Goal: Task Accomplishment & Management: Use online tool/utility

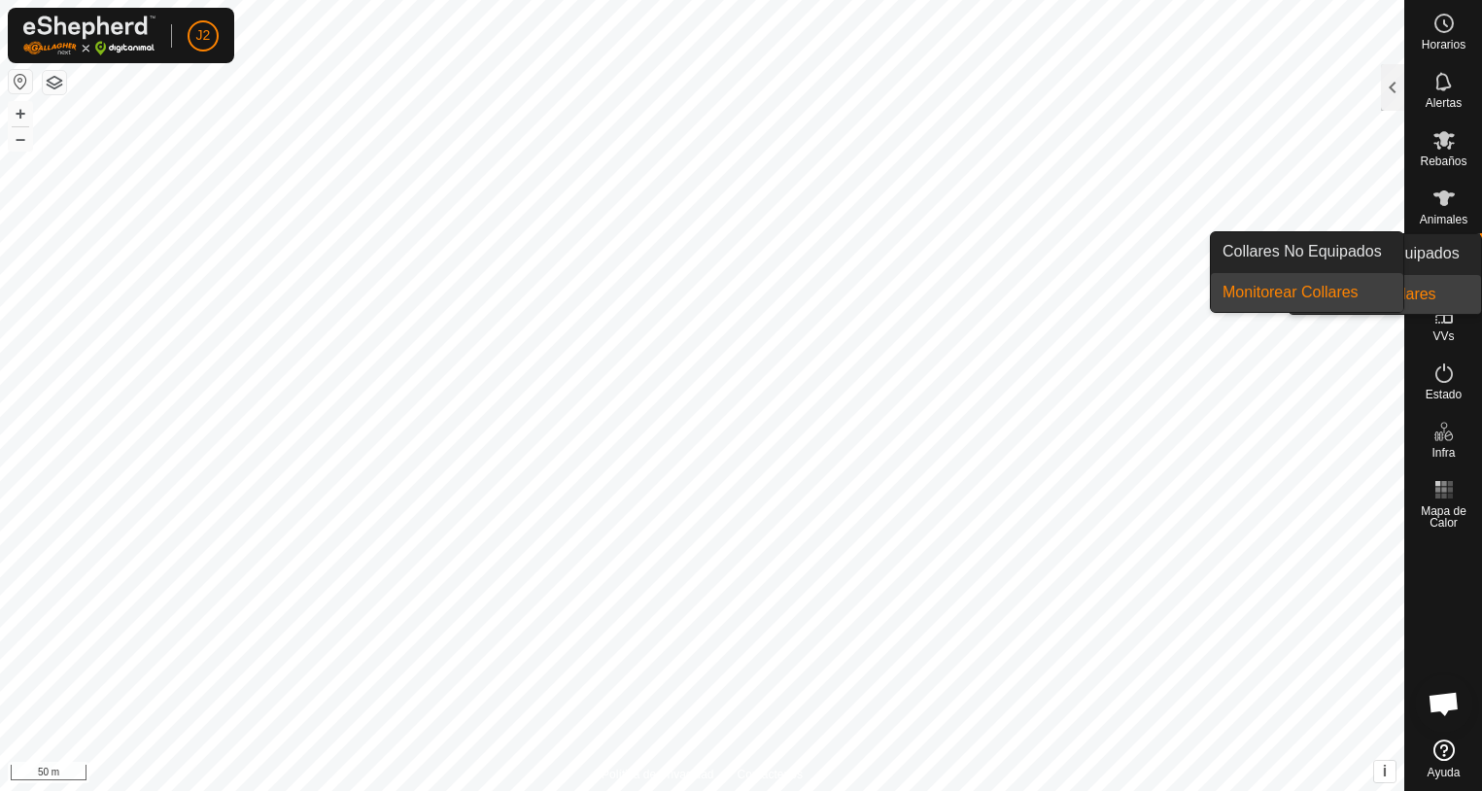
click at [1427, 259] on es-neckbands-svg-icon at bounding box center [1444, 256] width 35 height 31
click at [1309, 293] on link "Monitorear Collares" at bounding box center [1307, 292] width 192 height 39
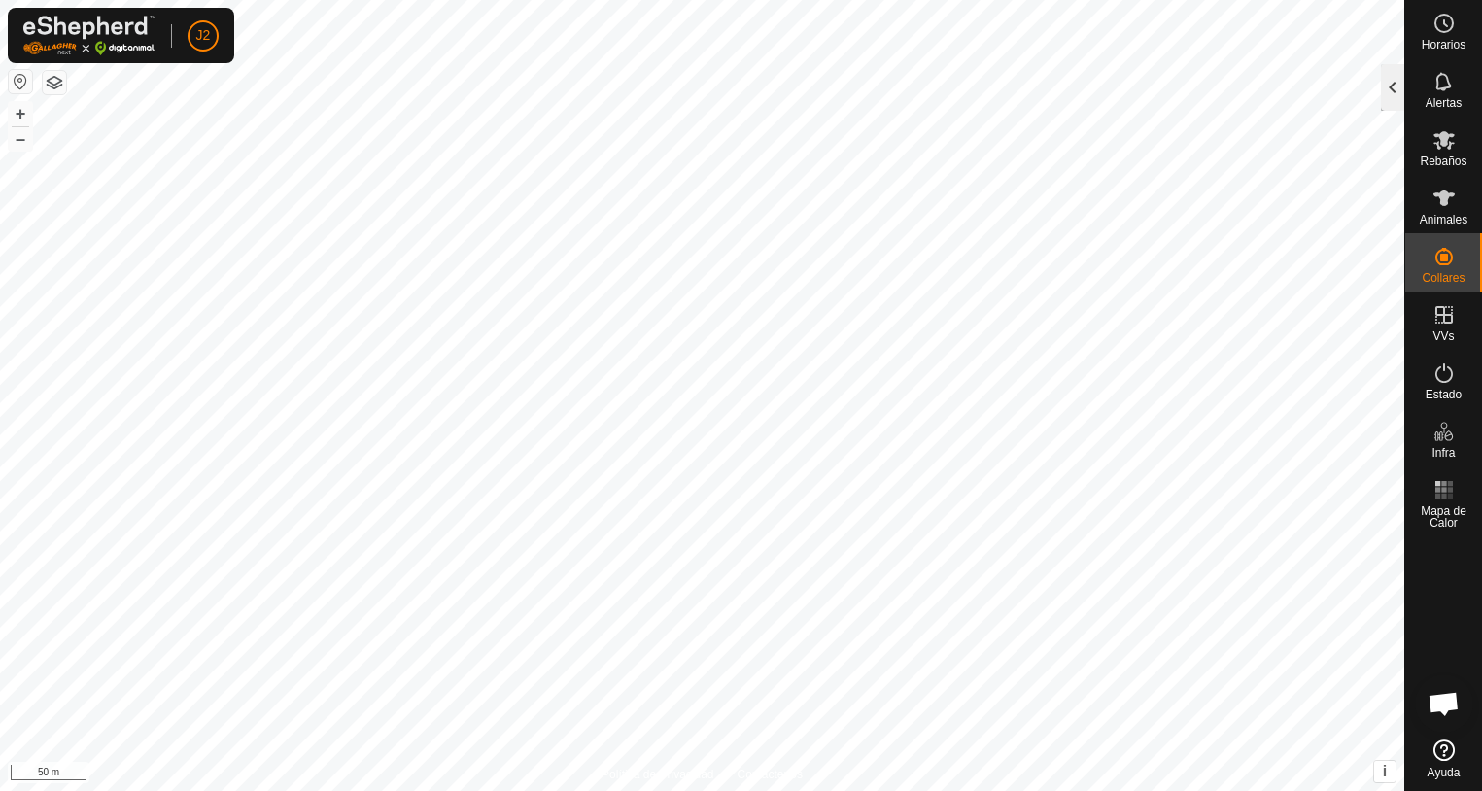
click at [1388, 95] on div at bounding box center [1392, 87] width 23 height 47
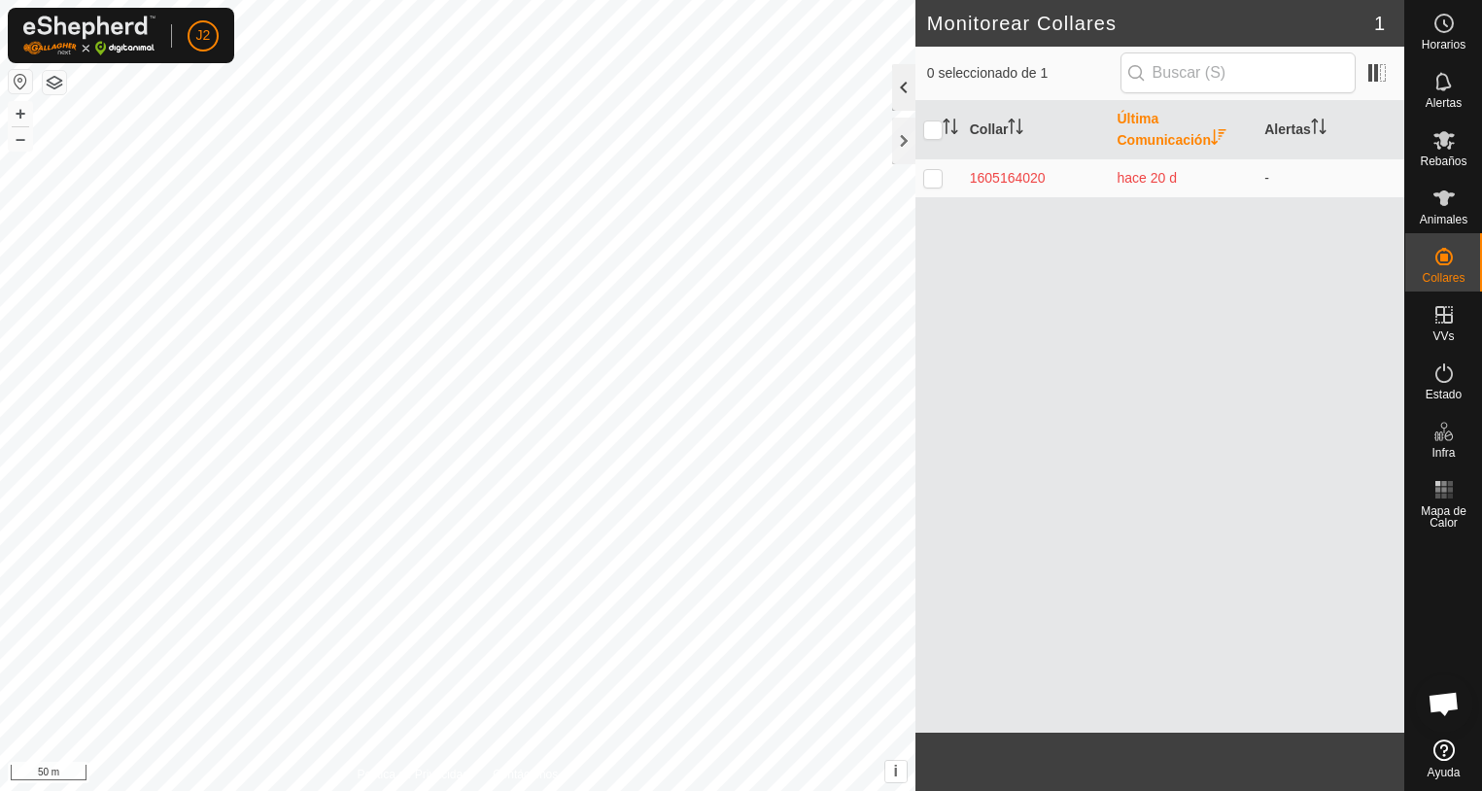
click at [904, 102] on div at bounding box center [903, 87] width 23 height 47
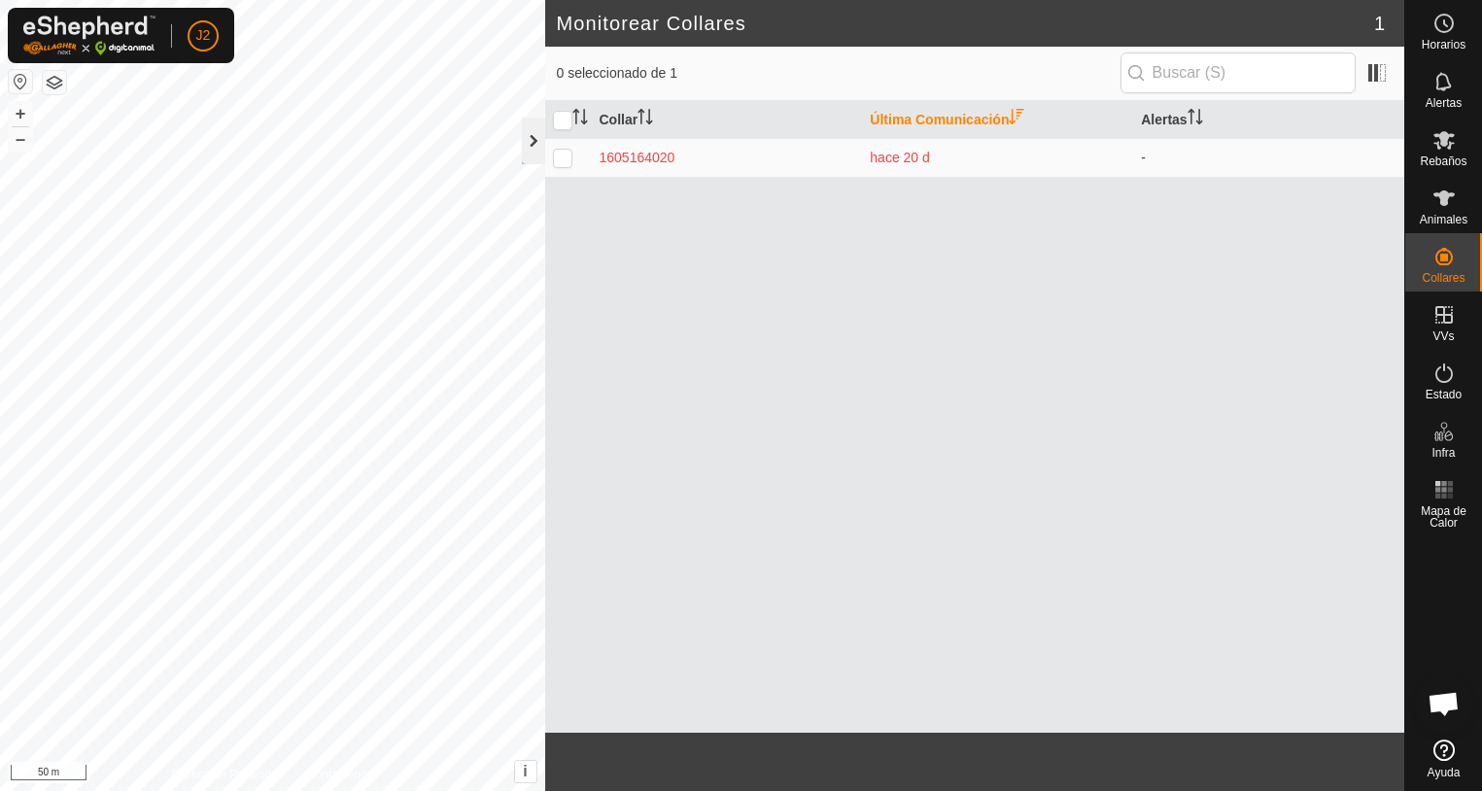
click at [534, 148] on div at bounding box center [533, 141] width 23 height 47
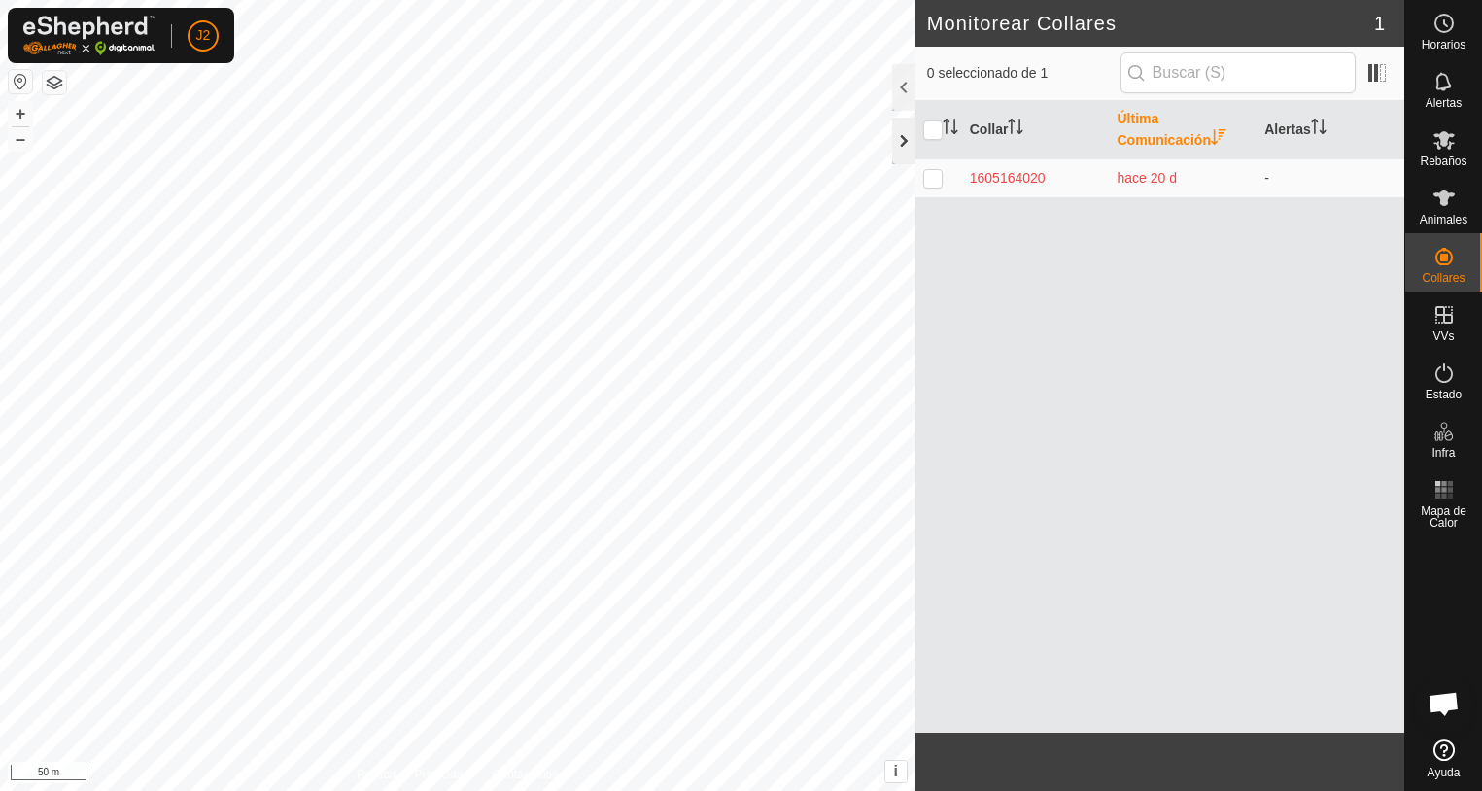
click at [899, 137] on div at bounding box center [903, 141] width 23 height 47
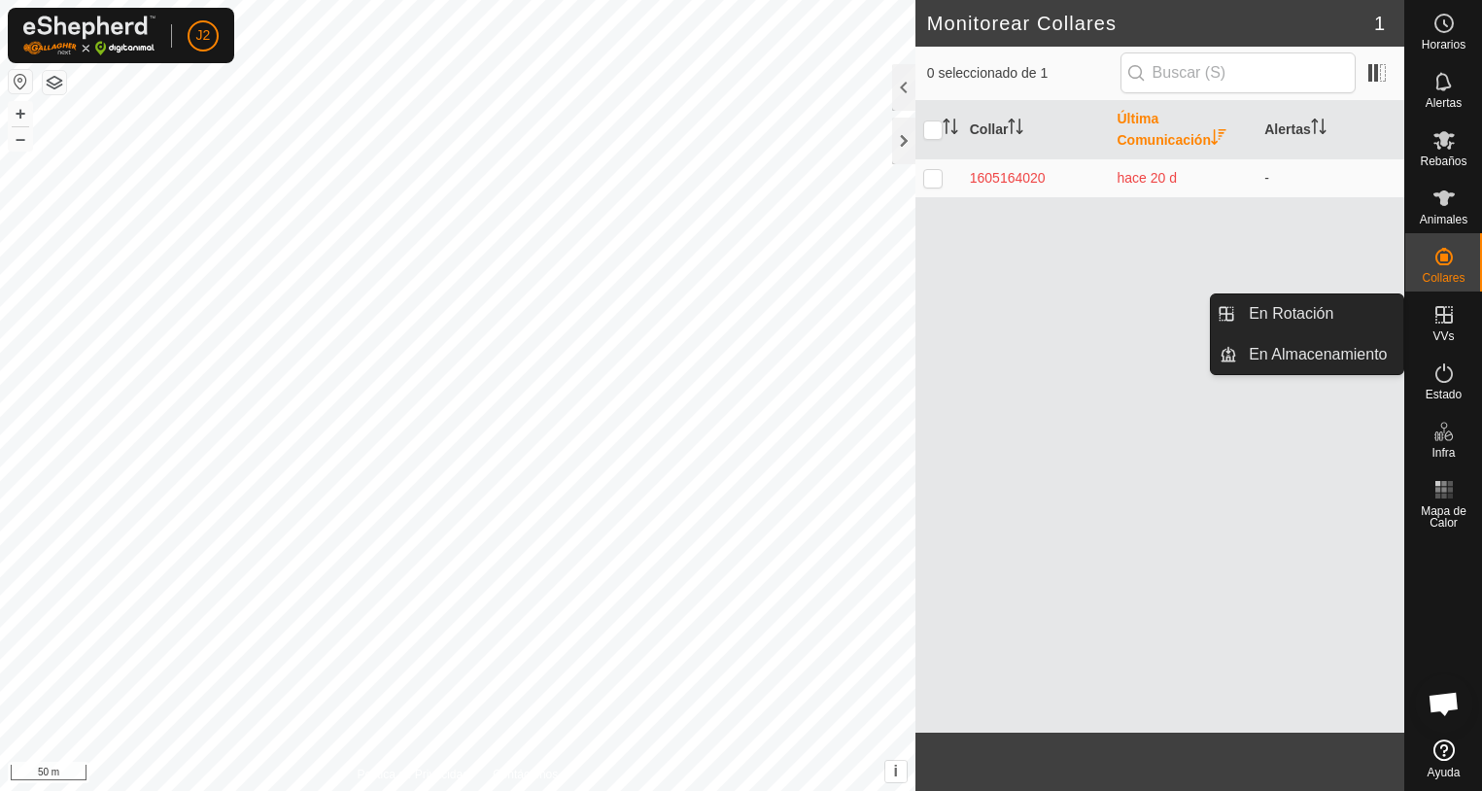
click at [1454, 325] on icon at bounding box center [1444, 314] width 23 height 23
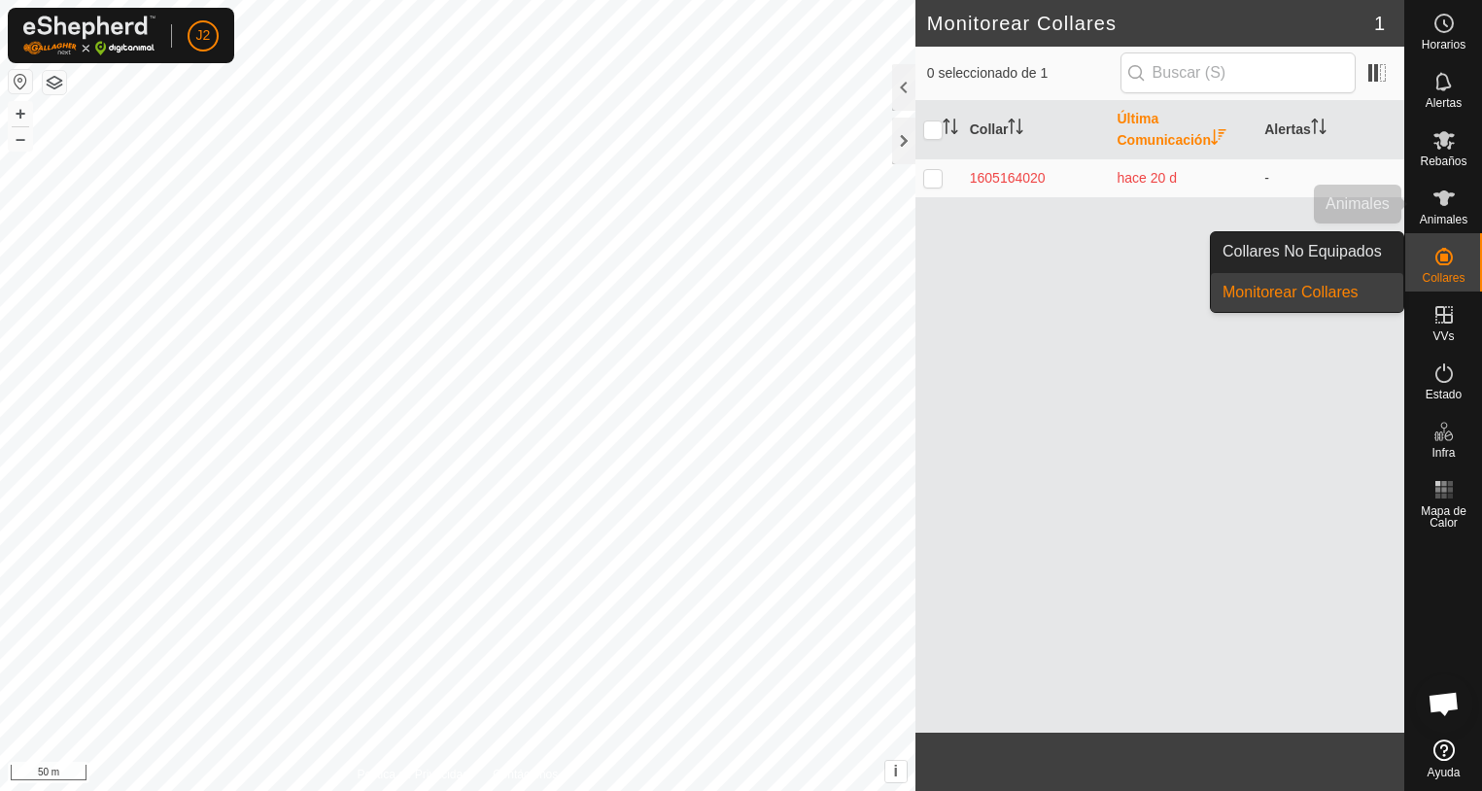
click at [1454, 208] on icon at bounding box center [1444, 198] width 23 height 23
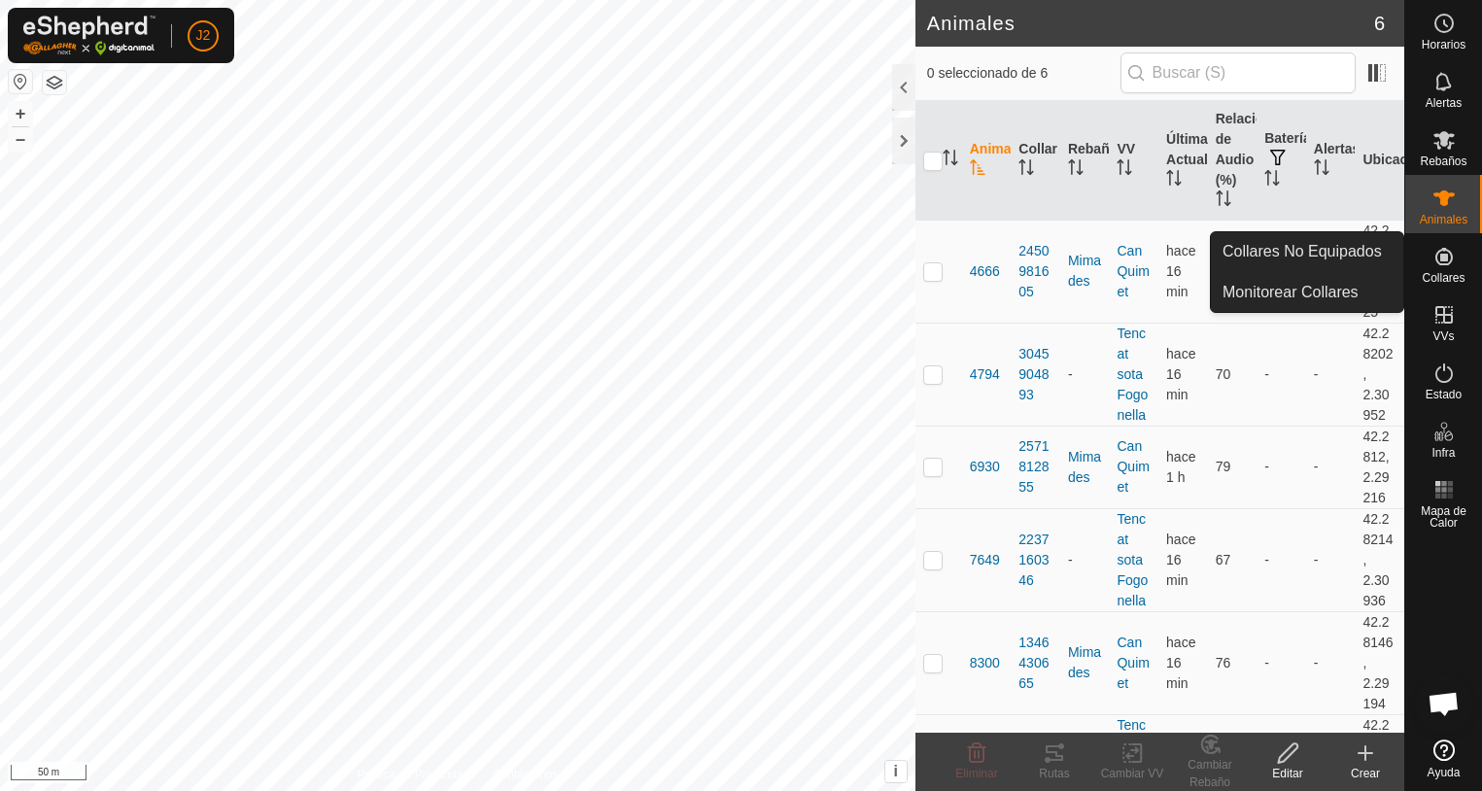
click at [1439, 266] on icon at bounding box center [1444, 256] width 23 height 23
click at [1288, 258] on link "Collares No Equipados" at bounding box center [1307, 251] width 192 height 39
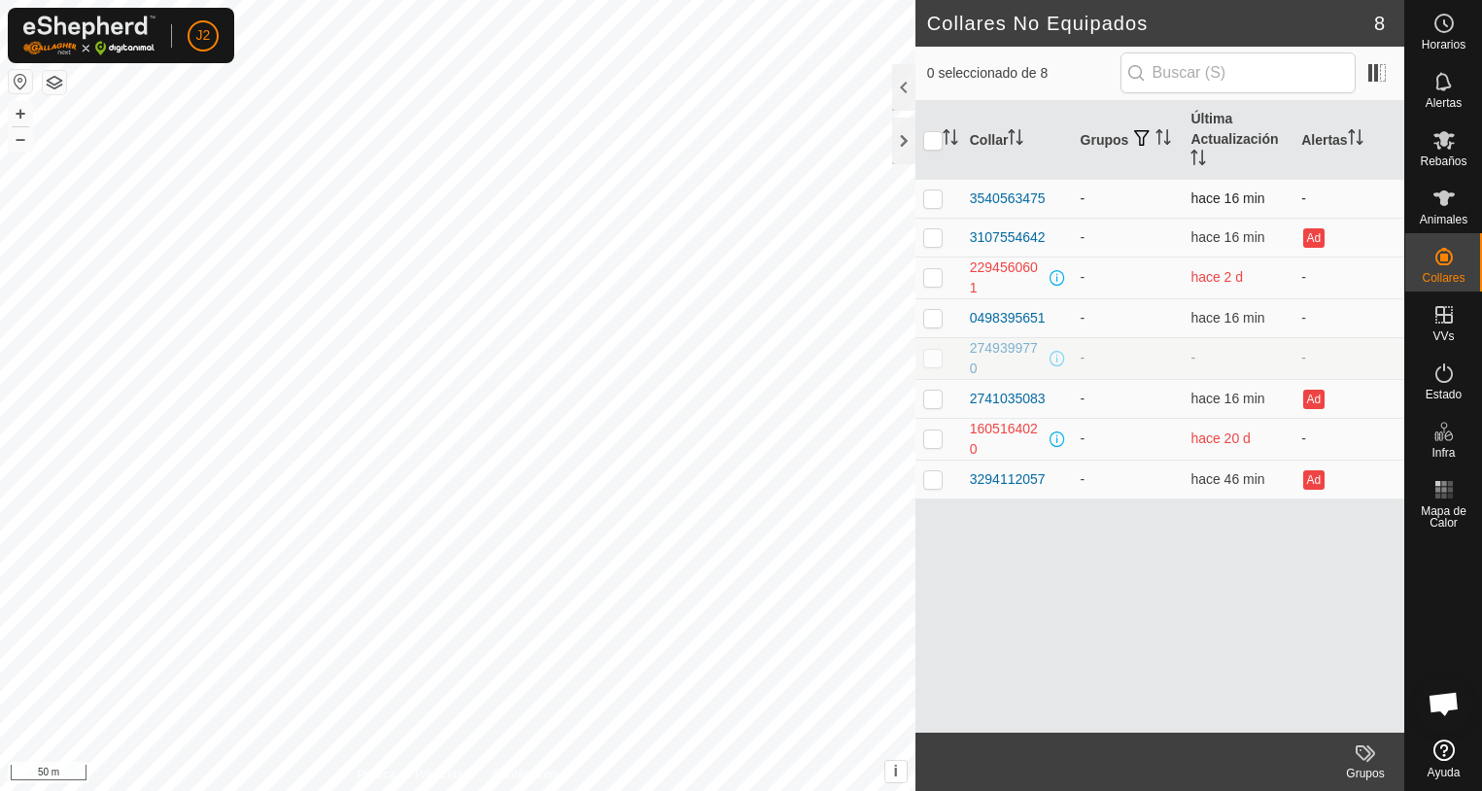
click at [933, 197] on p-checkbox at bounding box center [932, 199] width 19 height 16
checkbox input "true"
click at [1032, 201] on div "3540563475" at bounding box center [1008, 199] width 76 height 20
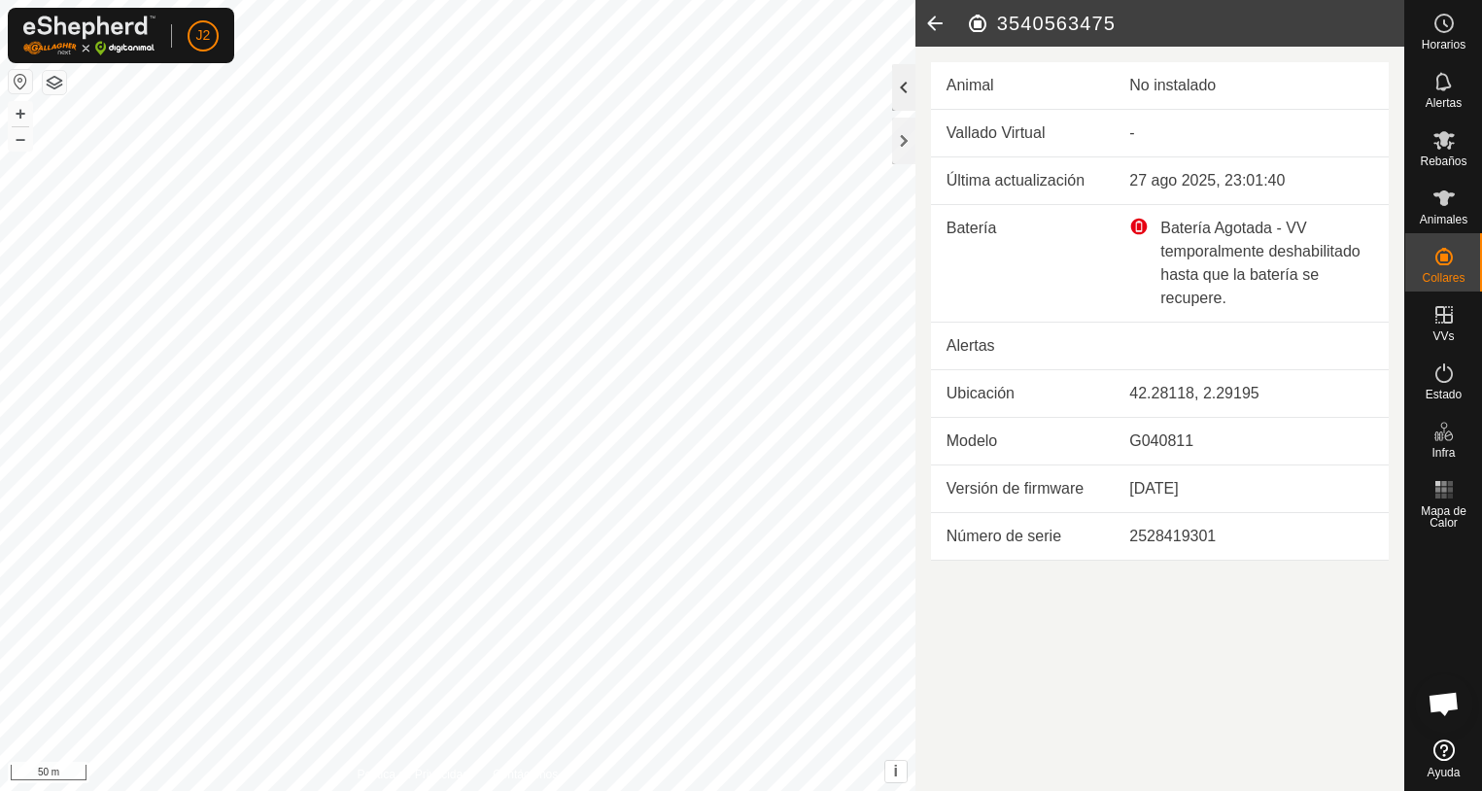
click at [906, 103] on div at bounding box center [903, 87] width 23 height 47
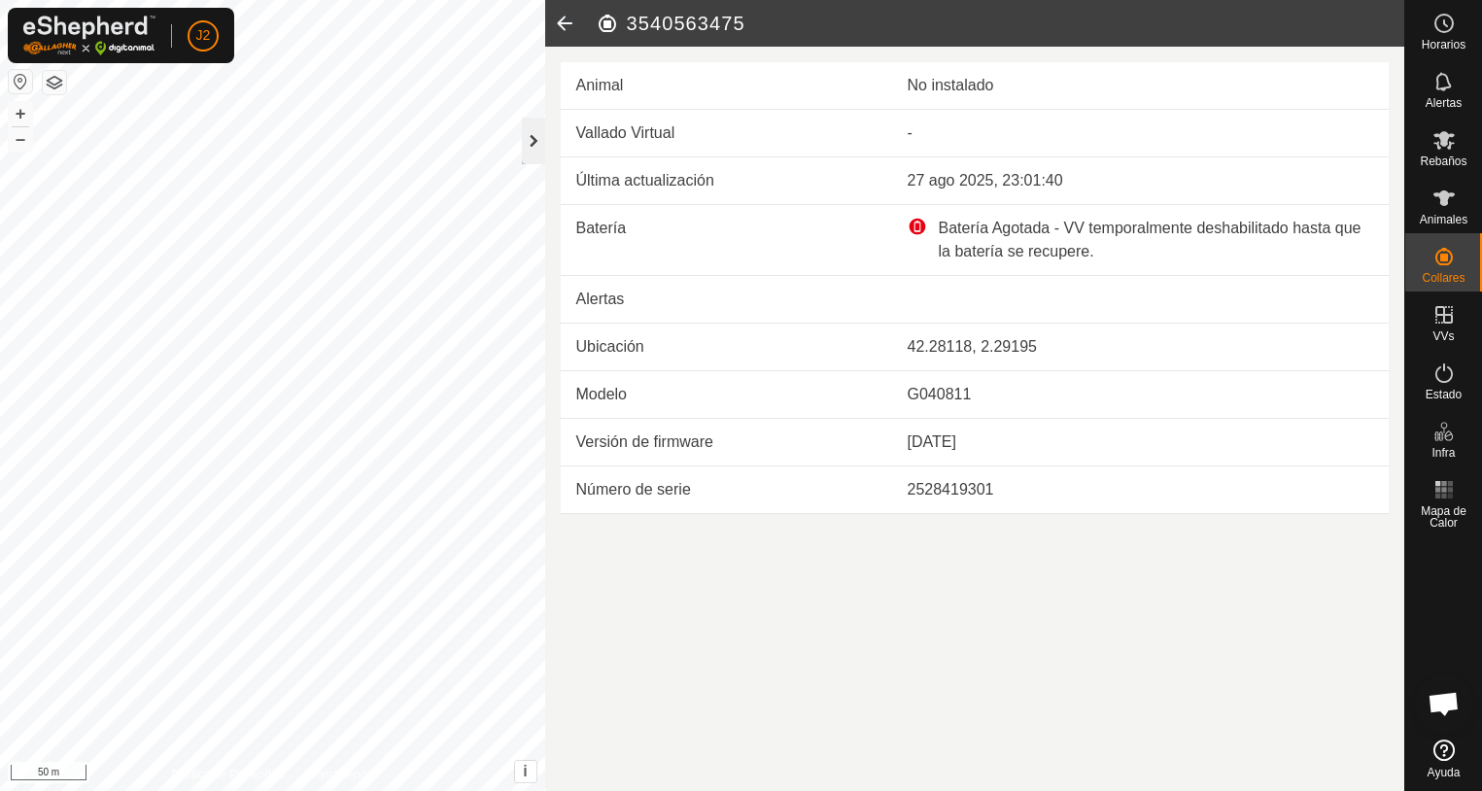
click at [537, 144] on div at bounding box center [533, 141] width 23 height 47
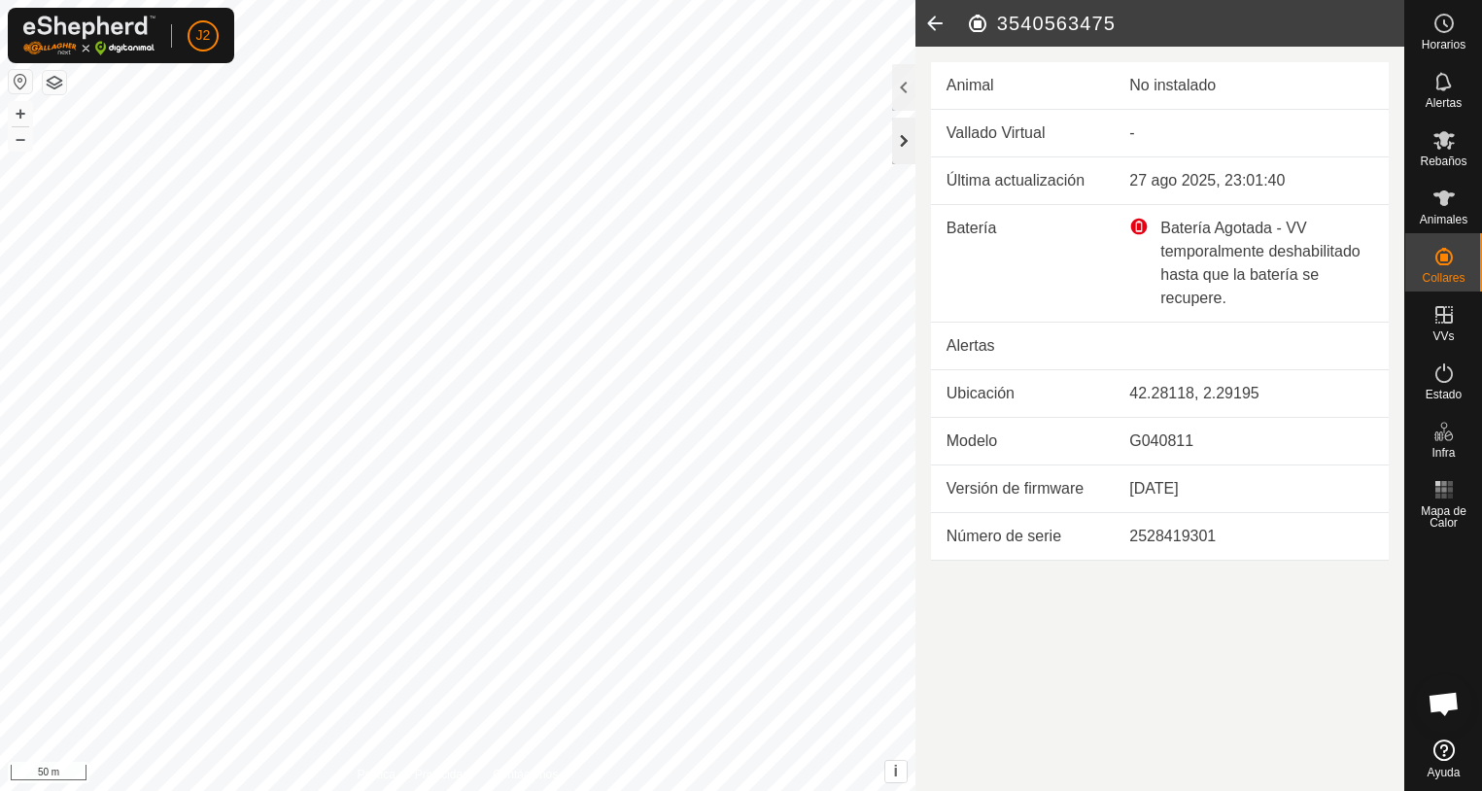
click at [904, 149] on div at bounding box center [903, 141] width 23 height 47
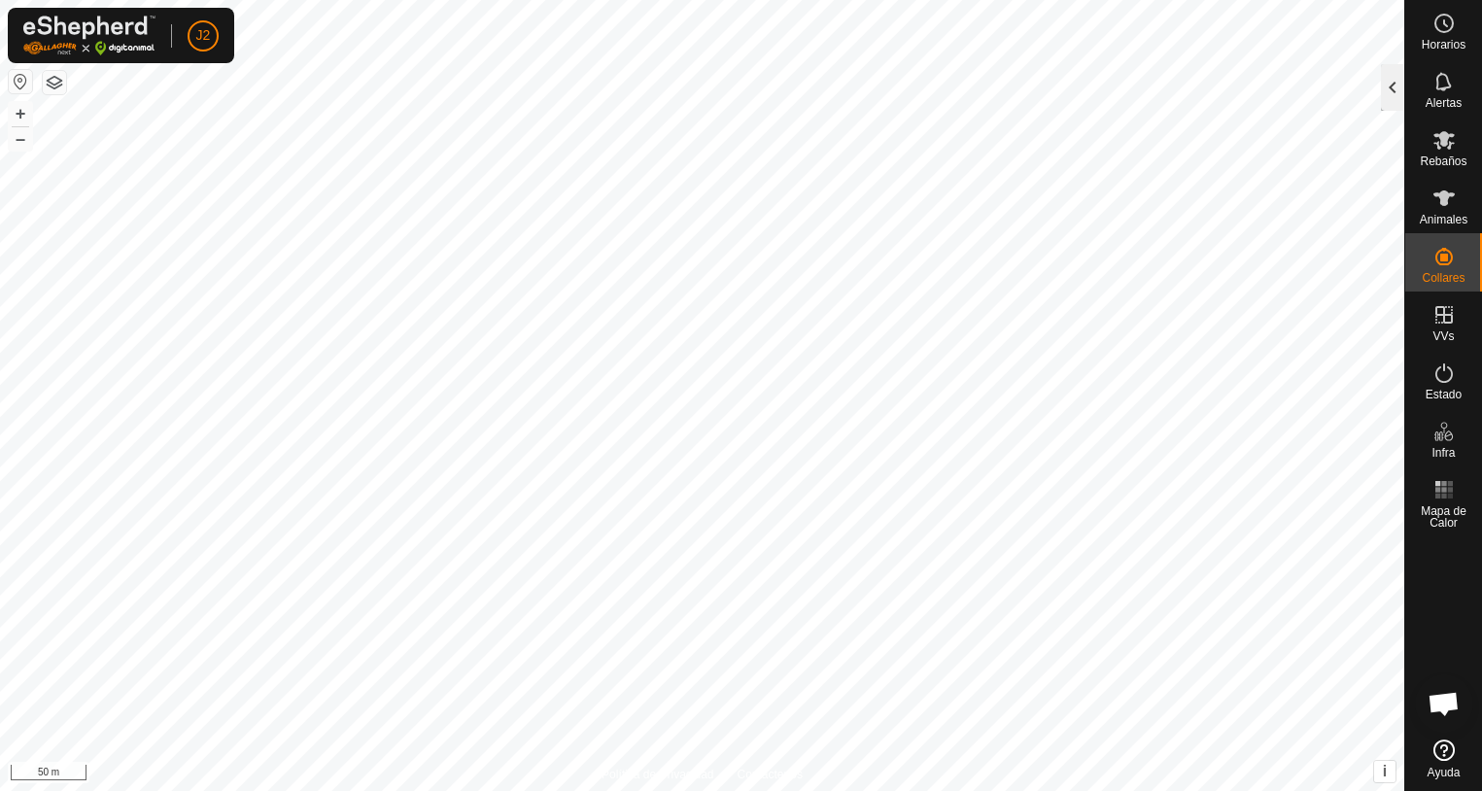
click at [1383, 96] on div at bounding box center [1392, 87] width 23 height 47
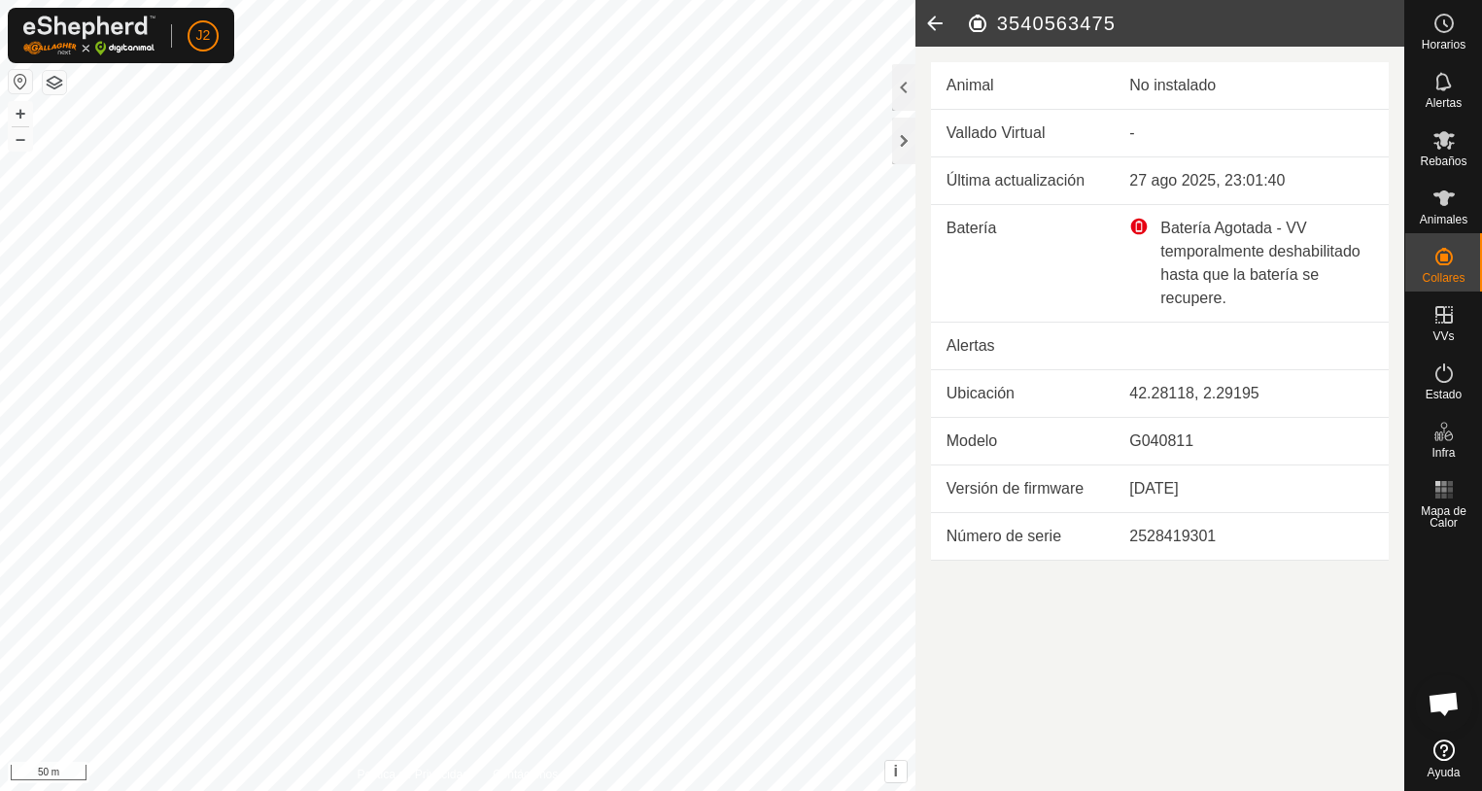
click at [904, 98] on div at bounding box center [903, 87] width 23 height 47
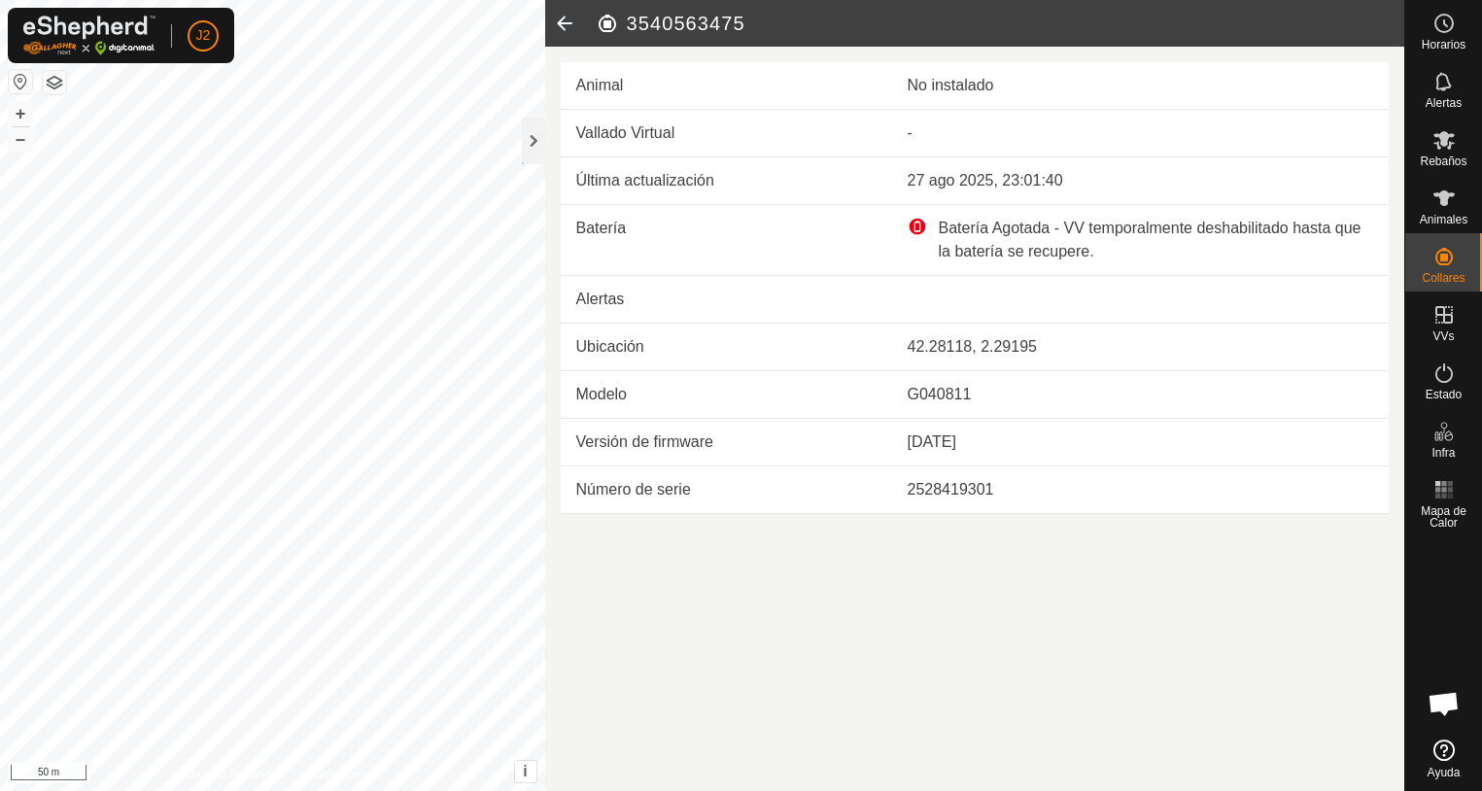
click at [569, 17] on icon at bounding box center [564, 23] width 39 height 47
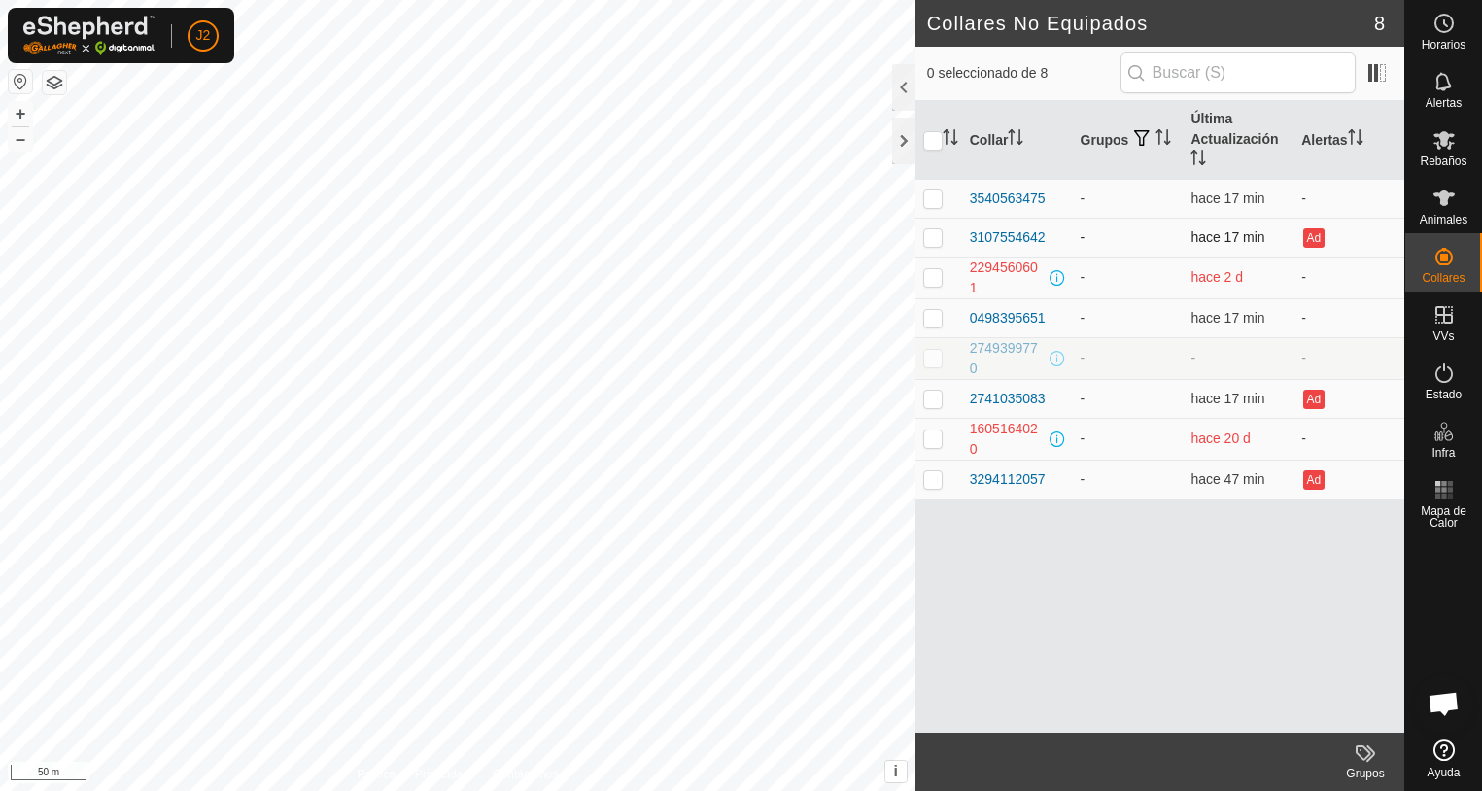
click at [927, 237] on p-checkbox at bounding box center [932, 237] width 19 height 16
checkbox input "true"
click at [1007, 236] on div "3107554642" at bounding box center [1008, 237] width 76 height 20
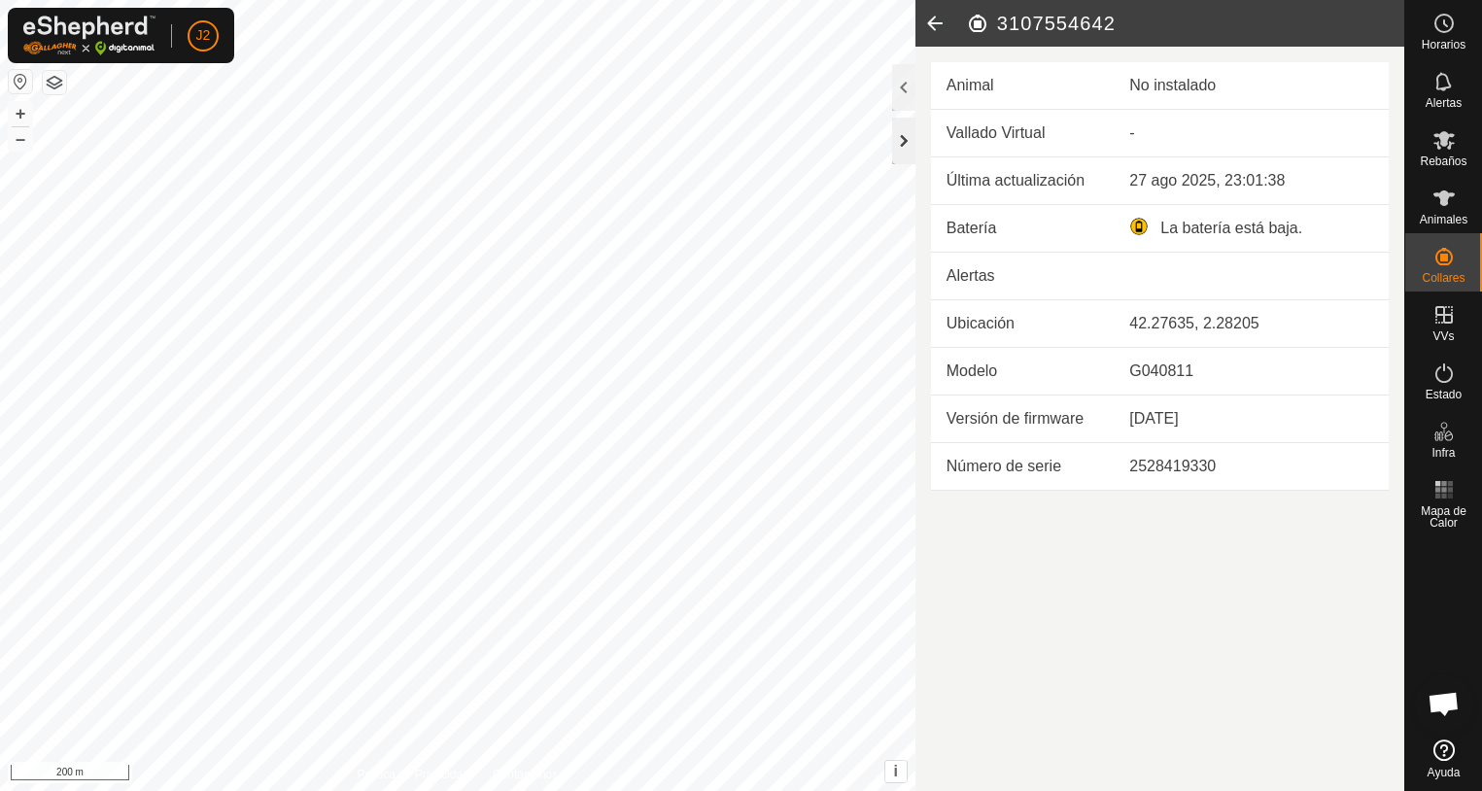
click at [903, 142] on div at bounding box center [903, 141] width 23 height 47
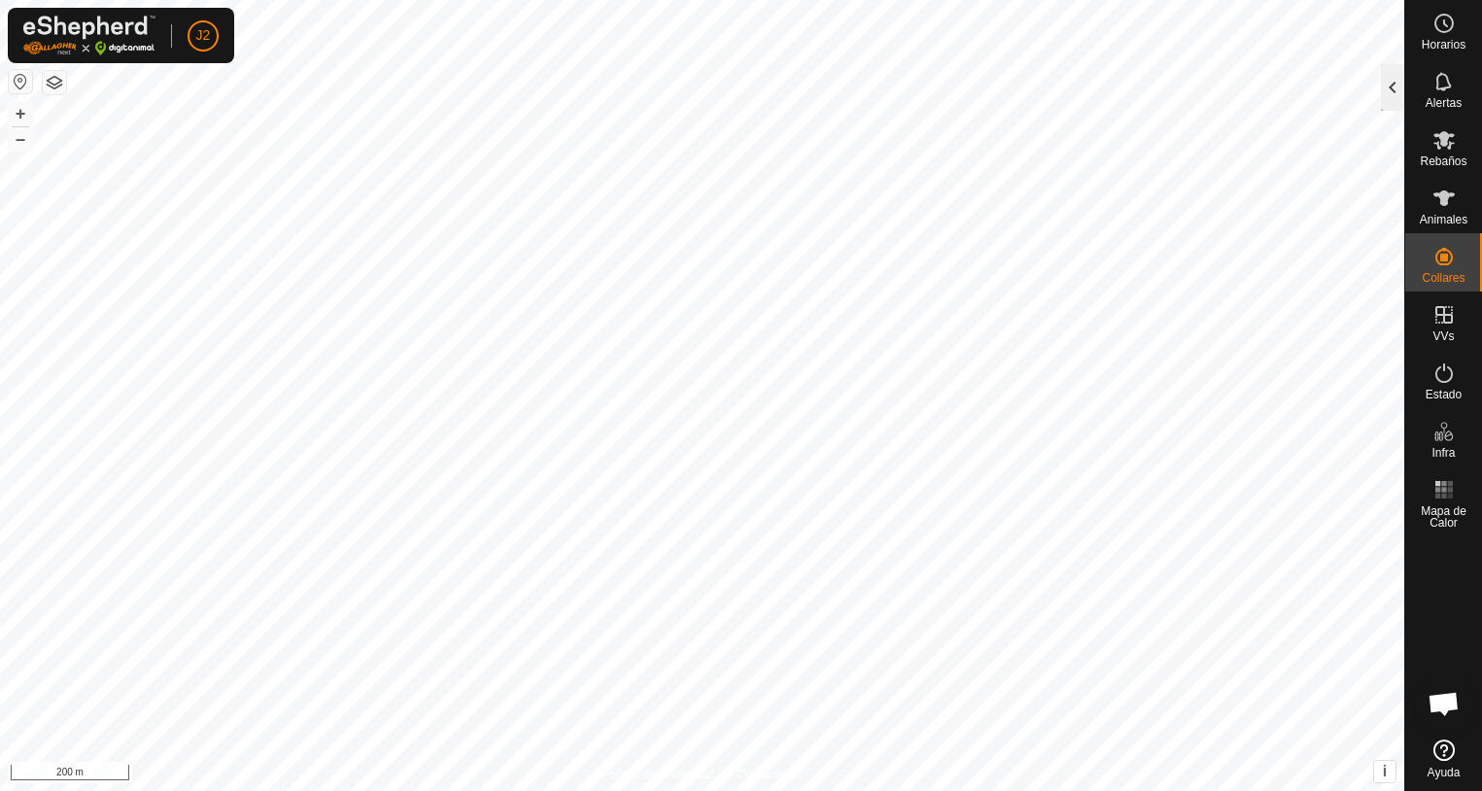
click at [1398, 94] on div at bounding box center [1392, 87] width 23 height 47
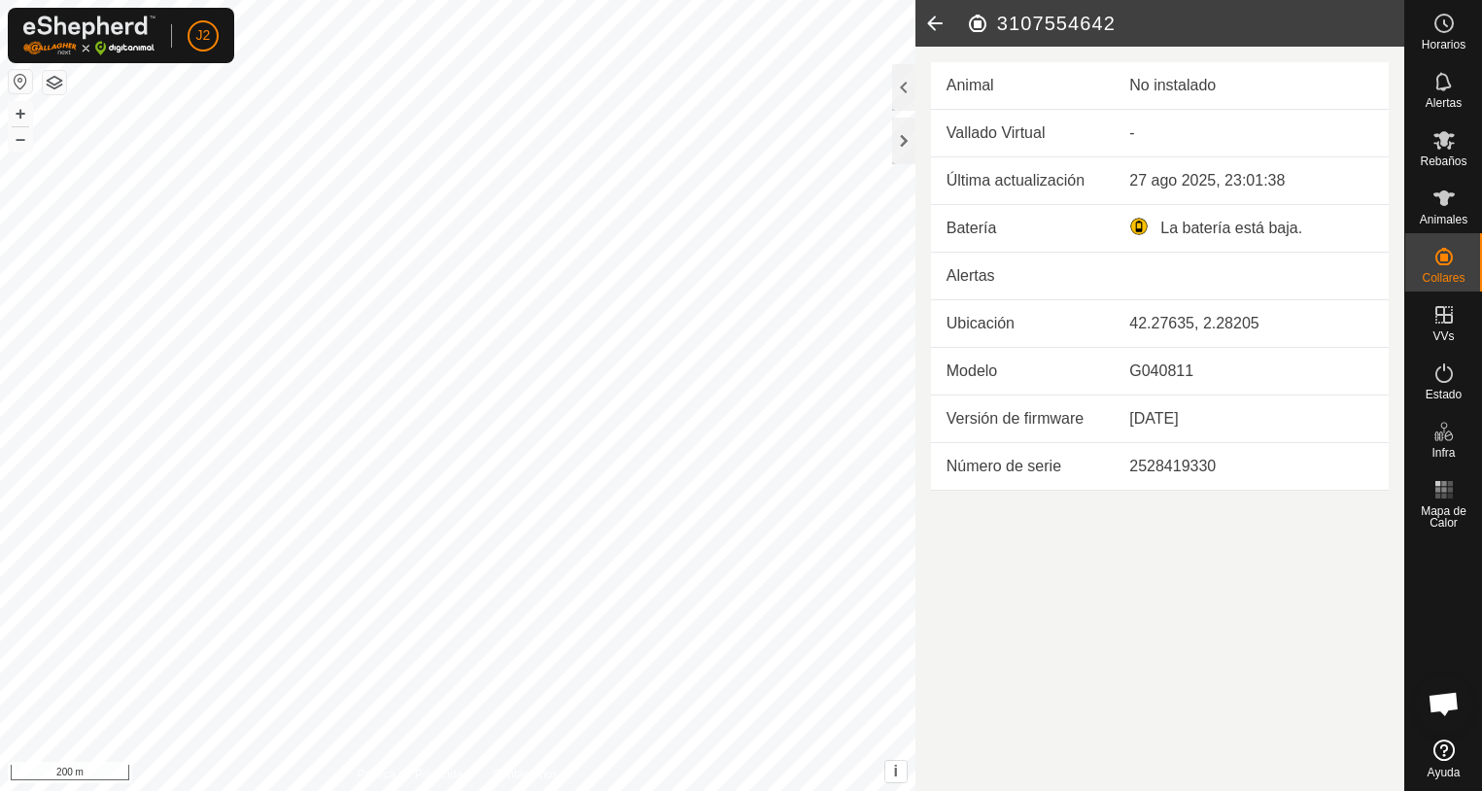
click at [935, 26] on icon at bounding box center [935, 23] width 39 height 47
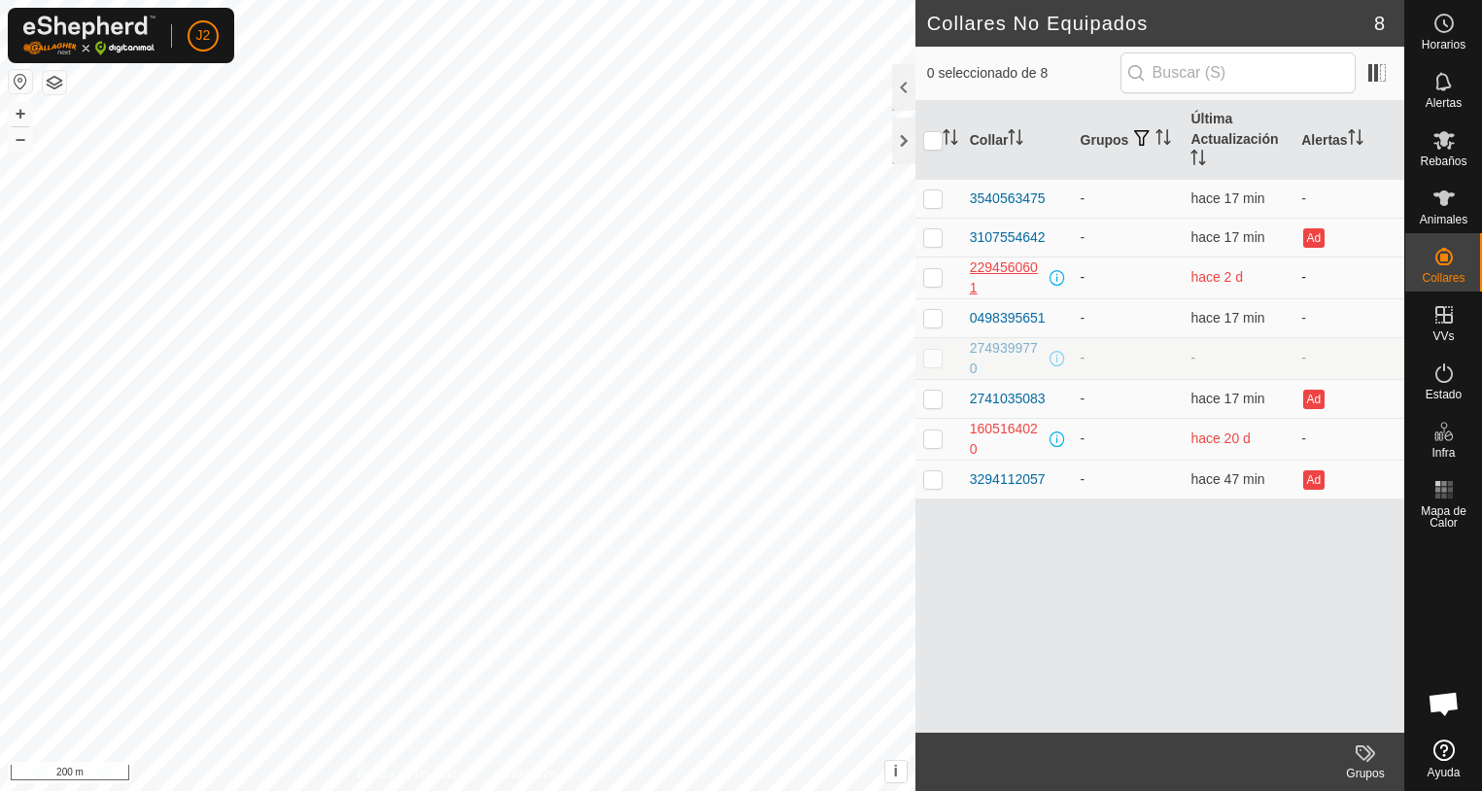
click at [1005, 266] on div "2294560601" at bounding box center [1008, 278] width 76 height 41
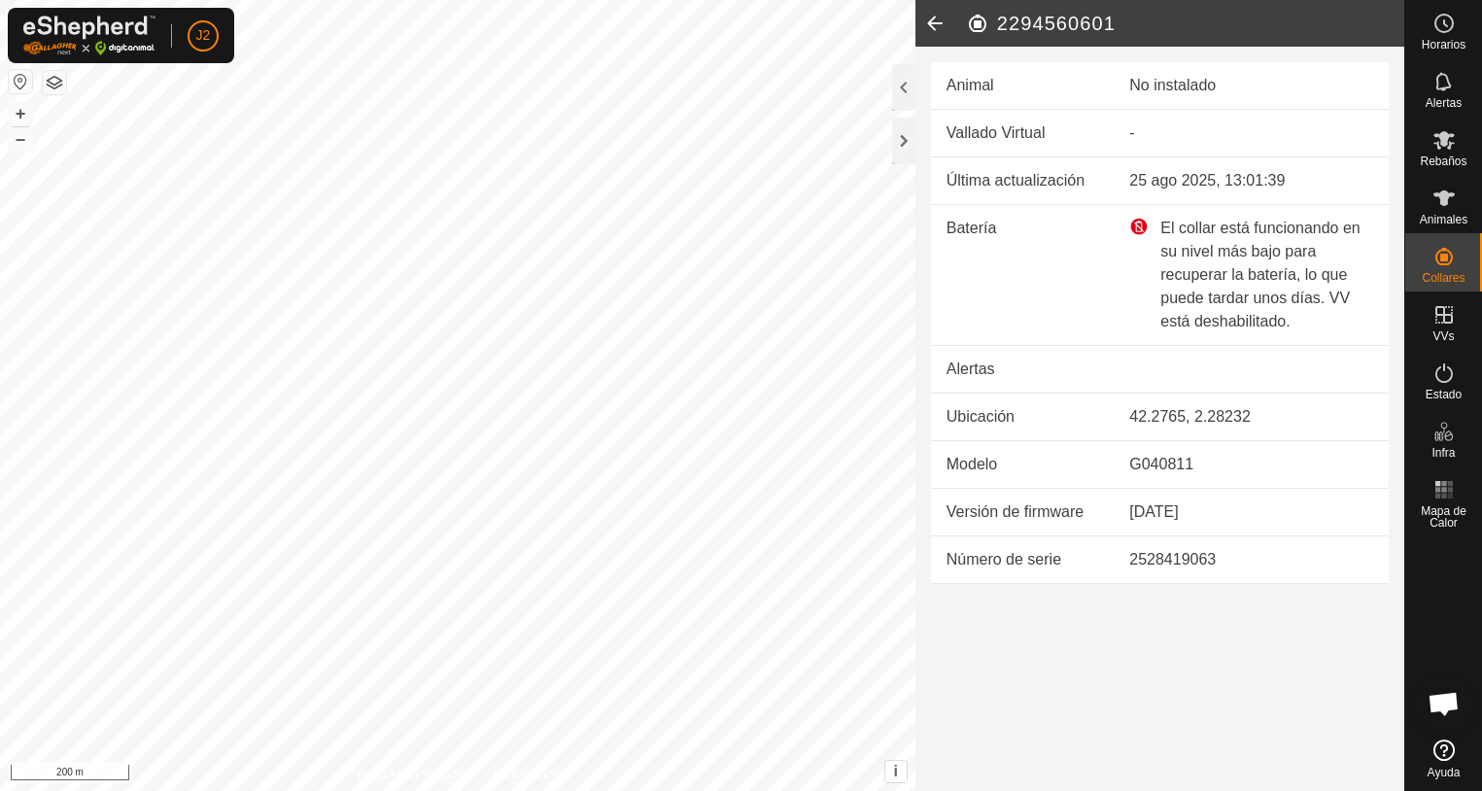
click at [931, 17] on icon at bounding box center [935, 23] width 39 height 47
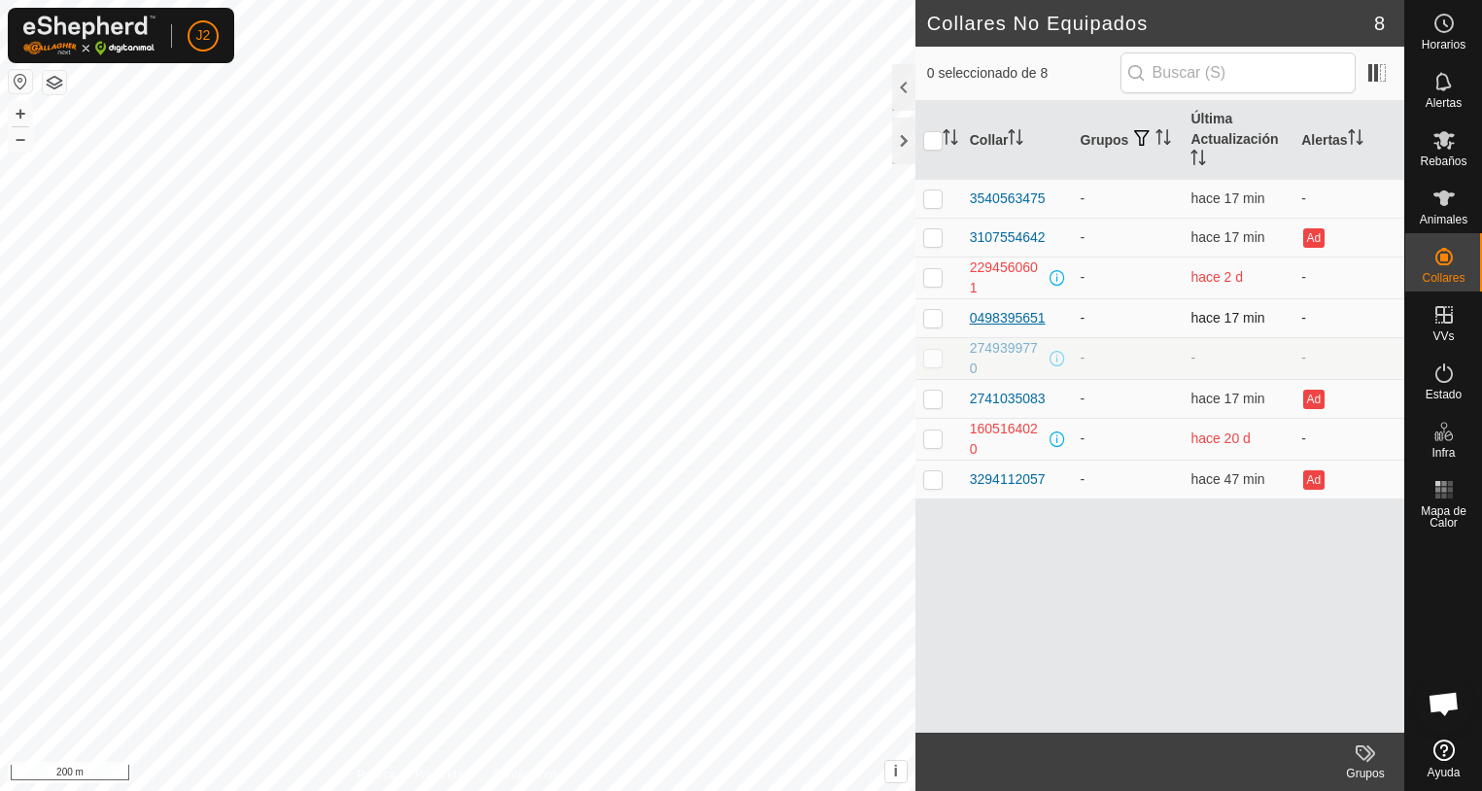
click at [1003, 320] on div "0498395651" at bounding box center [1008, 318] width 76 height 20
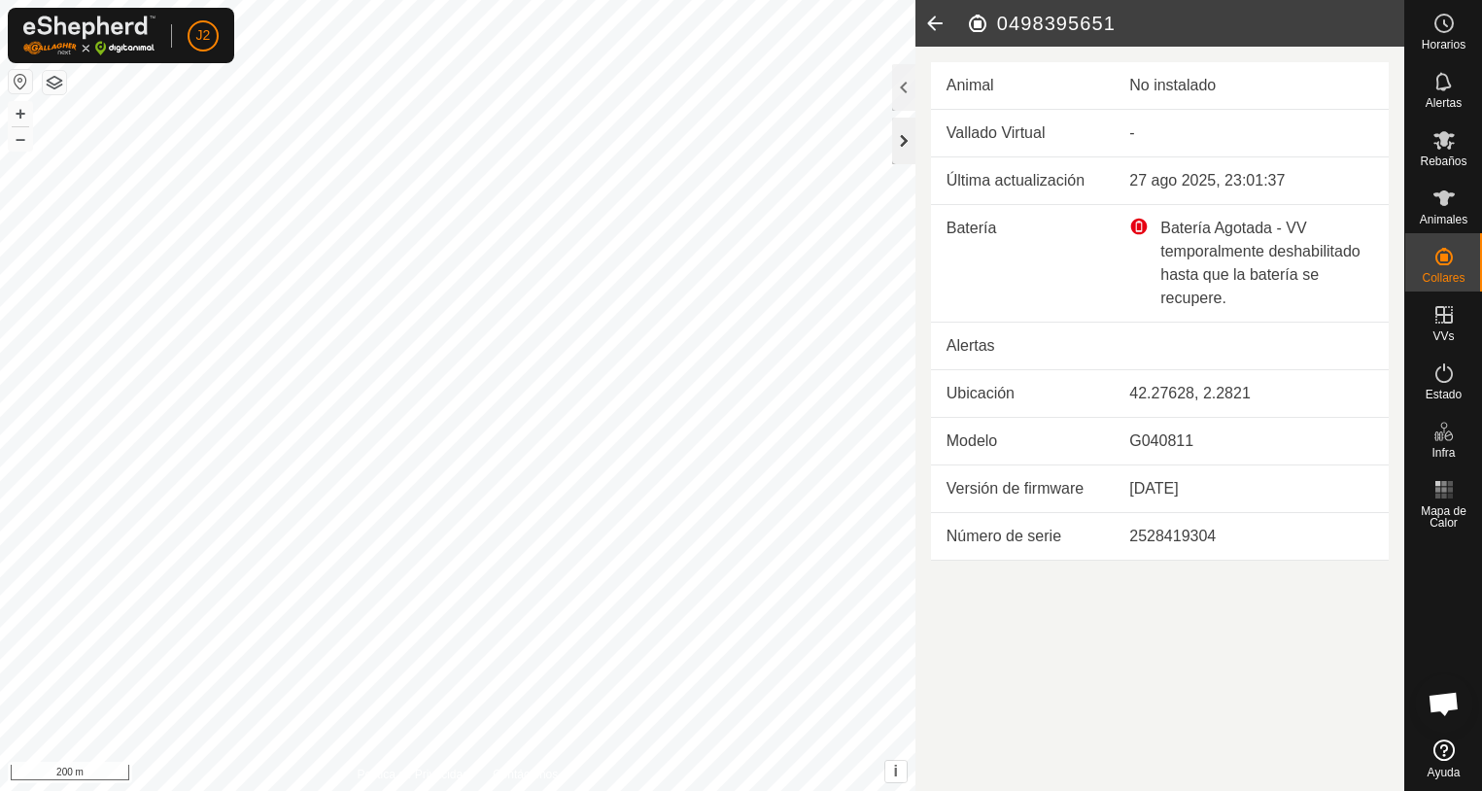
click at [906, 142] on div at bounding box center [903, 141] width 23 height 47
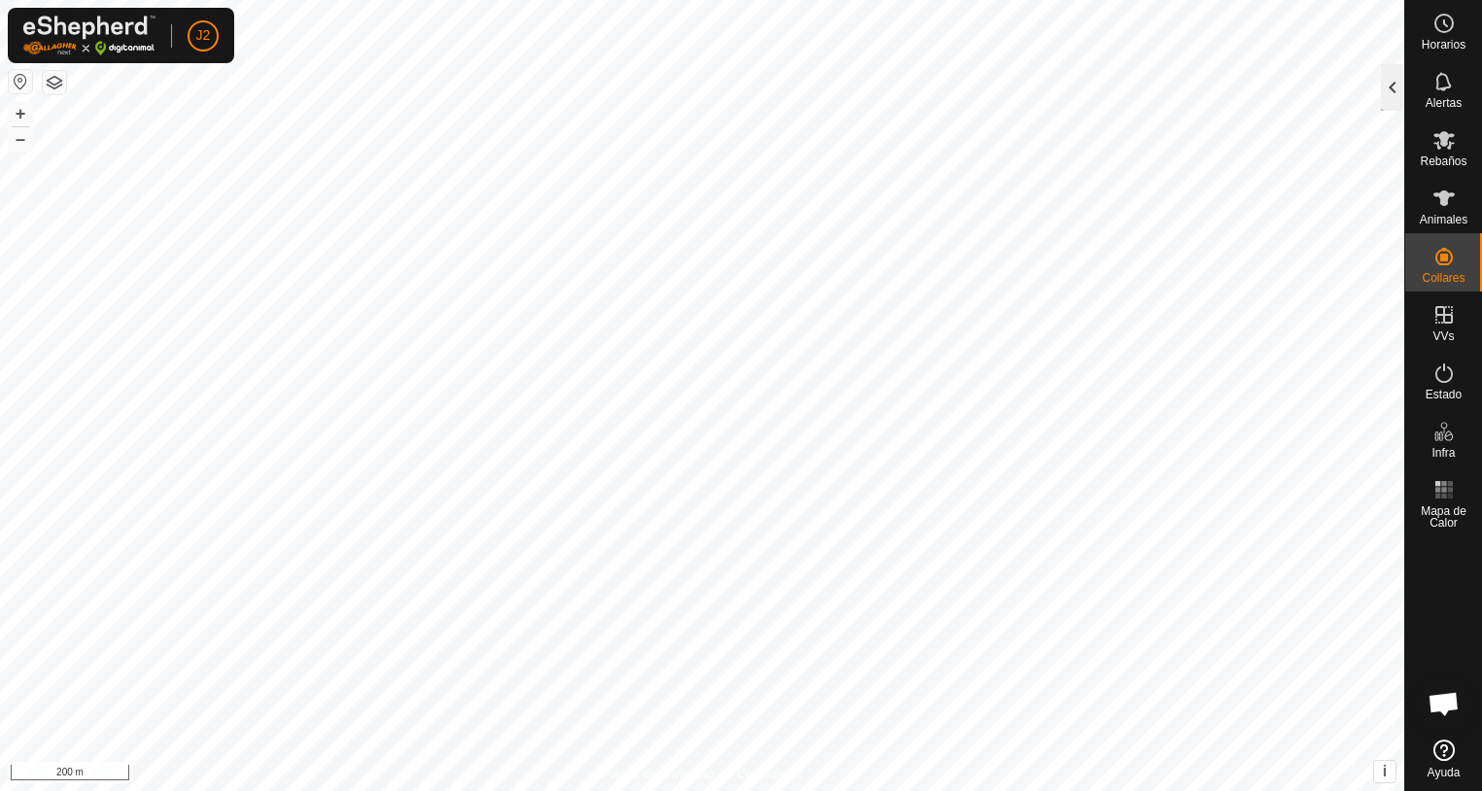
click at [1393, 98] on div at bounding box center [1392, 87] width 23 height 47
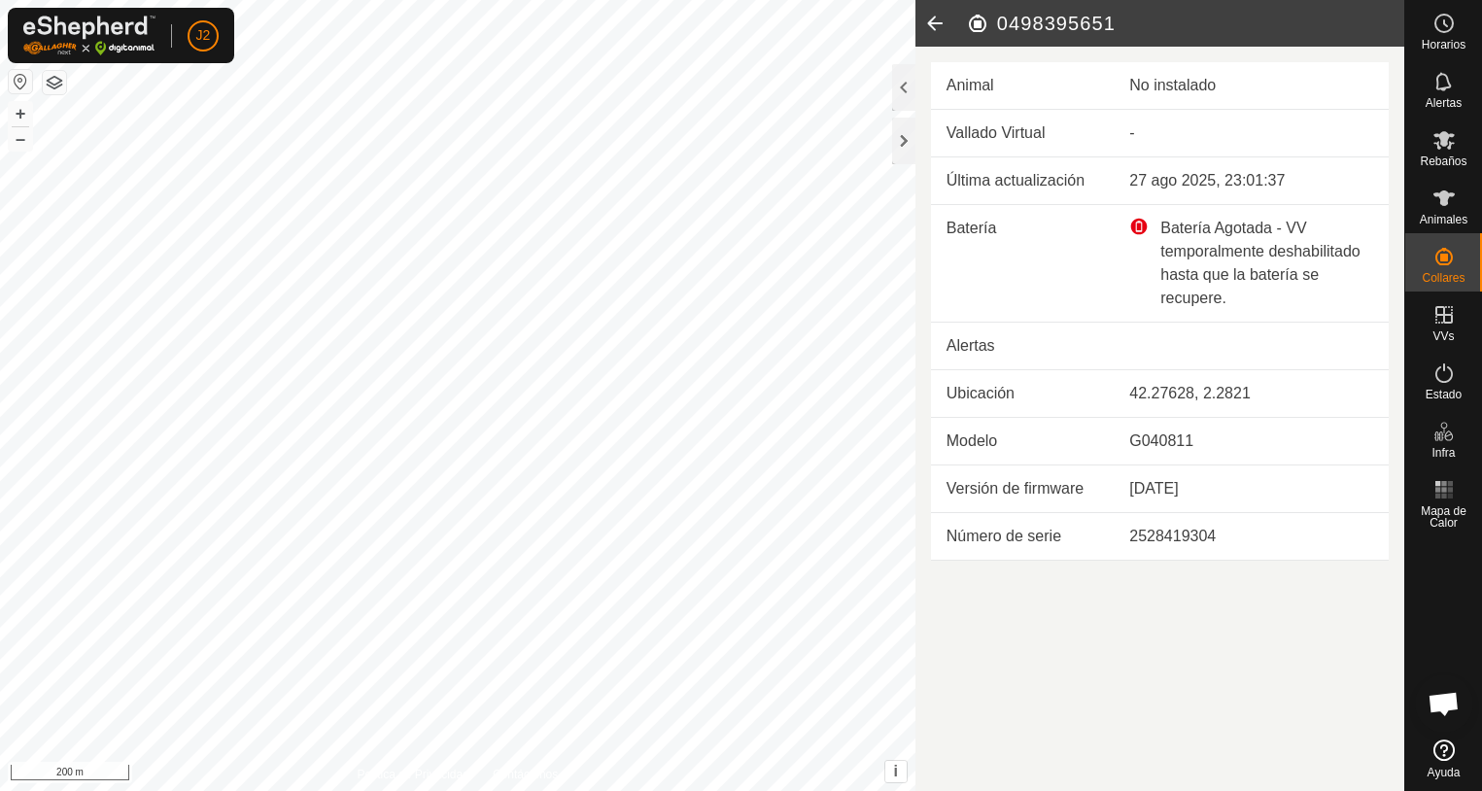
click at [936, 24] on icon at bounding box center [935, 23] width 39 height 47
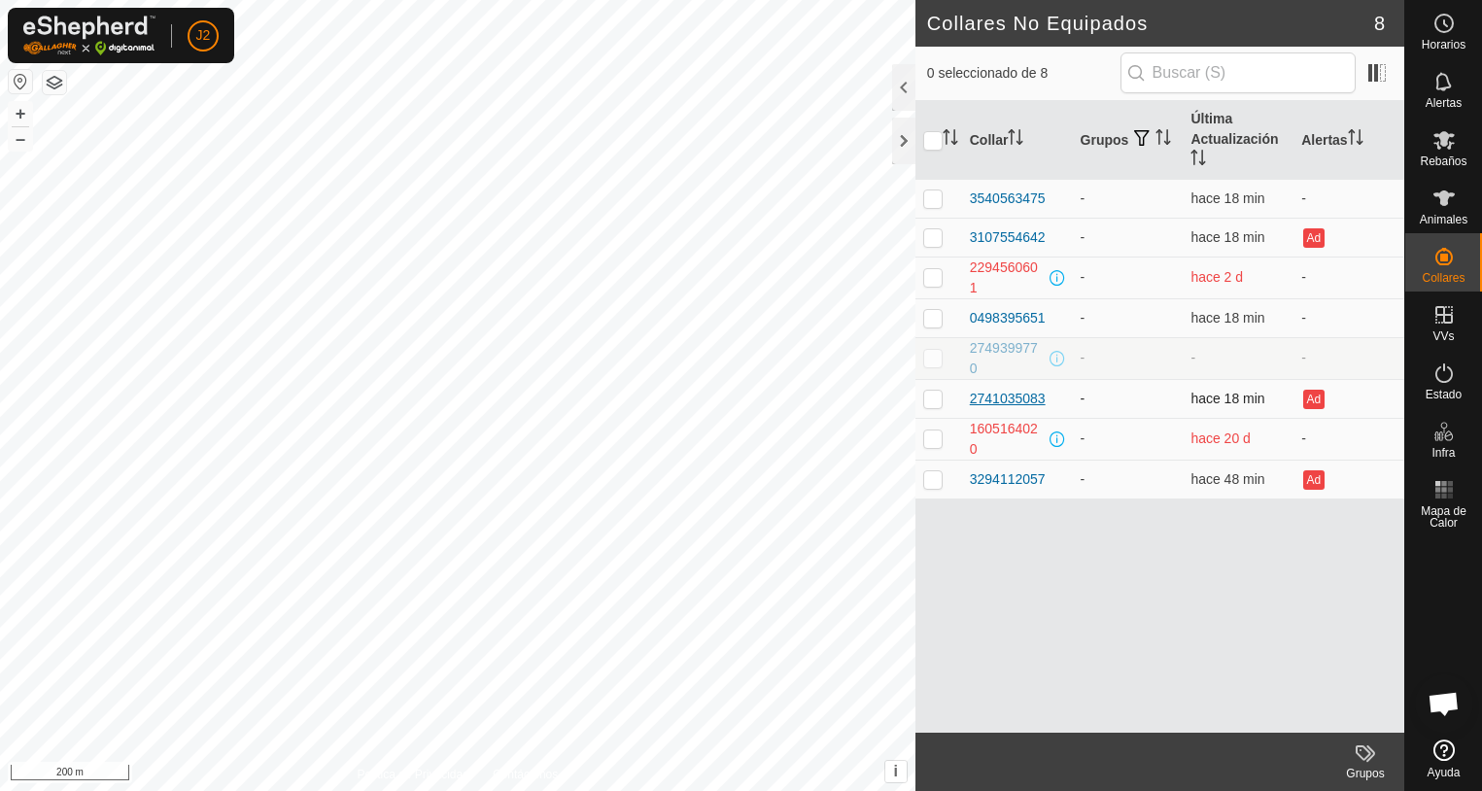
click at [1000, 400] on div "2741035083" at bounding box center [1008, 399] width 76 height 20
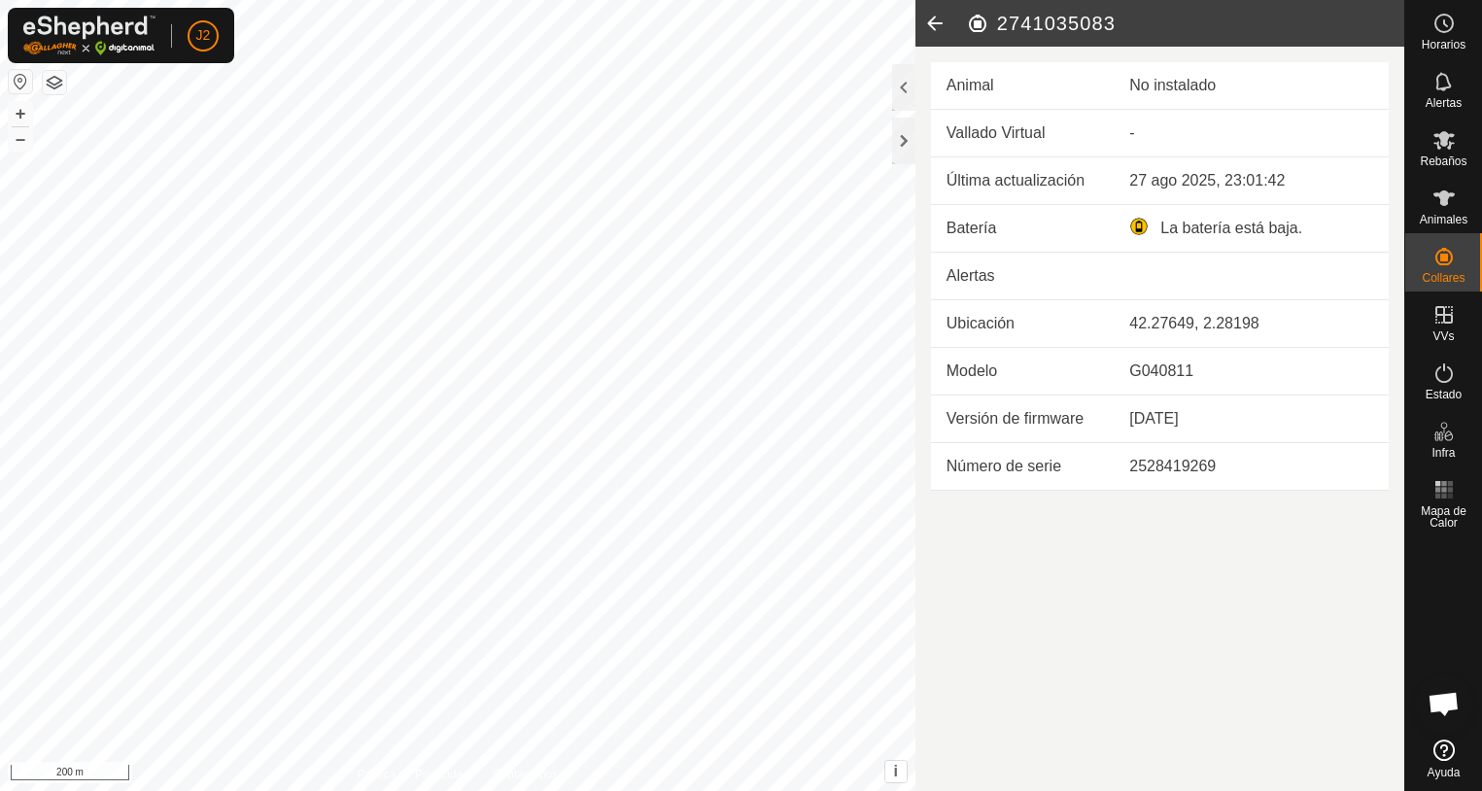
click at [933, 17] on icon at bounding box center [935, 23] width 39 height 47
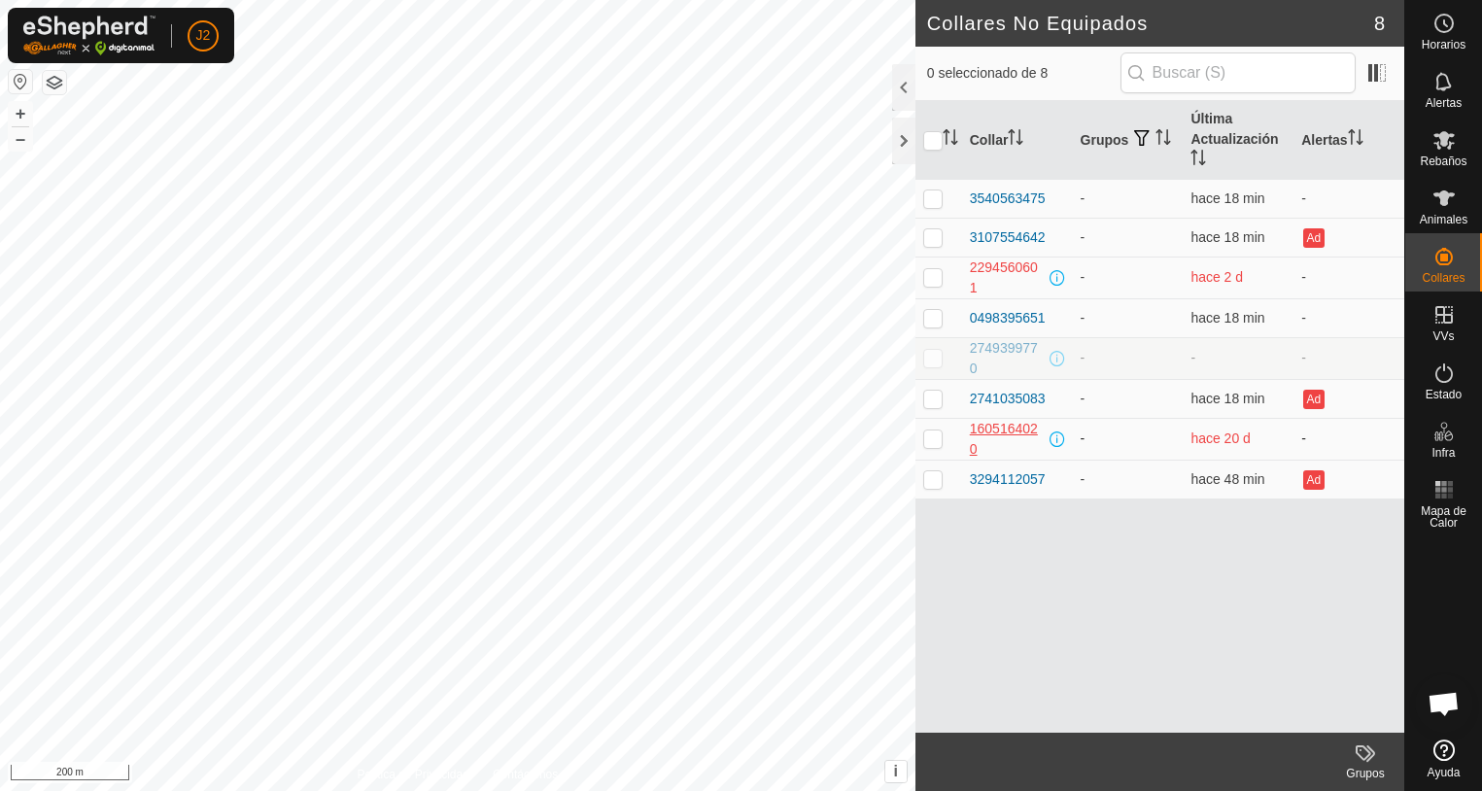
click at [1007, 431] on div "1605164020" at bounding box center [1008, 439] width 76 height 41
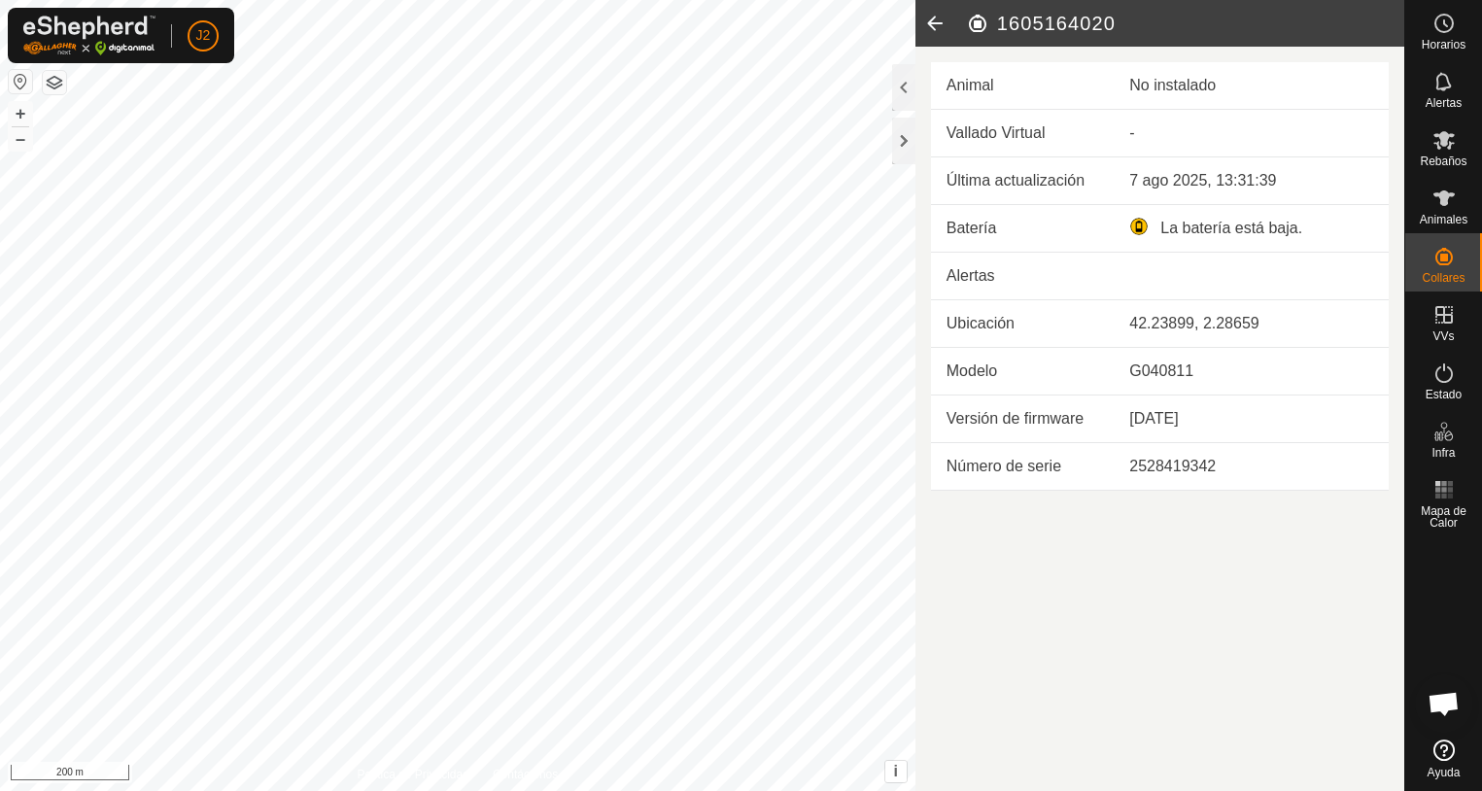
click at [935, 26] on icon at bounding box center [935, 23] width 39 height 47
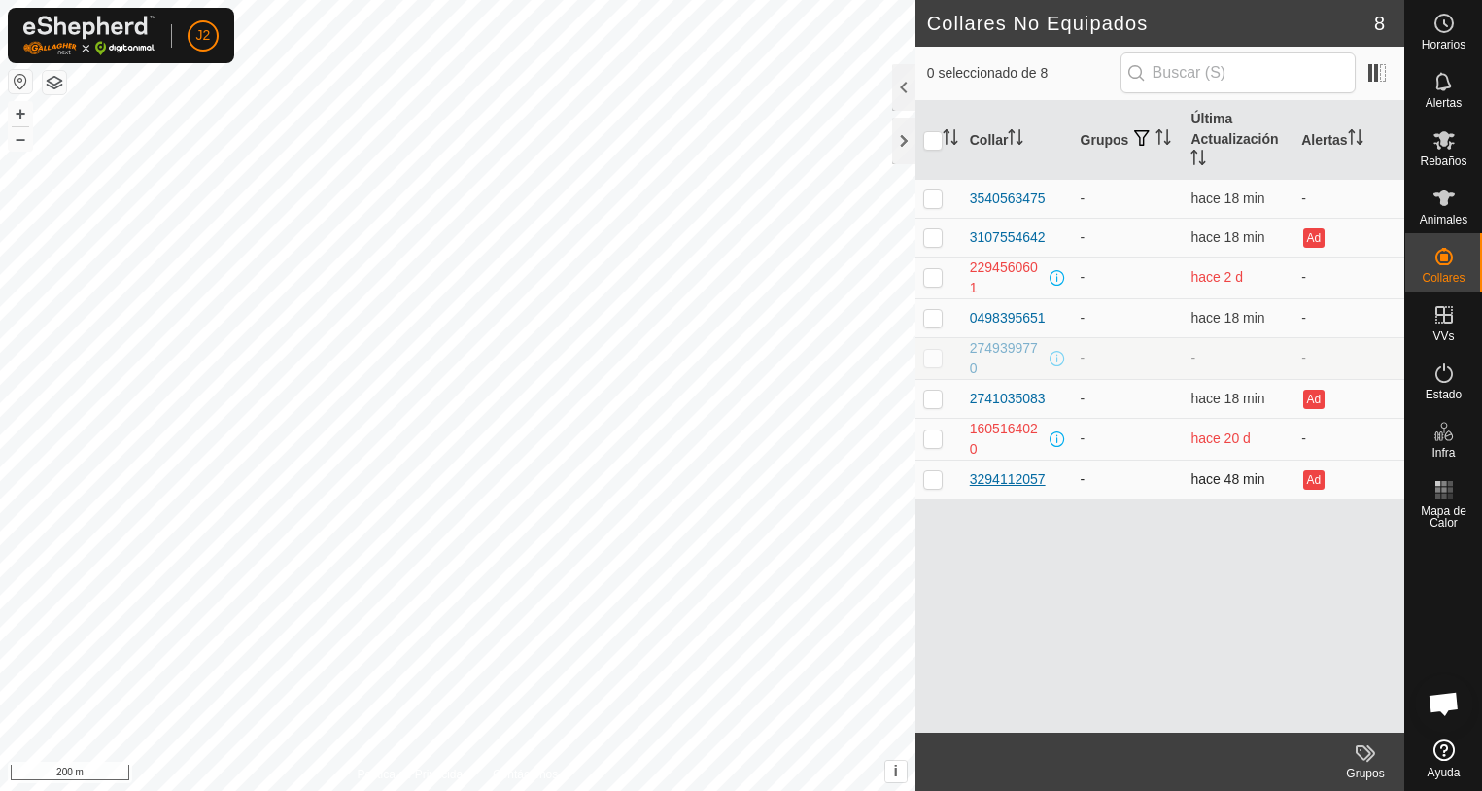
click at [1018, 482] on div "3294112057" at bounding box center [1008, 479] width 76 height 20
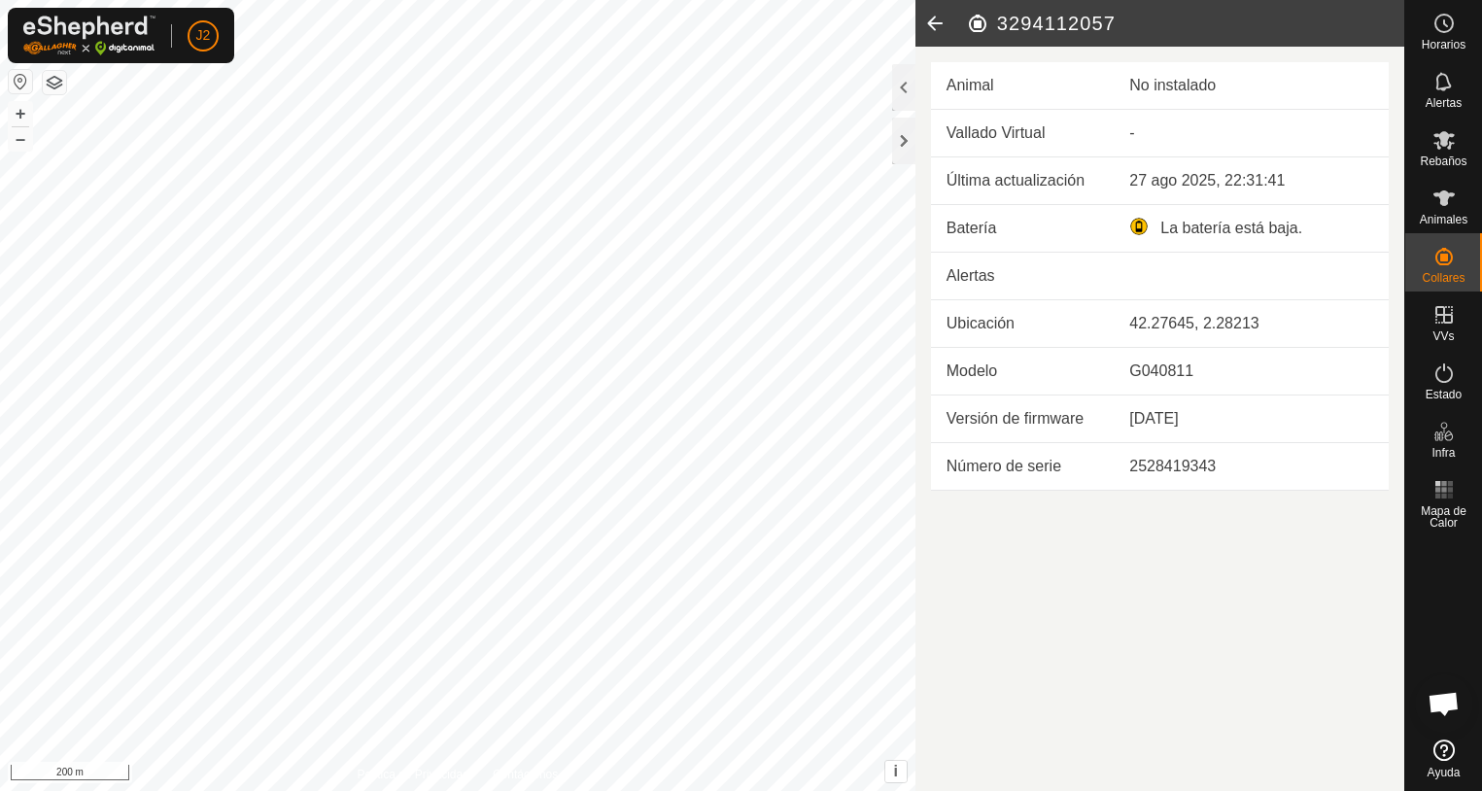
click at [939, 25] on icon at bounding box center [935, 23] width 39 height 47
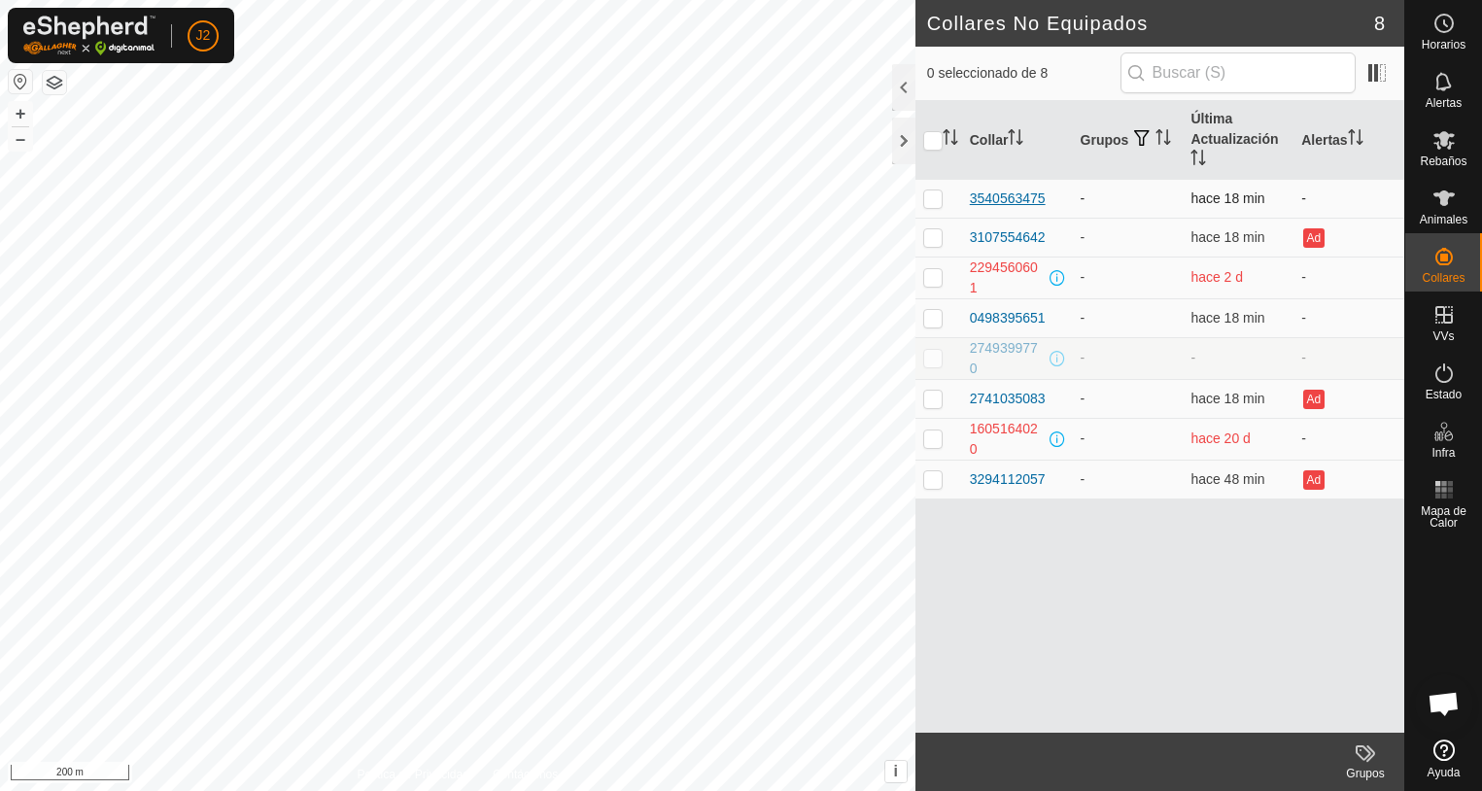
click at [1005, 198] on div "3540563475" at bounding box center [1008, 199] width 76 height 20
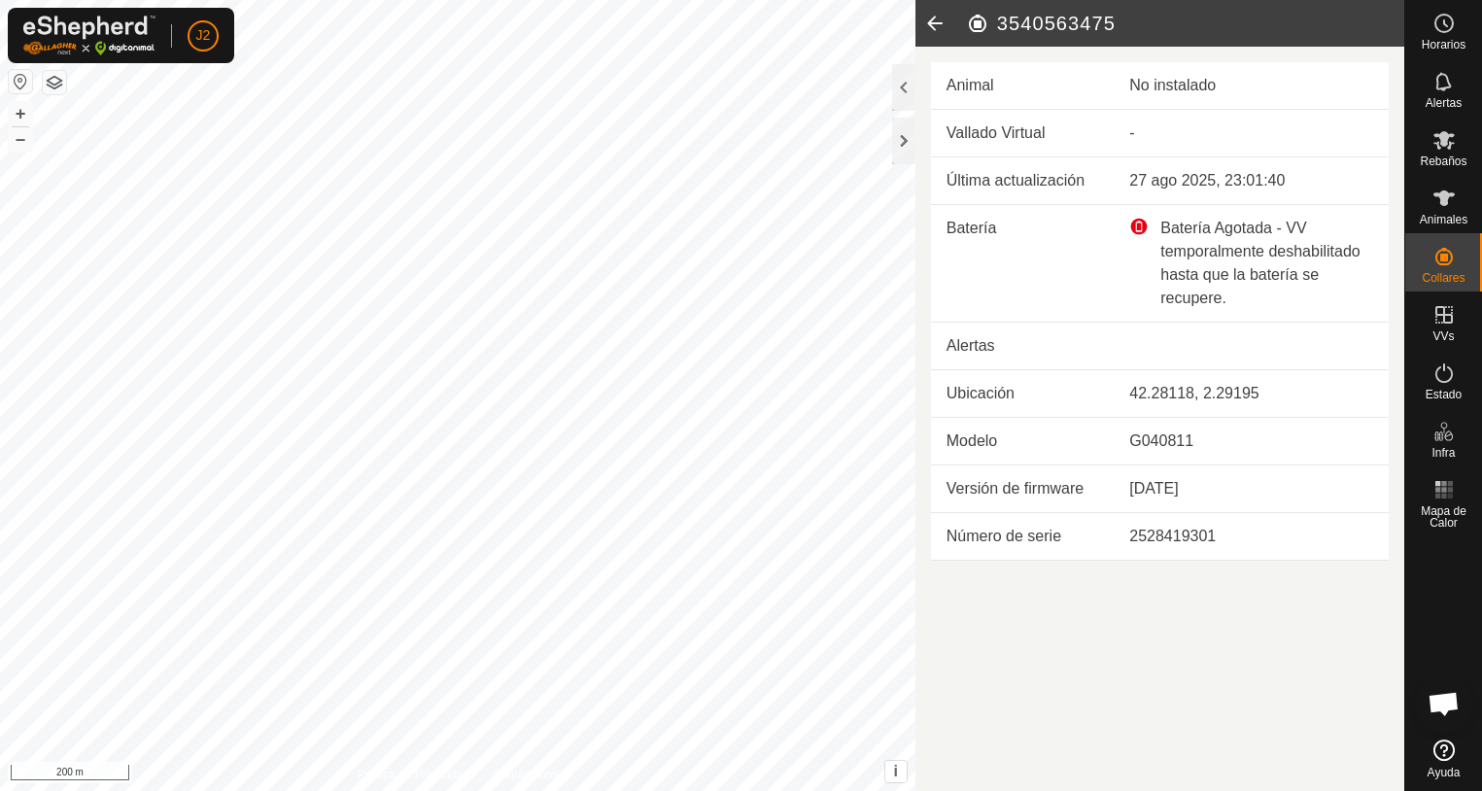
click at [934, 27] on icon at bounding box center [935, 23] width 39 height 47
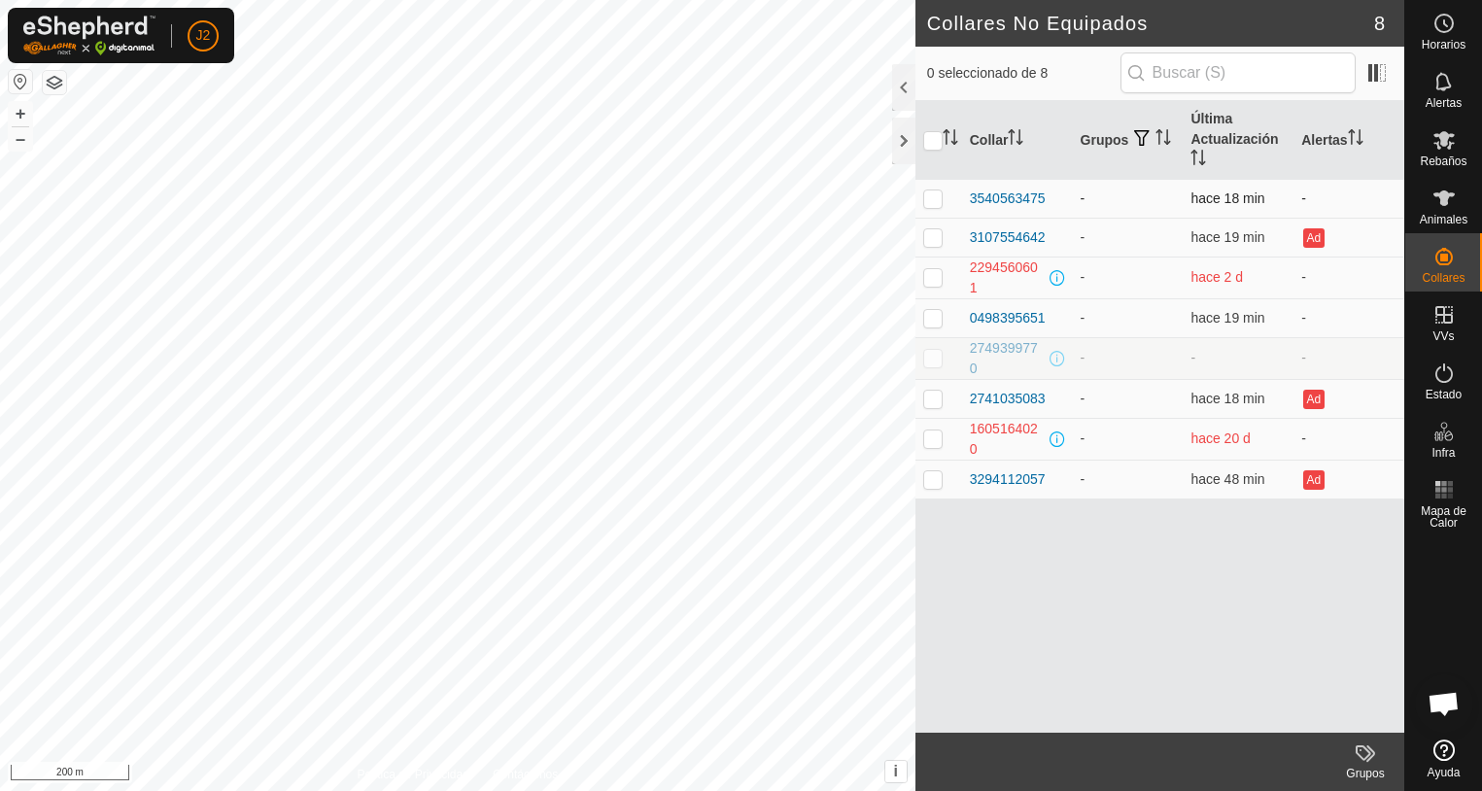
click at [925, 204] on p-checkbox at bounding box center [932, 199] width 19 height 16
click at [933, 202] on p-checkbox at bounding box center [932, 199] width 19 height 16
checkbox input "false"
click at [934, 239] on p-checkbox at bounding box center [932, 237] width 19 height 16
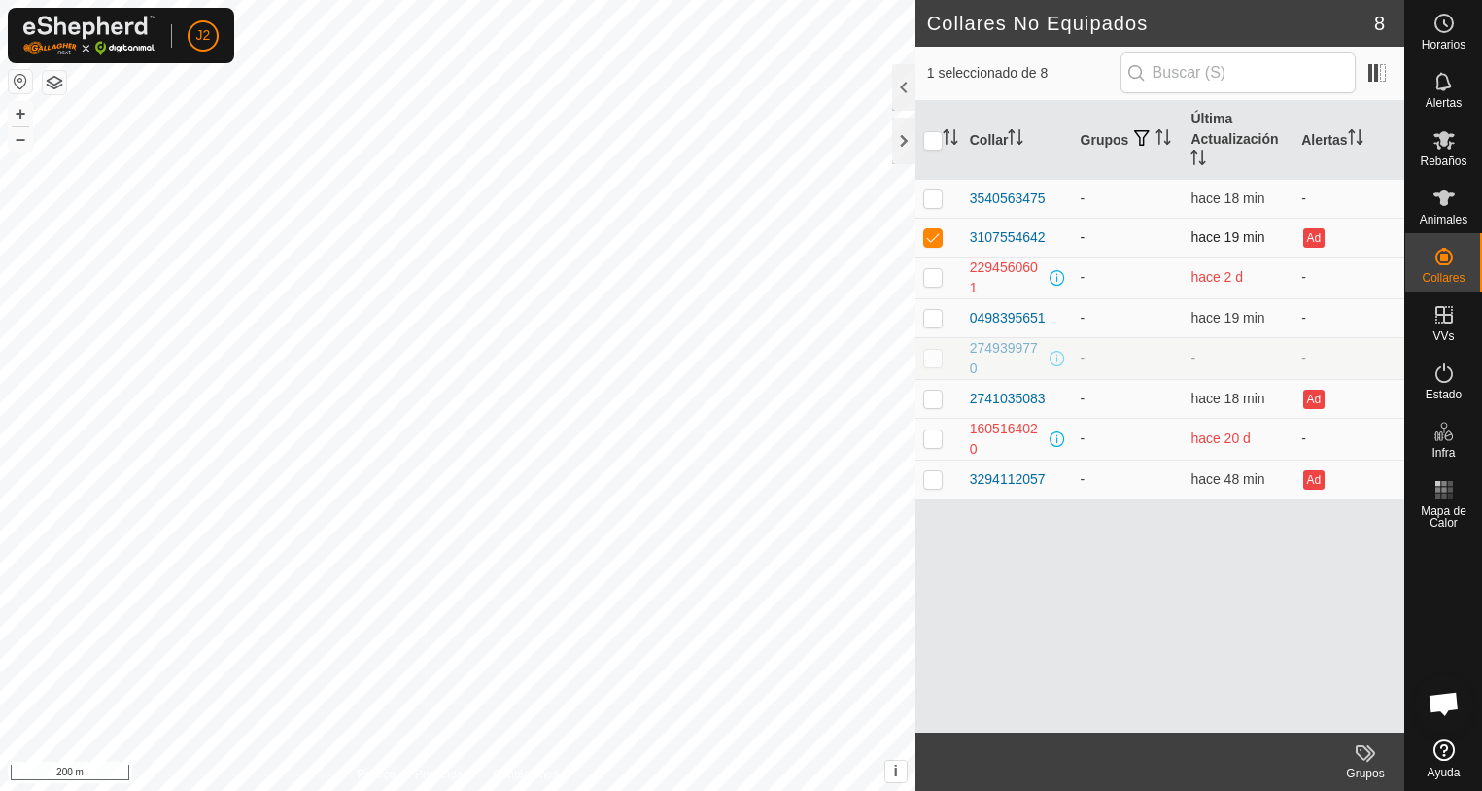
checkbox input "false"
click at [934, 308] on td at bounding box center [939, 317] width 47 height 39
checkbox input "false"
click at [1375, 75] on span at bounding box center [1377, 72] width 31 height 31
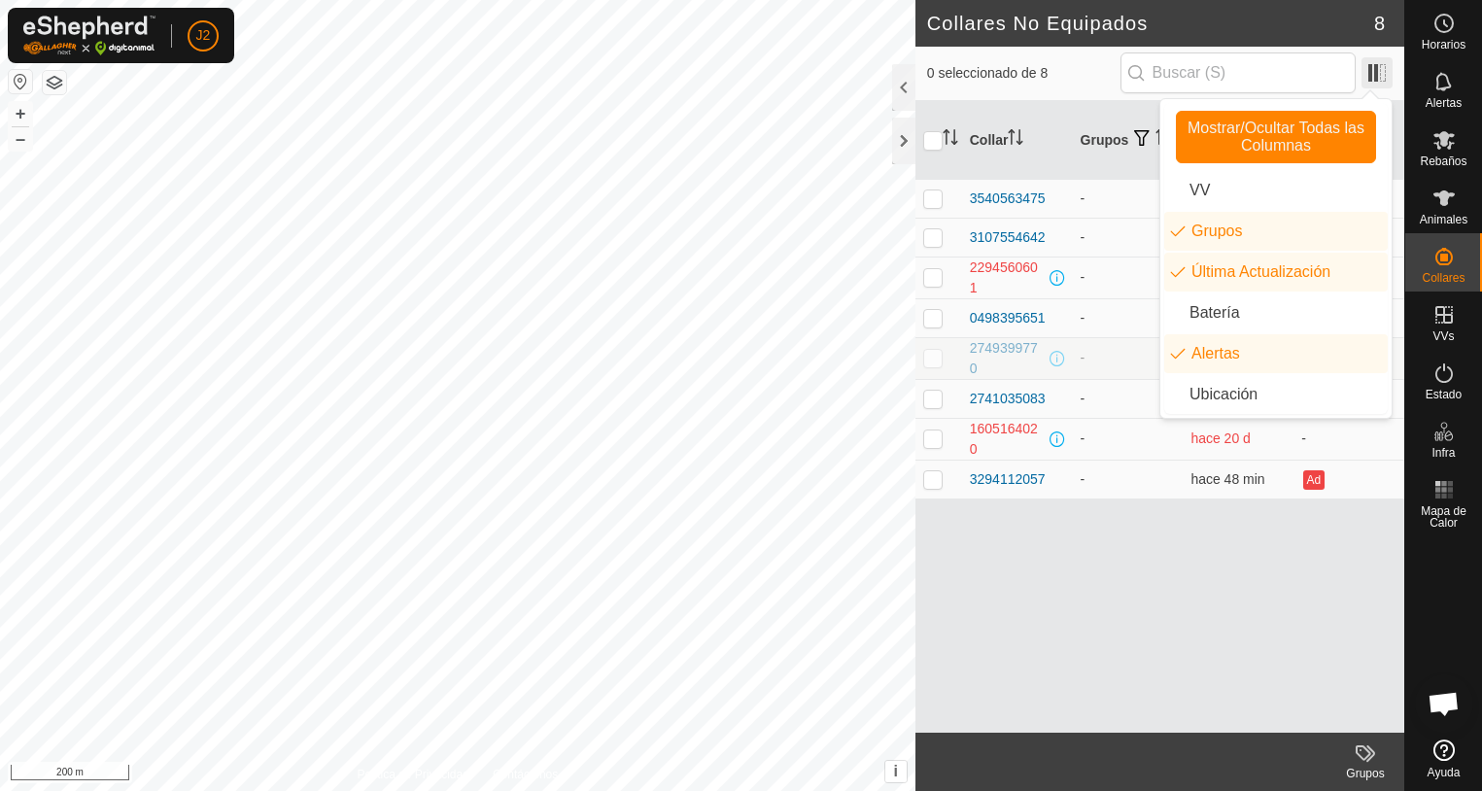
click at [1375, 75] on span at bounding box center [1377, 72] width 31 height 31
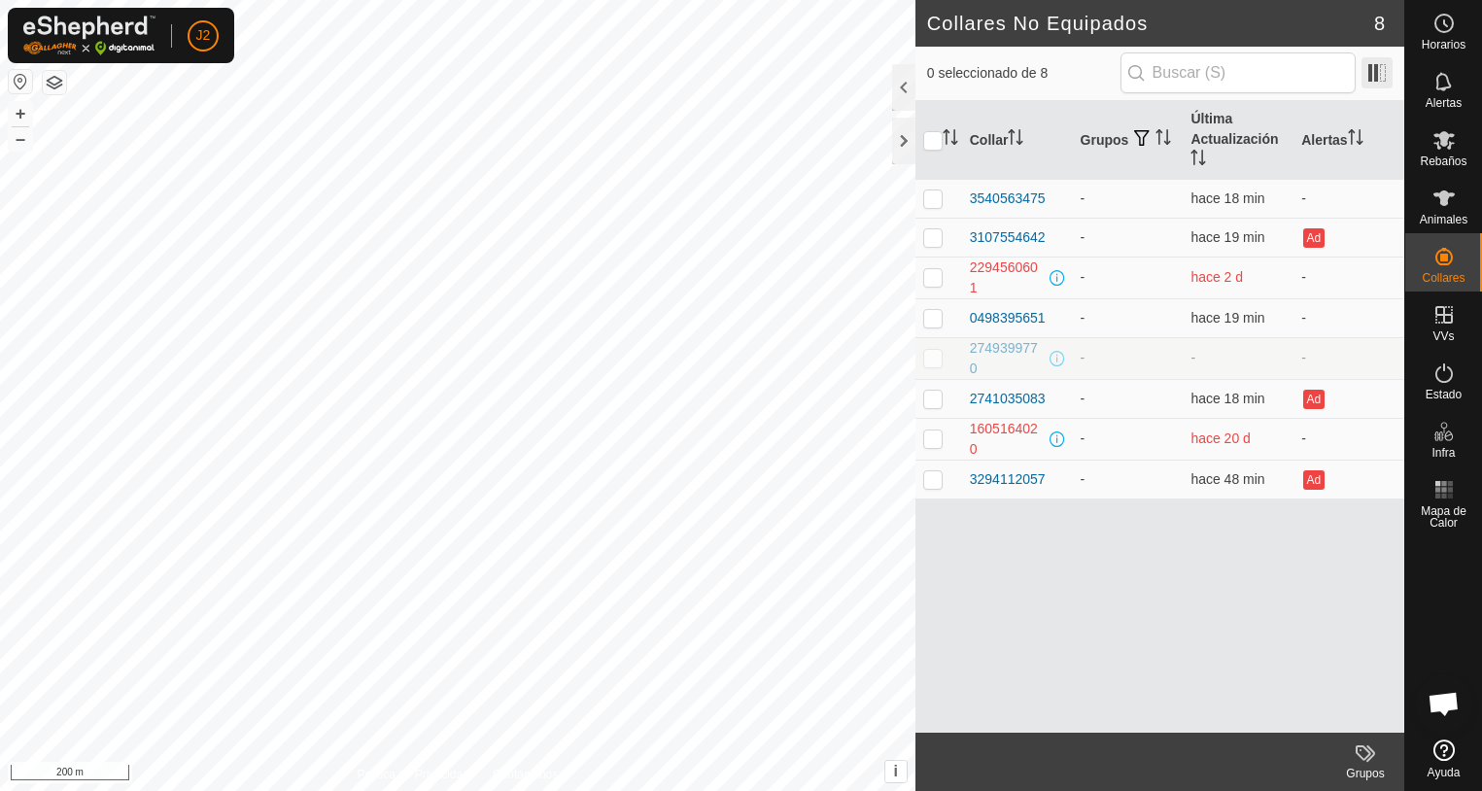
click at [1376, 74] on span at bounding box center [1377, 72] width 31 height 31
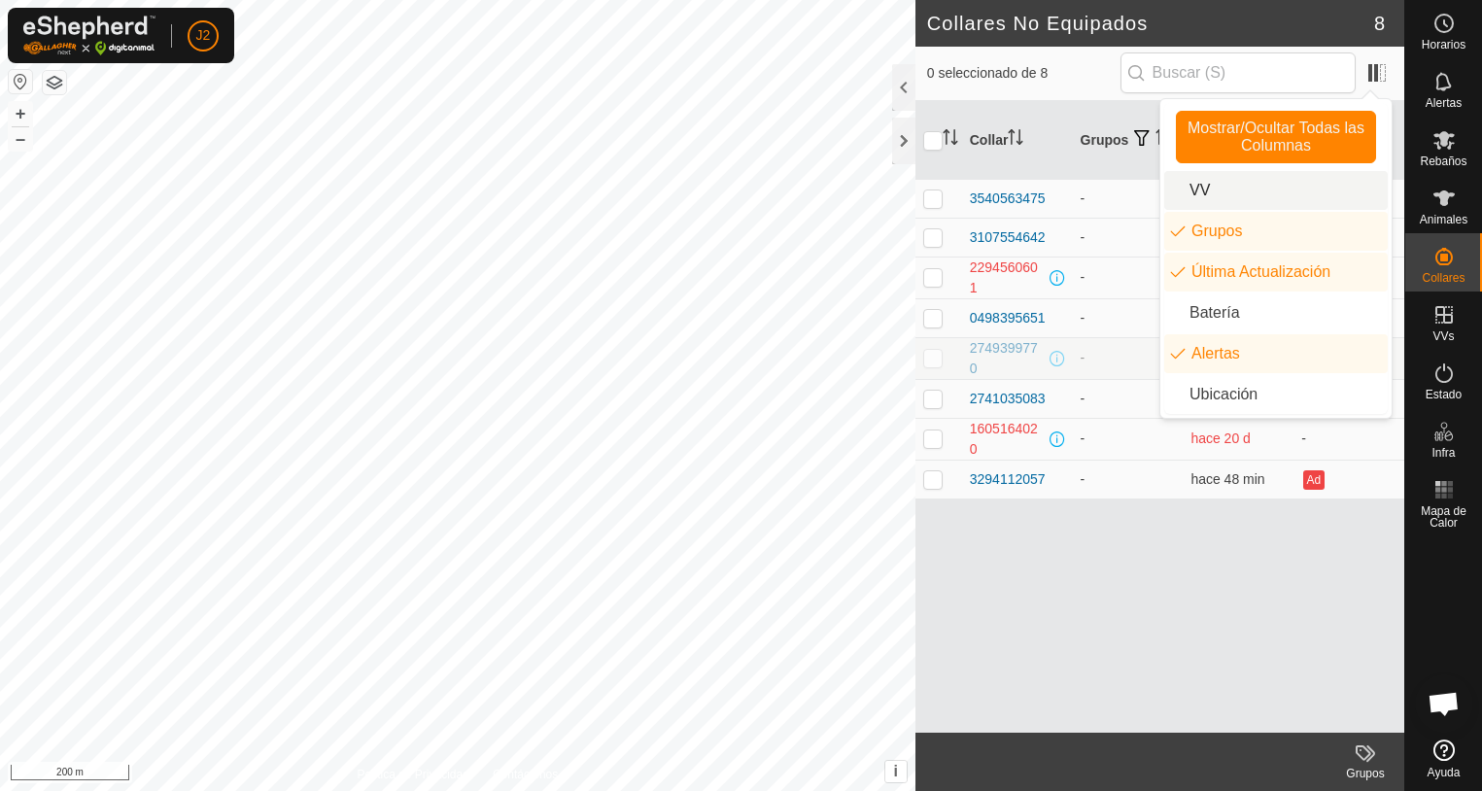
click at [1196, 187] on li "VV" at bounding box center [1276, 190] width 224 height 39
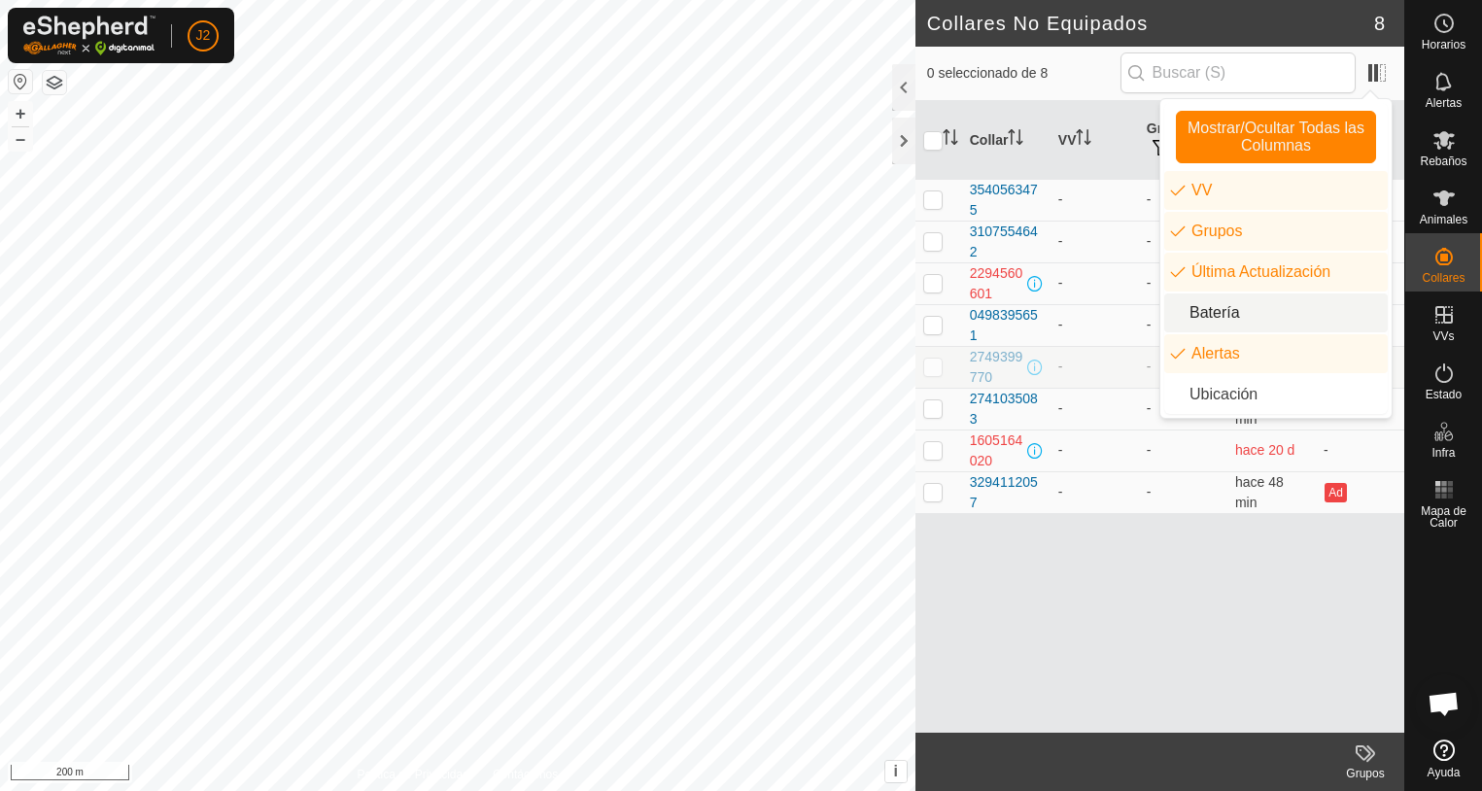
click at [1217, 312] on li "Batería" at bounding box center [1276, 313] width 224 height 39
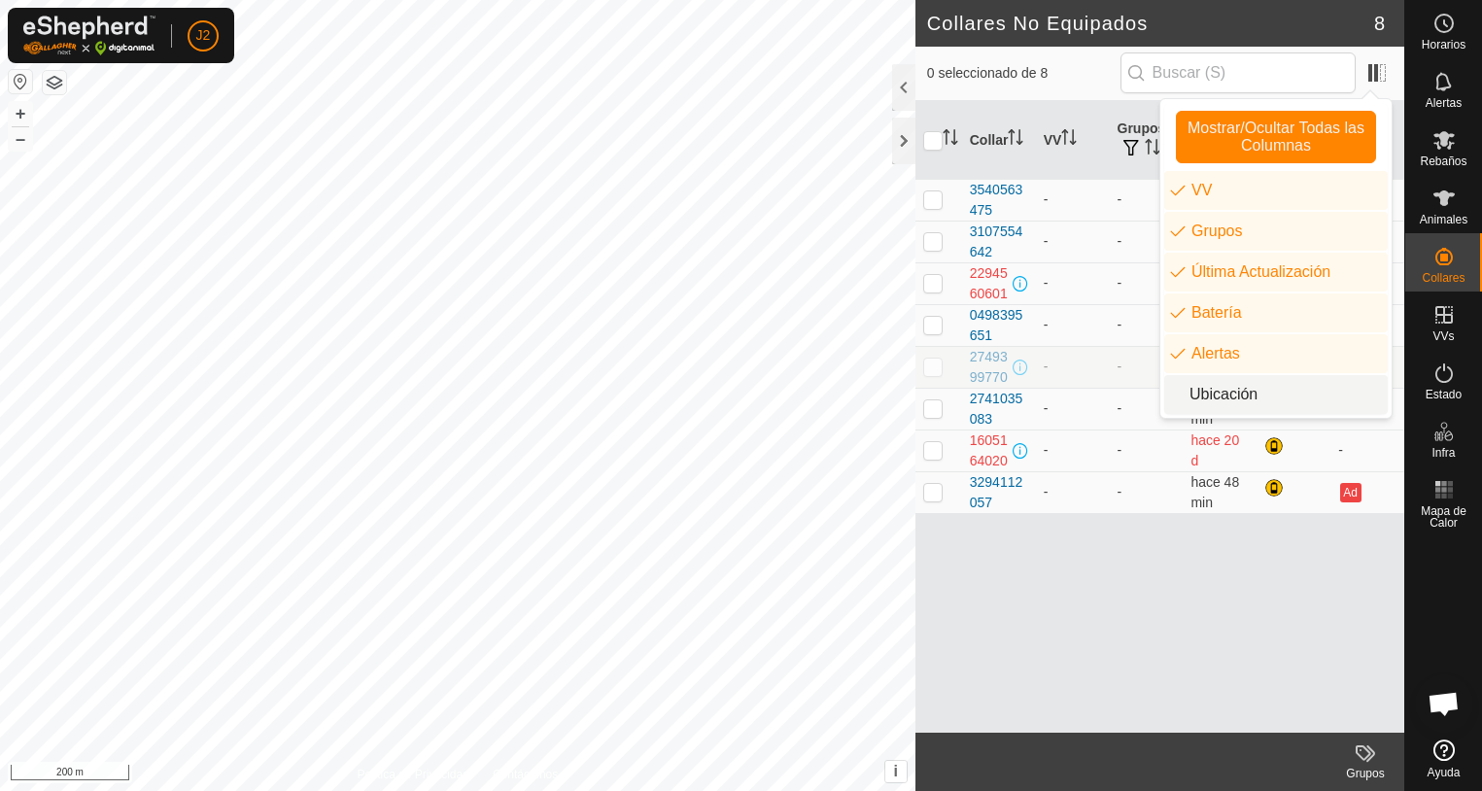
click at [1221, 400] on li "Ubicación" at bounding box center [1276, 394] width 224 height 39
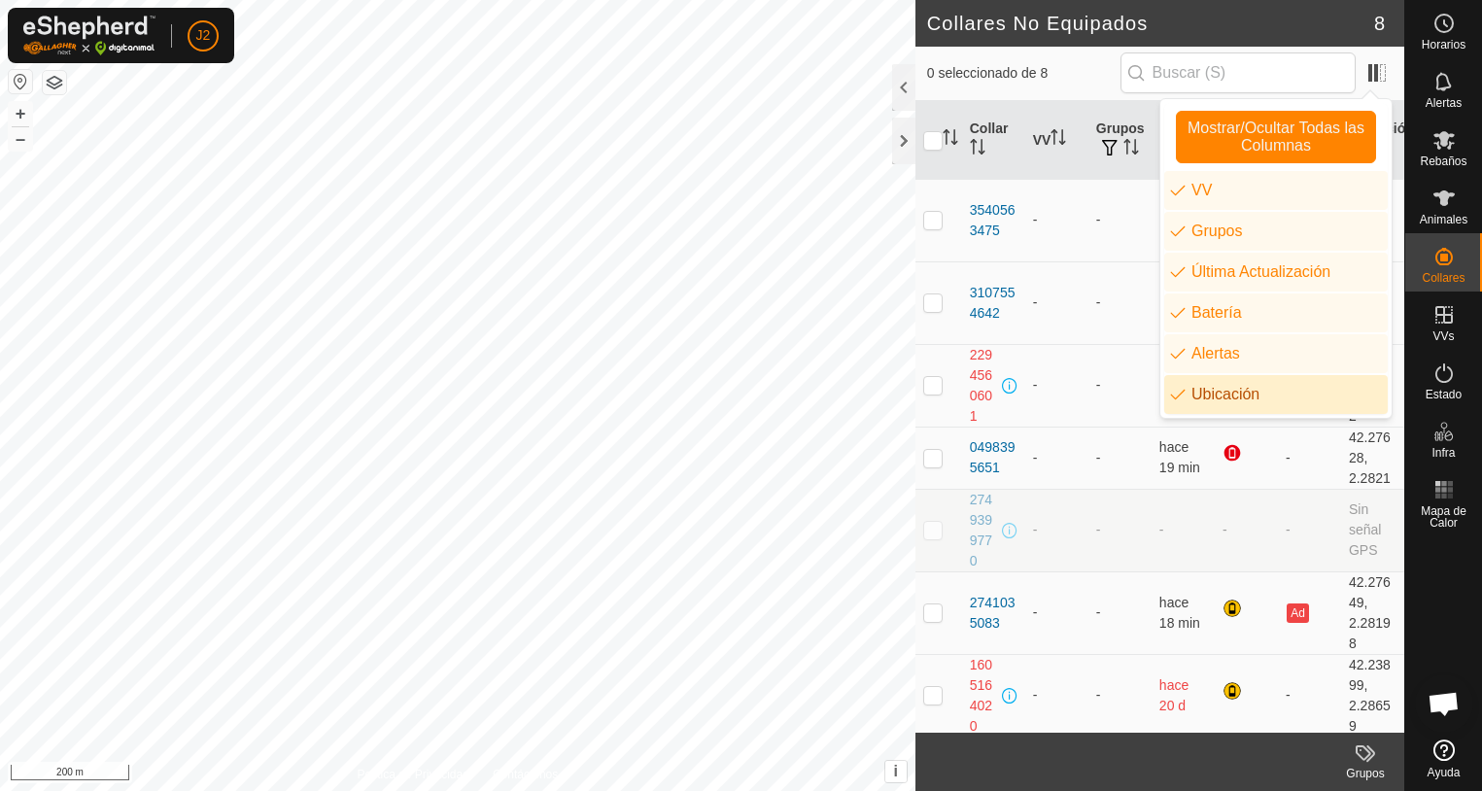
click at [1203, 400] on li "Ubicación" at bounding box center [1276, 394] width 224 height 39
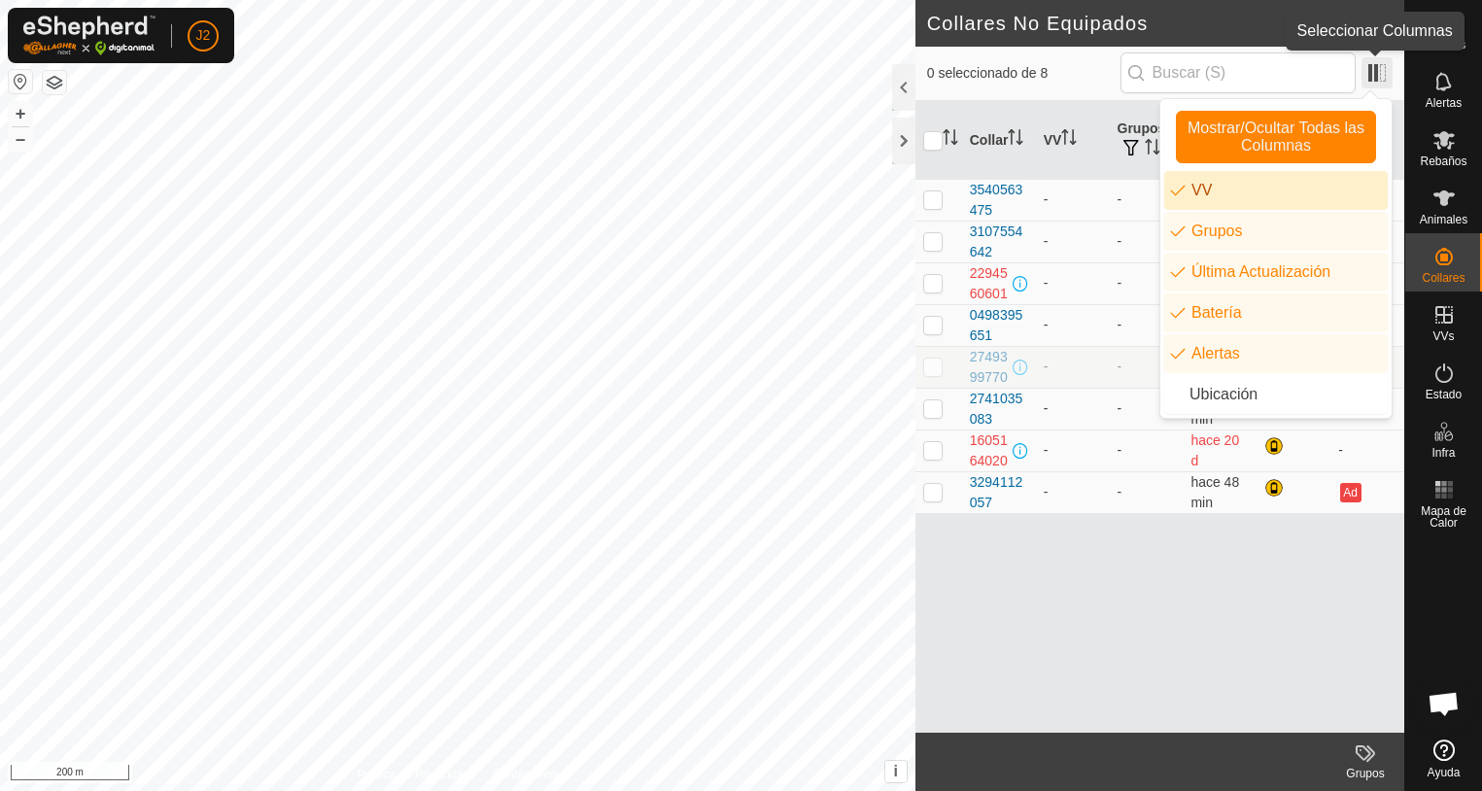
click at [1374, 67] on span at bounding box center [1377, 72] width 31 height 31
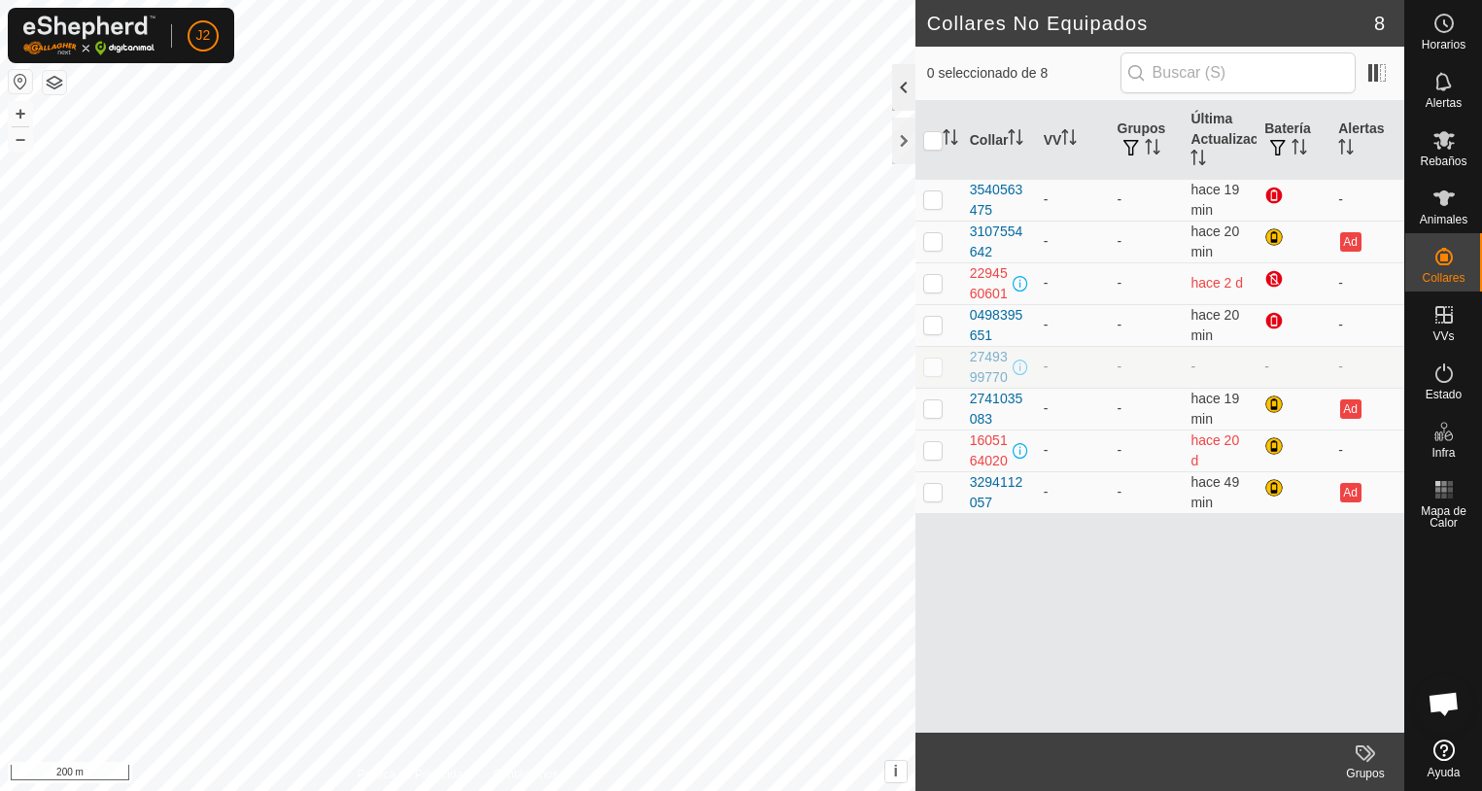
click at [897, 97] on div at bounding box center [903, 87] width 23 height 47
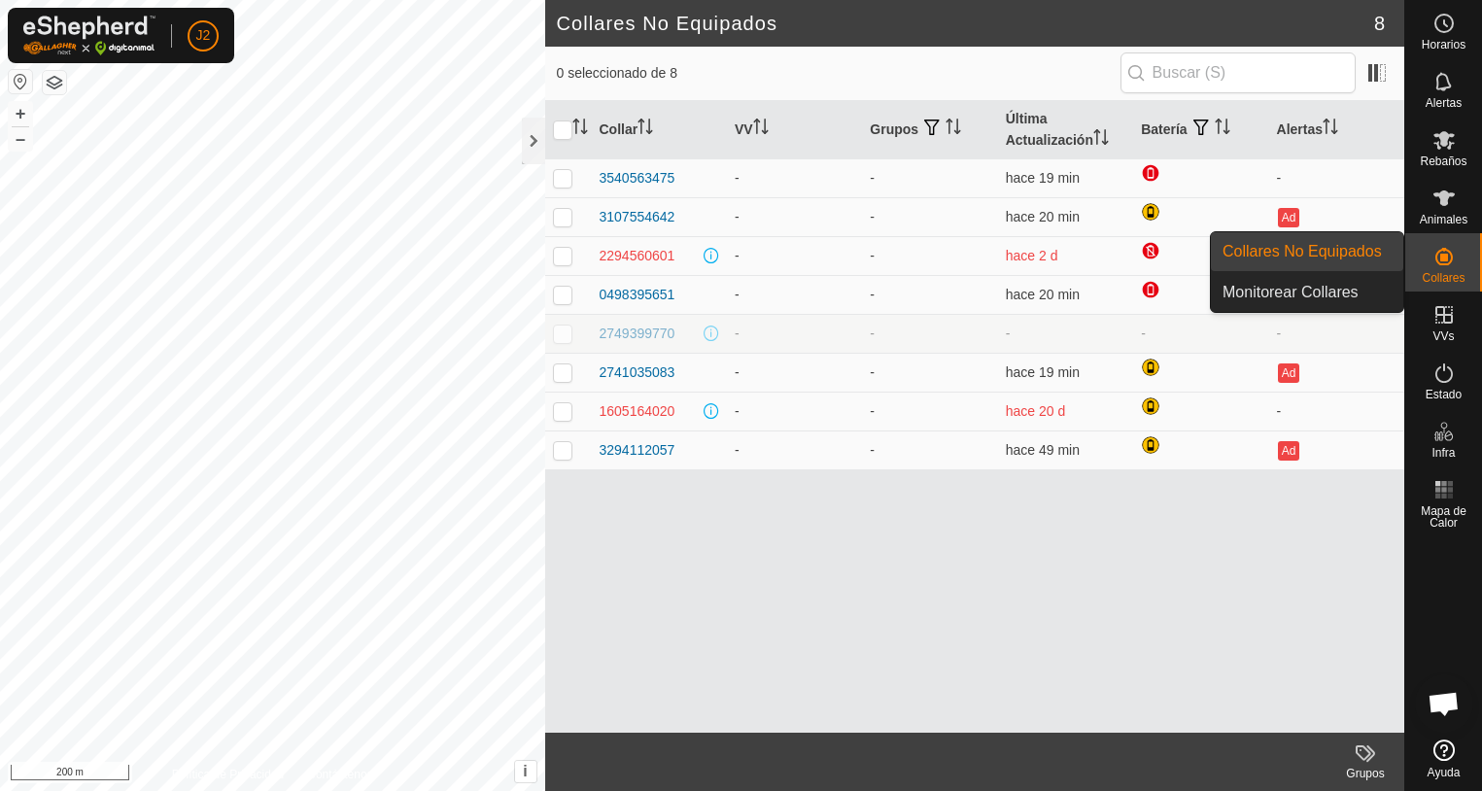
click at [1431, 272] on span "Collares" at bounding box center [1443, 278] width 43 height 12
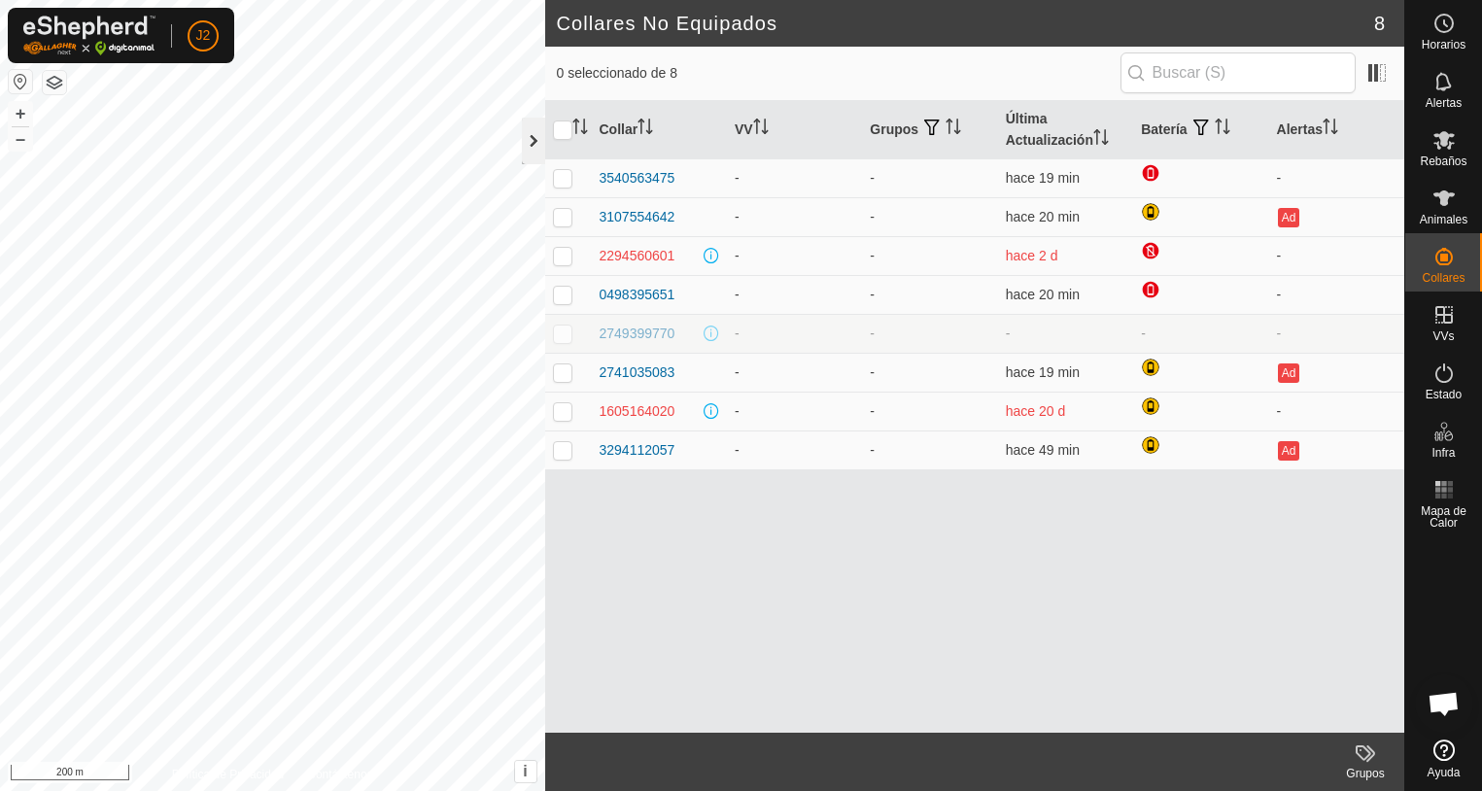
click at [532, 139] on div at bounding box center [533, 141] width 23 height 47
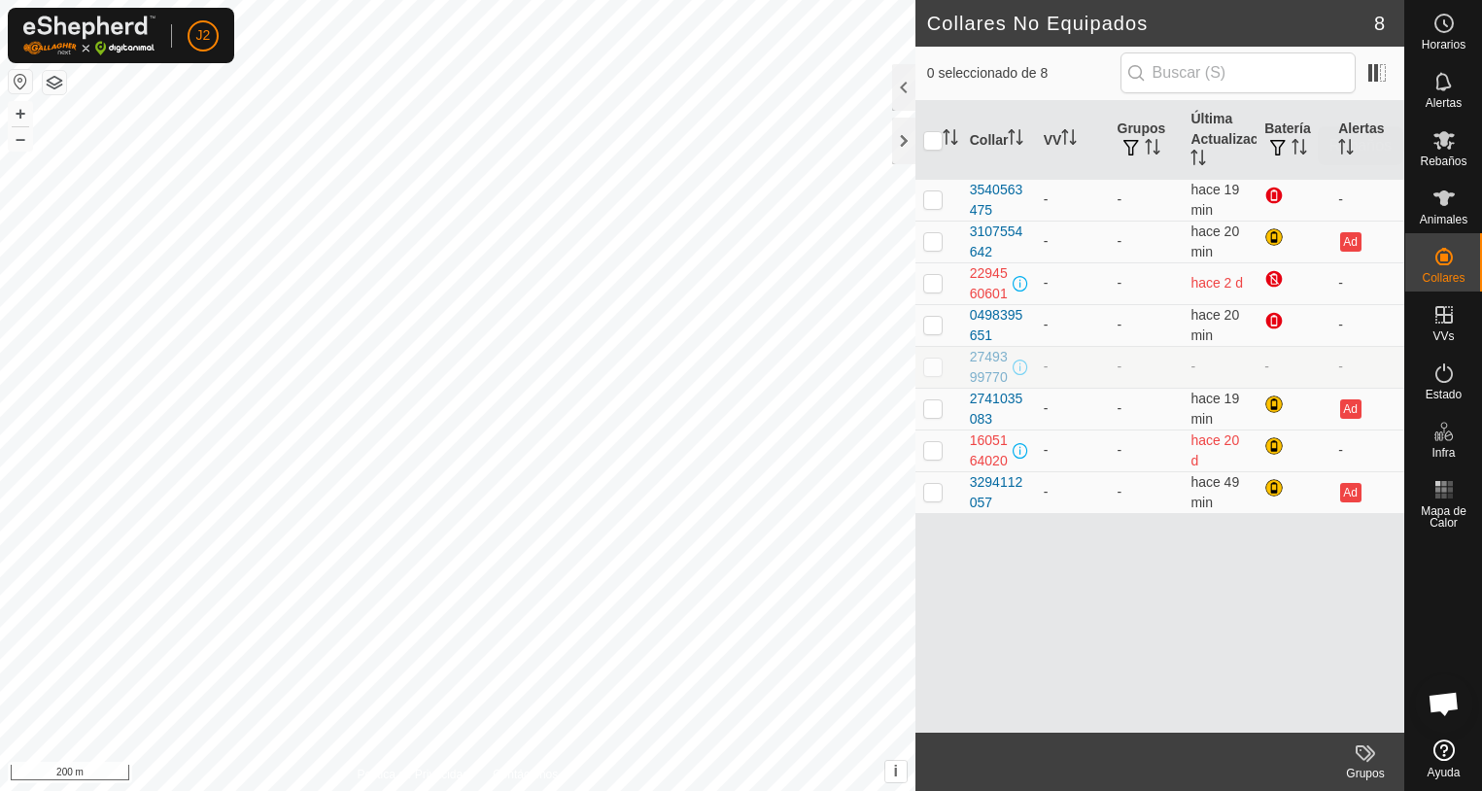
click at [1475, 144] on div "Rebaños" at bounding box center [1443, 146] width 77 height 58
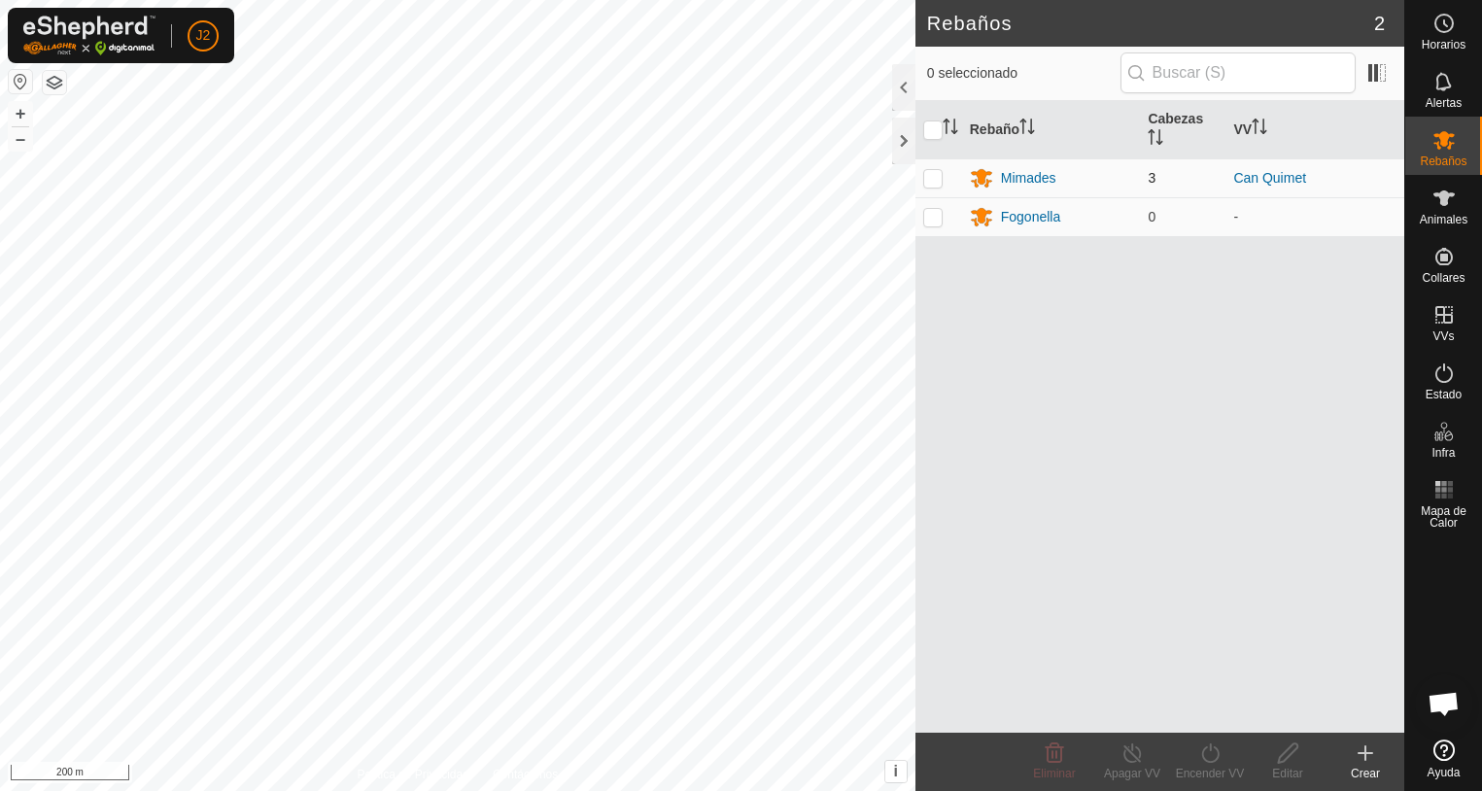
click at [937, 183] on p-checkbox at bounding box center [932, 178] width 19 height 16
checkbox input "true"
click at [1293, 763] on icon at bounding box center [1288, 753] width 24 height 23
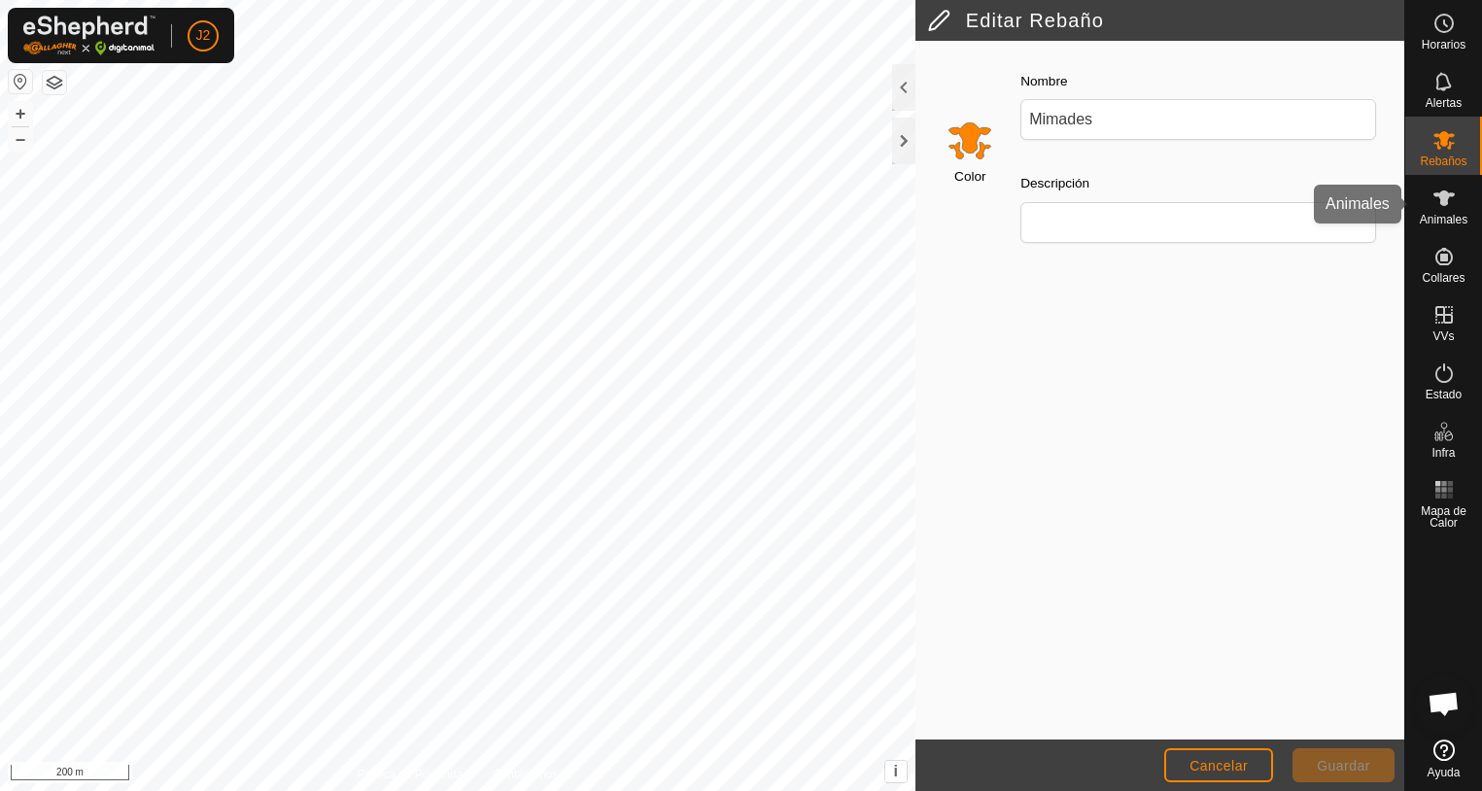
click at [1440, 203] on icon at bounding box center [1444, 199] width 21 height 16
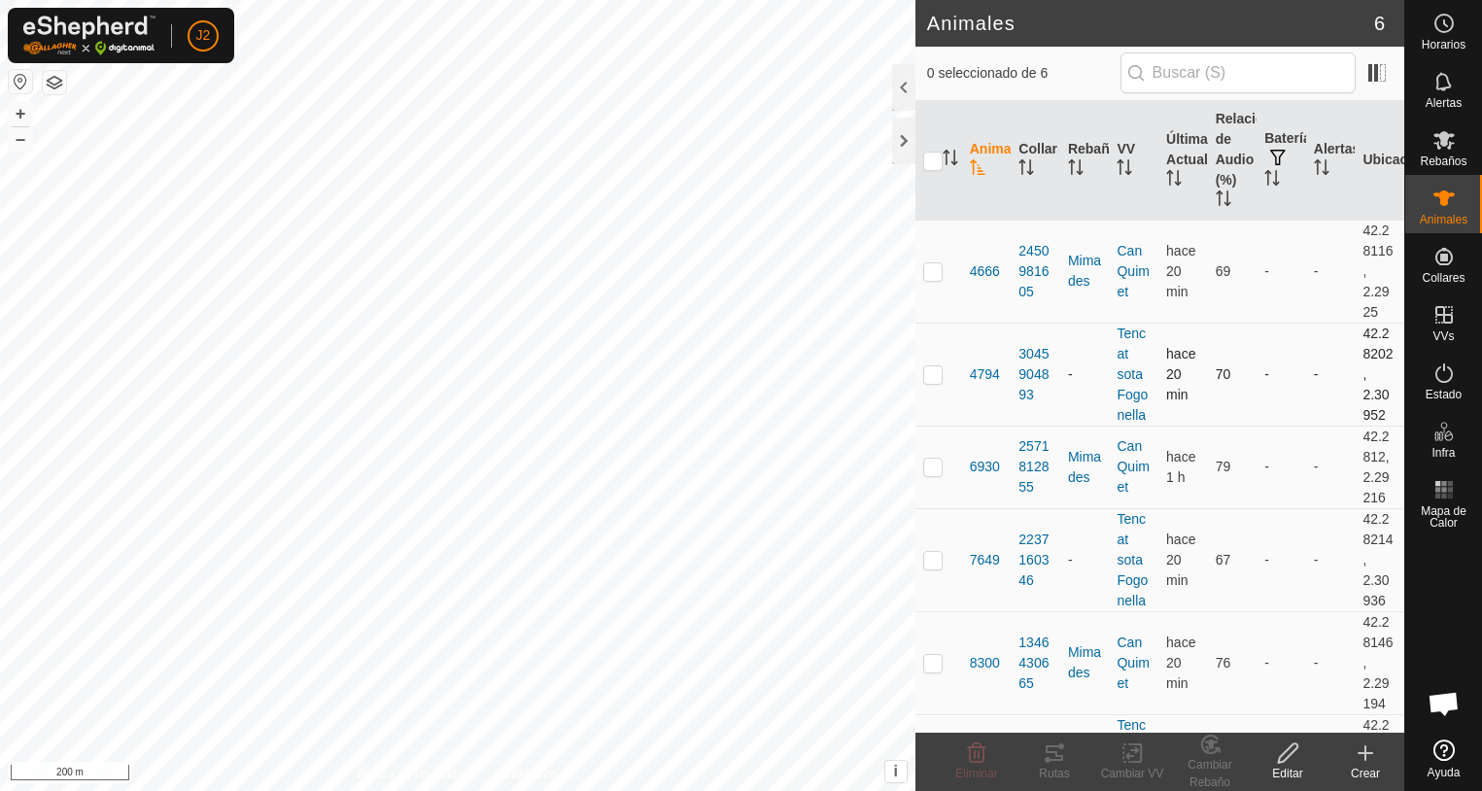
scroll to position [86, 0]
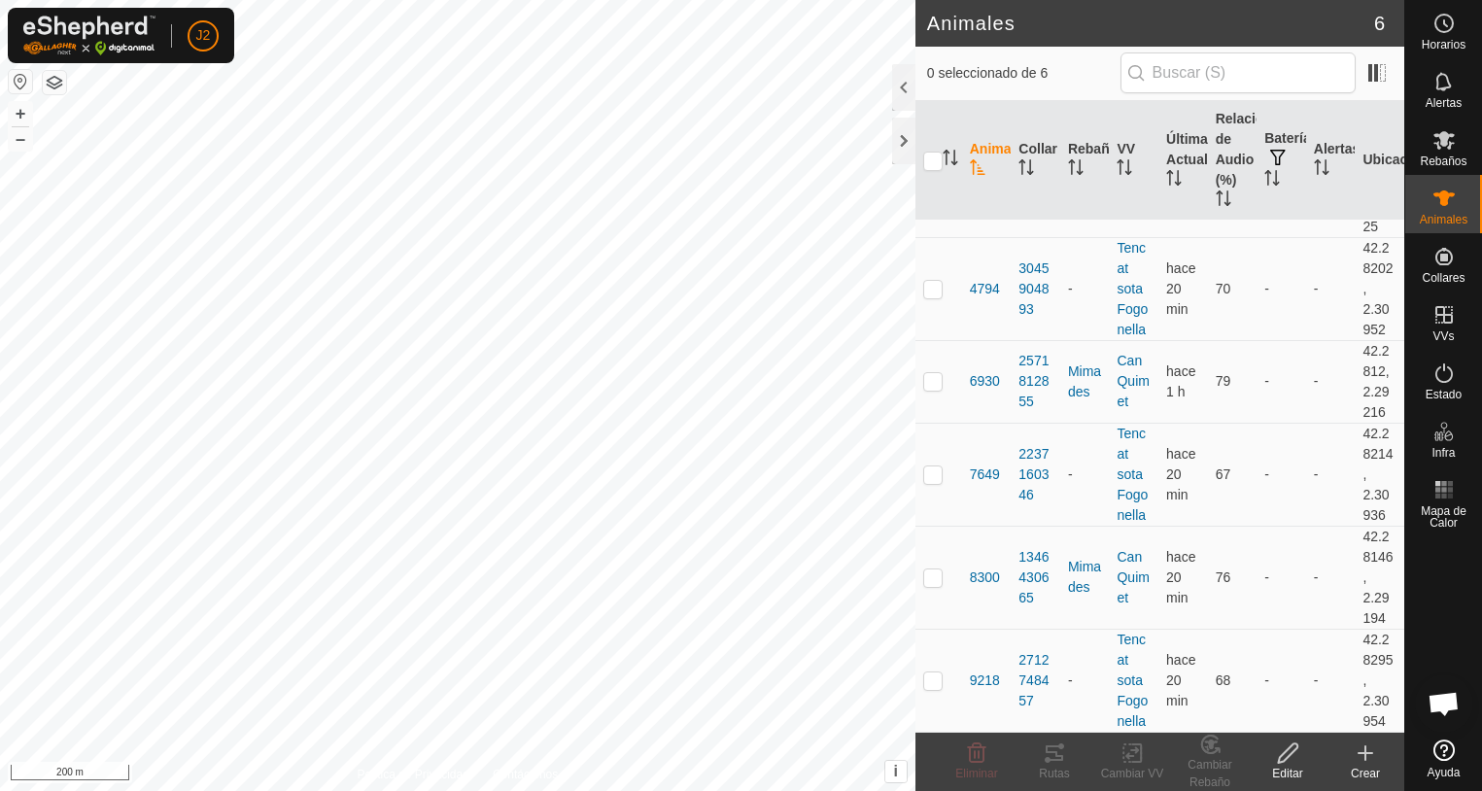
click at [1291, 761] on icon at bounding box center [1288, 753] width 24 height 23
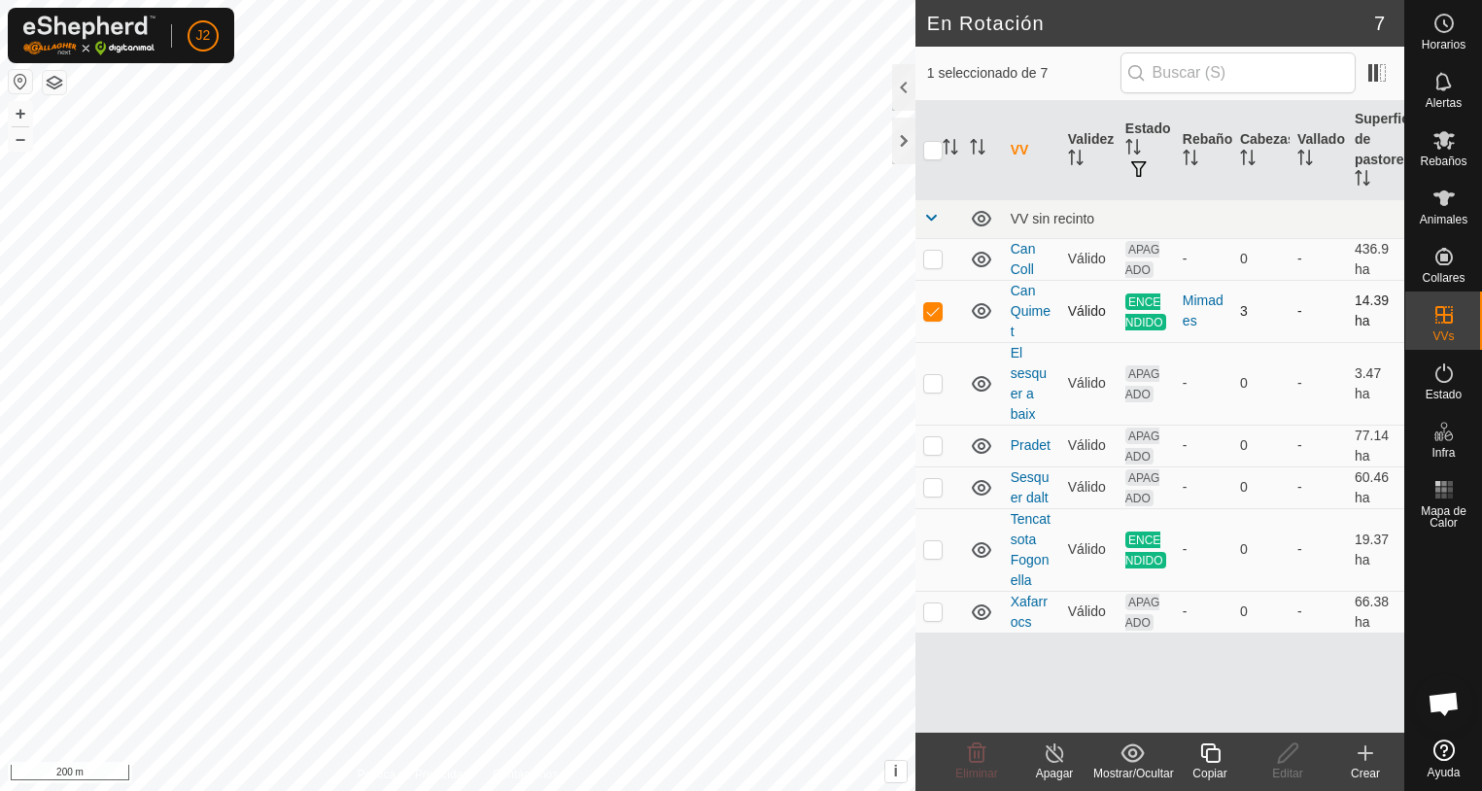
click at [930, 310] on p-checkbox at bounding box center [932, 311] width 19 height 16
checkbox input "false"
click at [899, 150] on div at bounding box center [903, 141] width 23 height 47
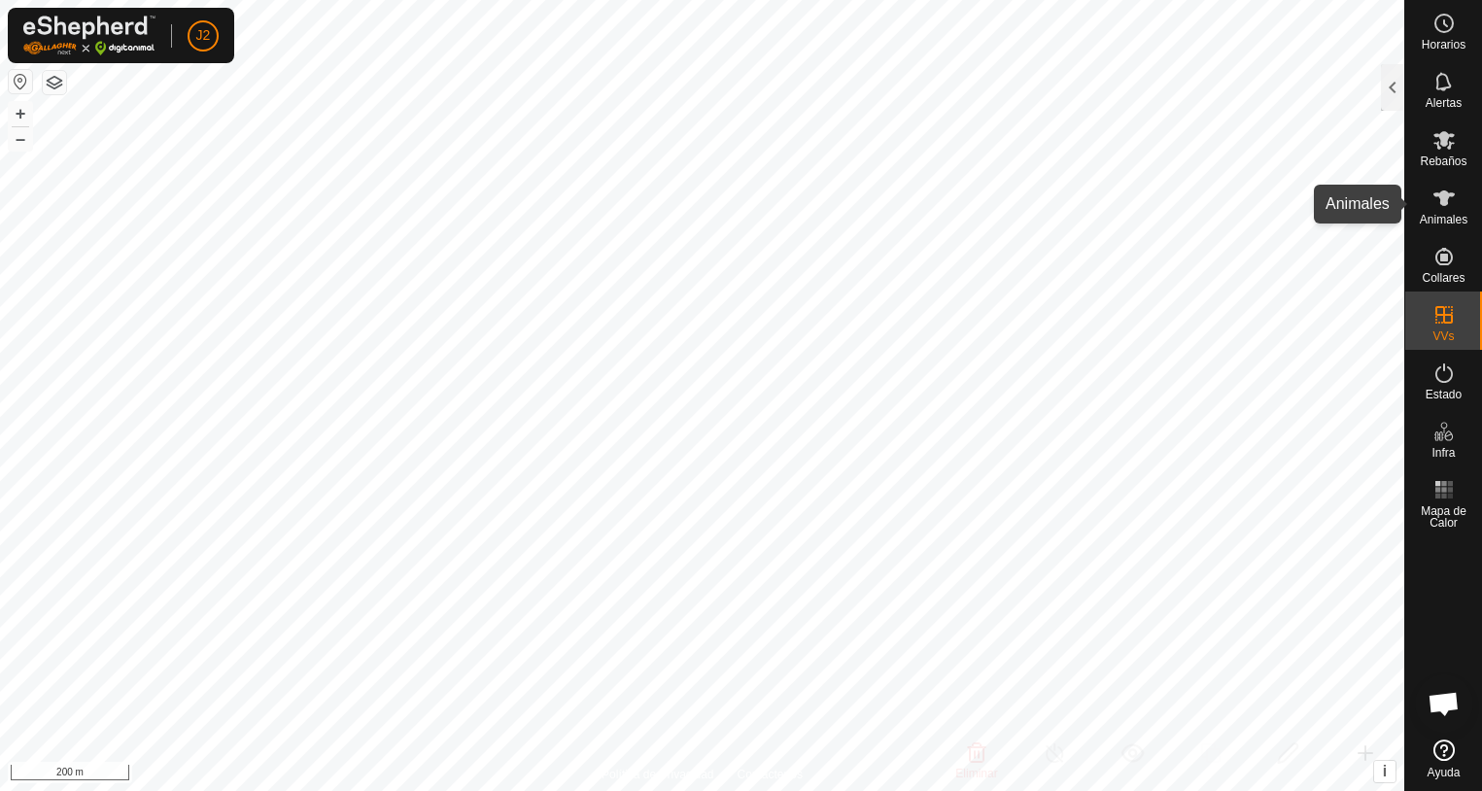
click at [1448, 219] on span "Animales" at bounding box center [1444, 220] width 48 height 12
click at [1392, 90] on div at bounding box center [1392, 87] width 23 height 47
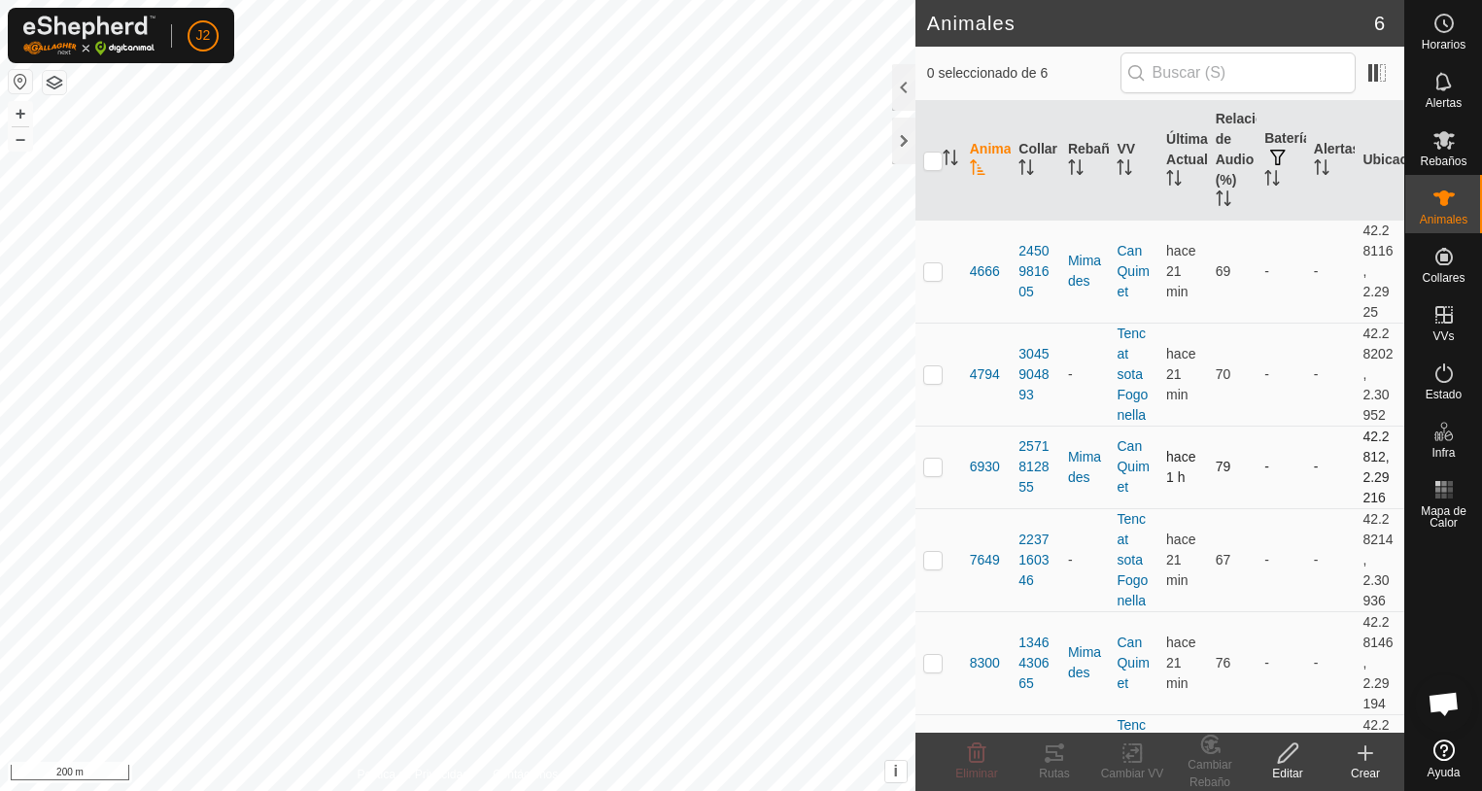
scroll to position [86, 0]
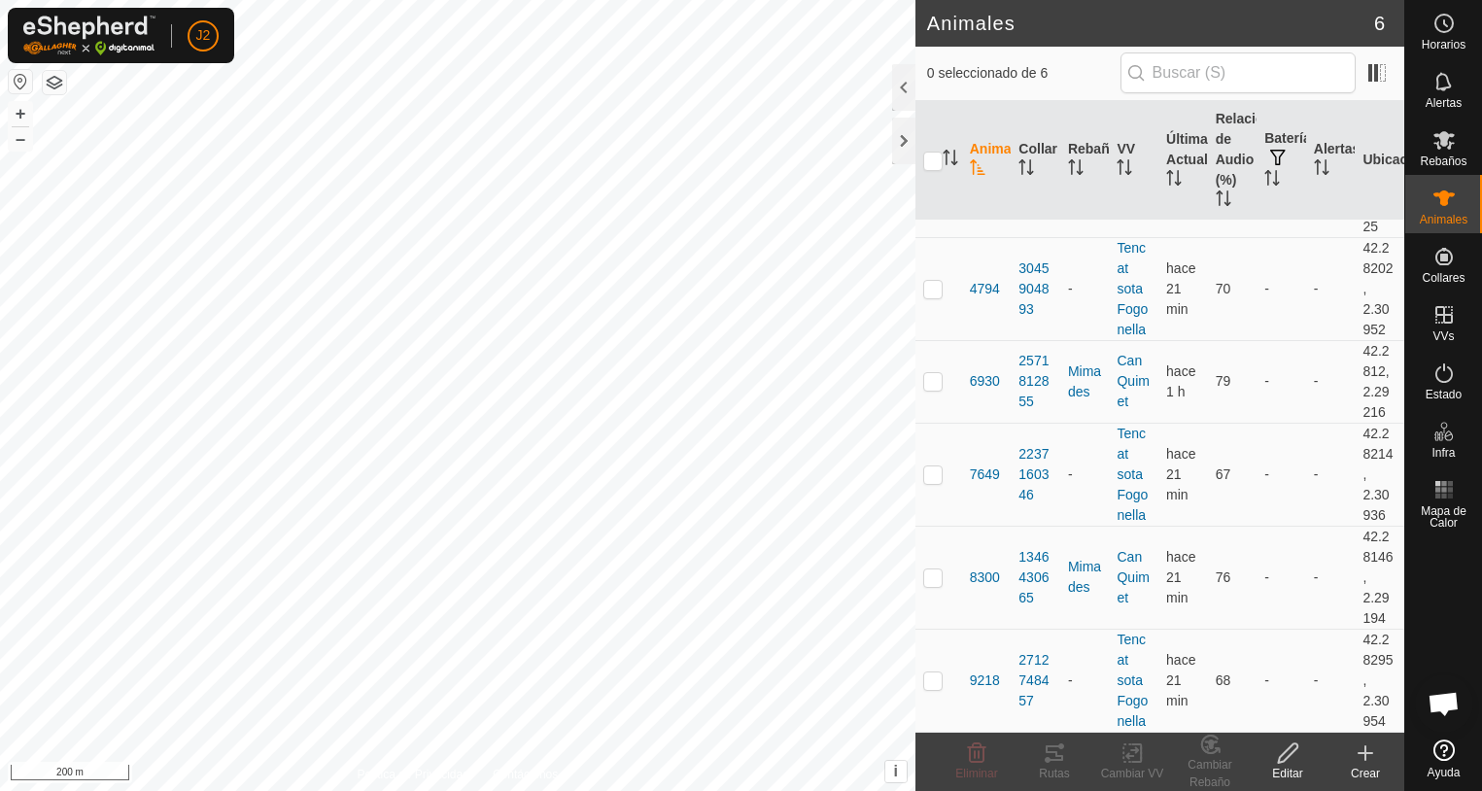
click at [1364, 764] on icon at bounding box center [1365, 753] width 23 height 23
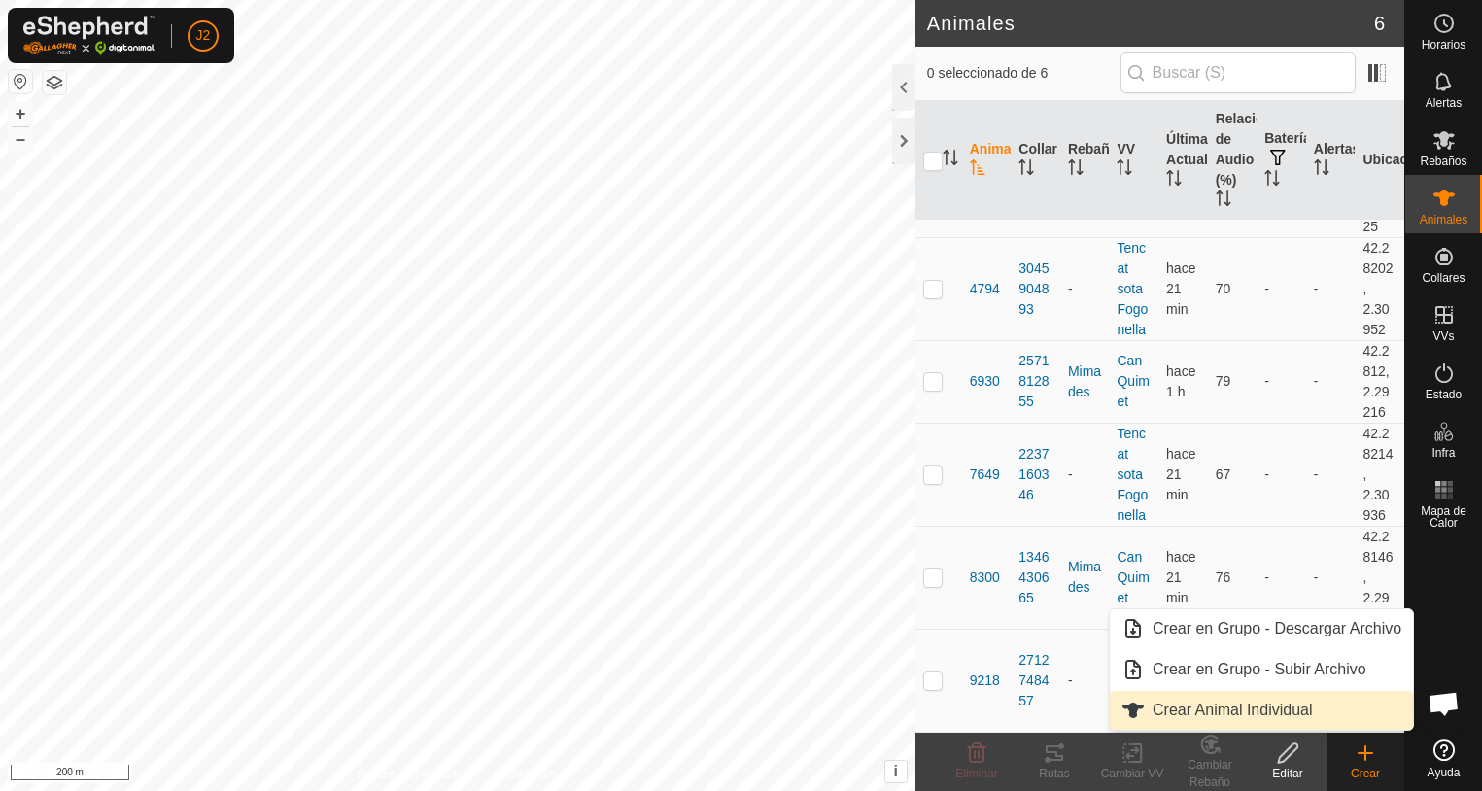
click at [1212, 713] on link "Crear Animal Individual" at bounding box center [1261, 710] width 303 height 39
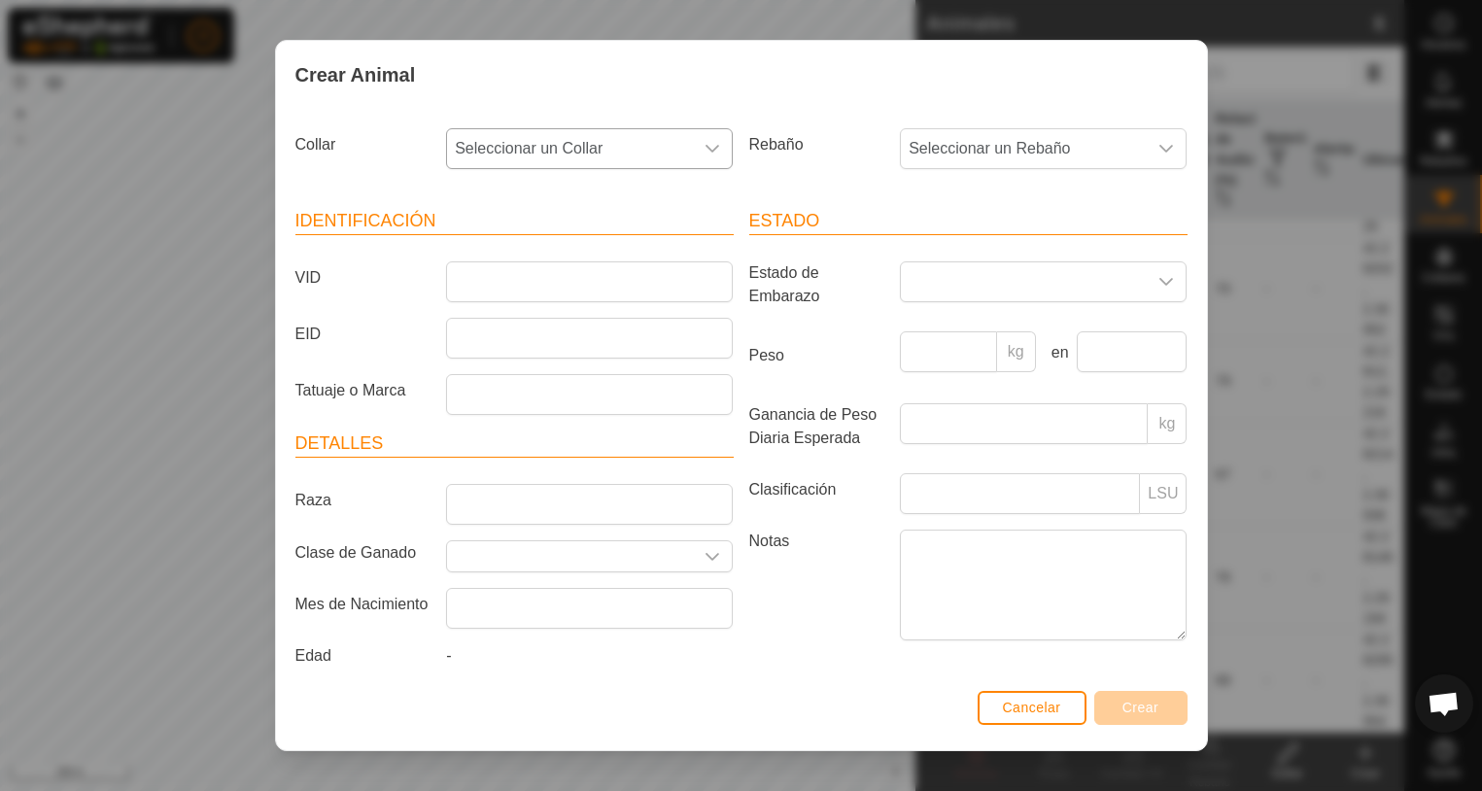
click at [705, 143] on icon "dropdown trigger" at bounding box center [713, 149] width 16 height 16
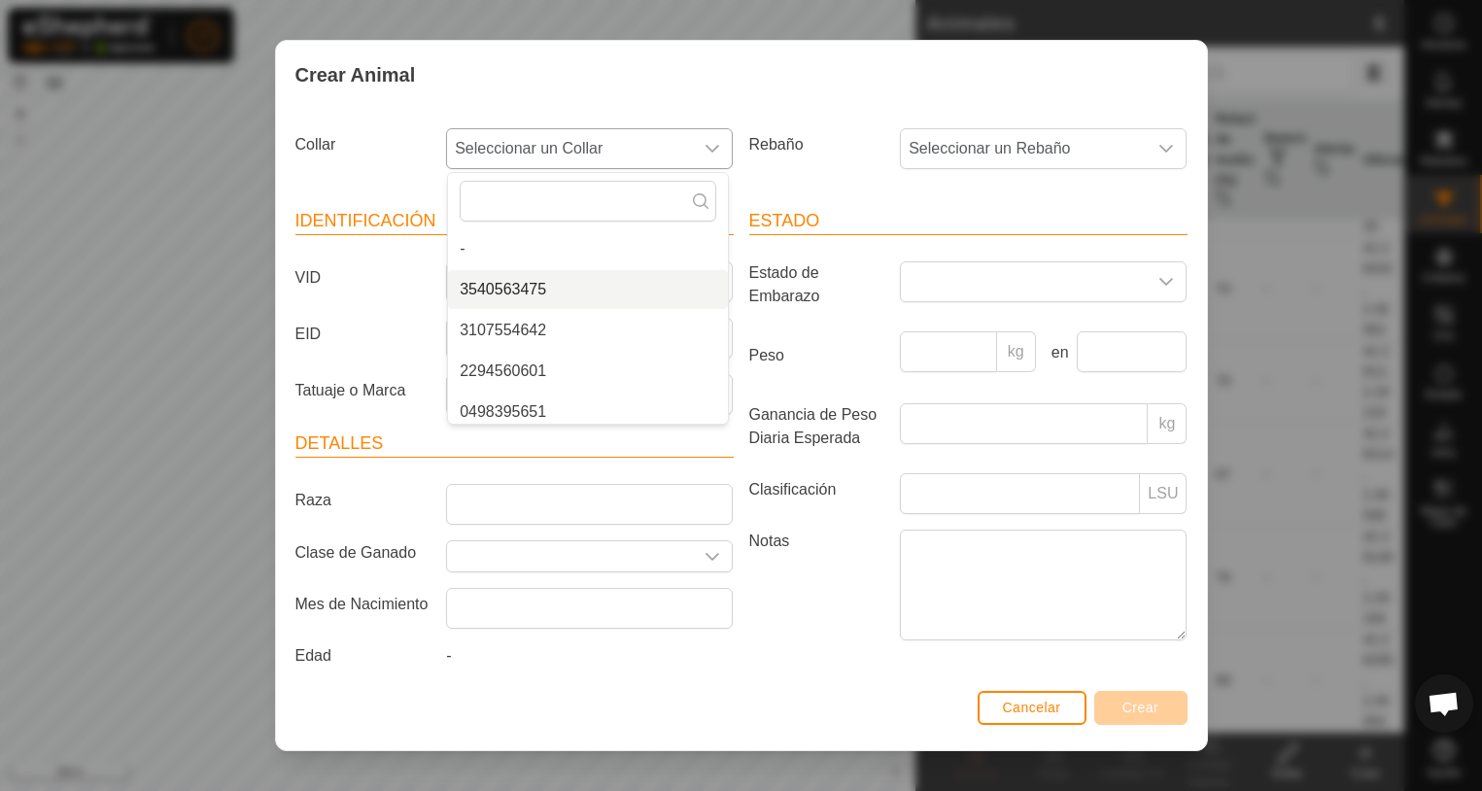
click at [539, 293] on li "3540563475" at bounding box center [588, 289] width 280 height 39
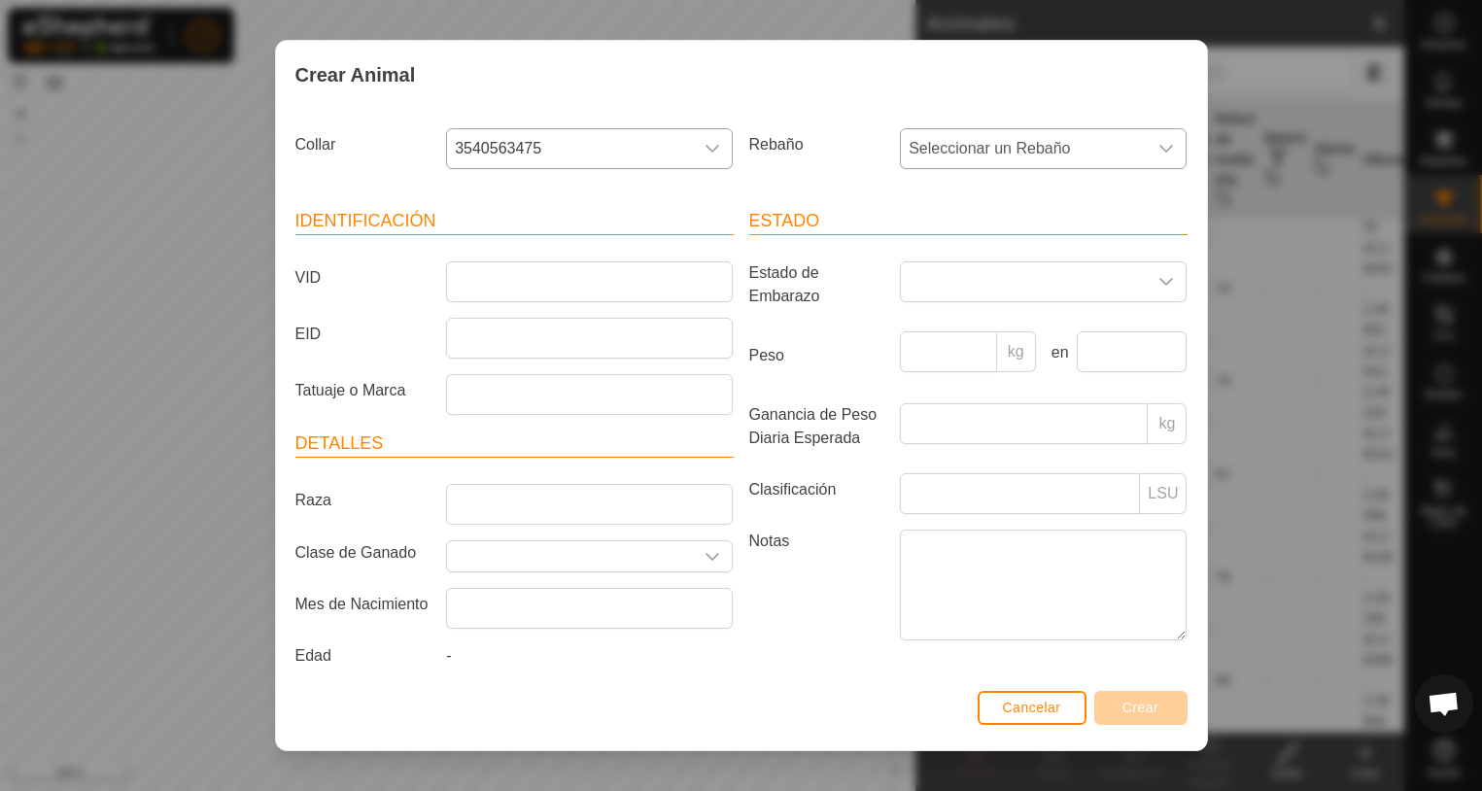
click at [1161, 147] on div "dropdown trigger" at bounding box center [1166, 148] width 39 height 39
click at [935, 295] on li "Mimades" at bounding box center [1042, 289] width 280 height 39
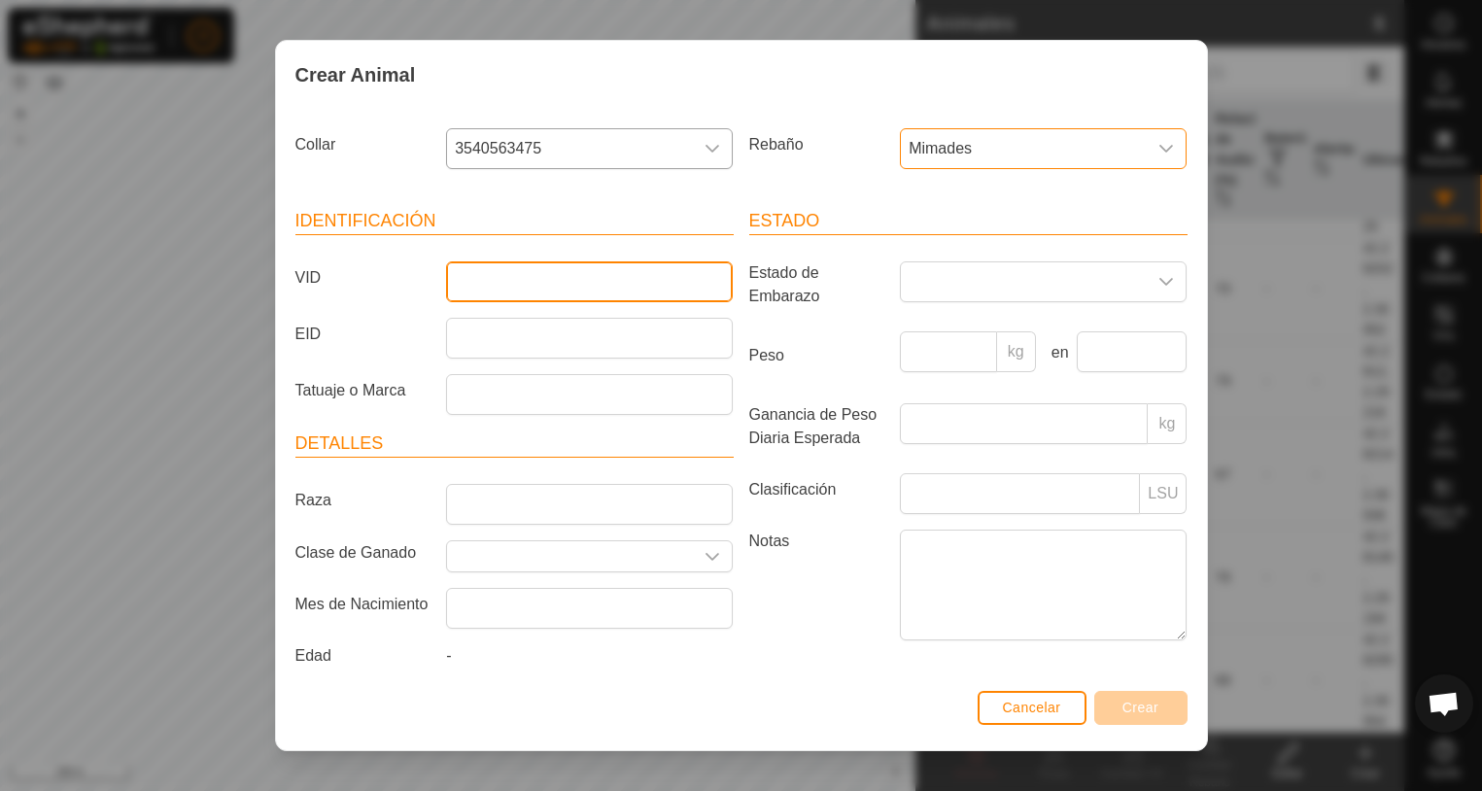
click at [470, 279] on input "VID" at bounding box center [589, 281] width 287 height 41
type input "7595"
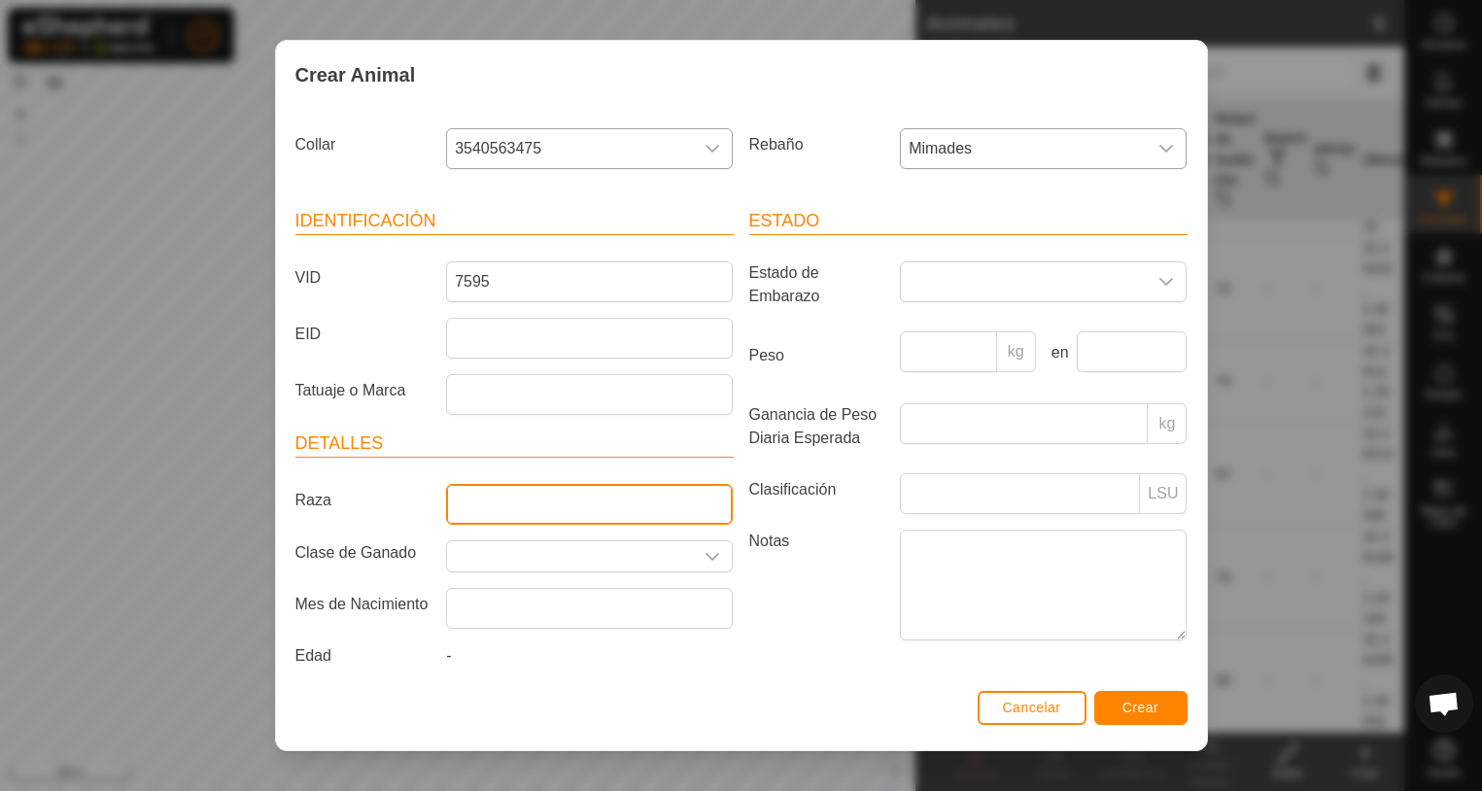
click at [560, 503] on input "Raza" at bounding box center [589, 504] width 287 height 41
type input "Bruna dels Pirineus"
click at [1136, 710] on span "Crear" at bounding box center [1141, 708] width 37 height 16
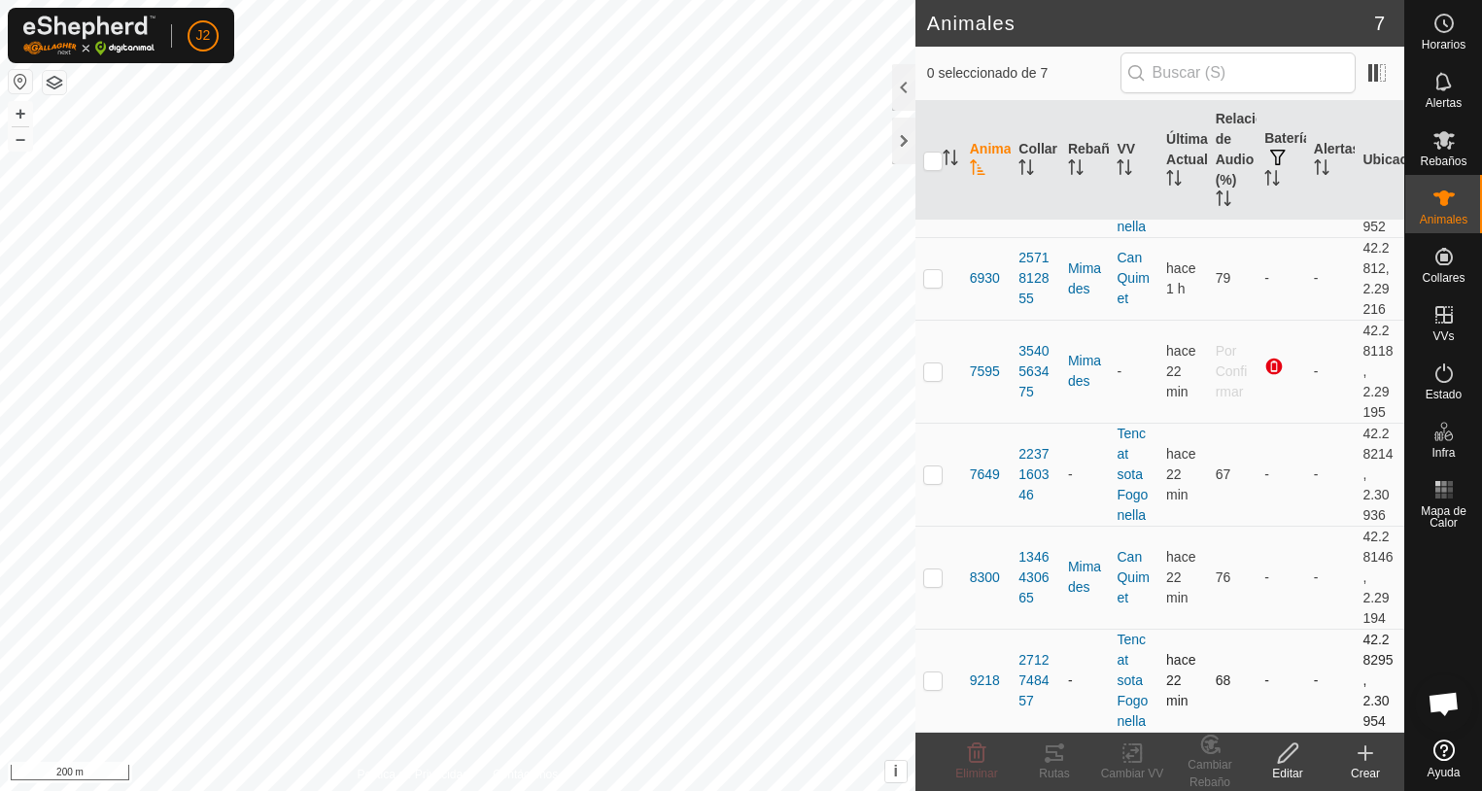
scroll to position [0, 0]
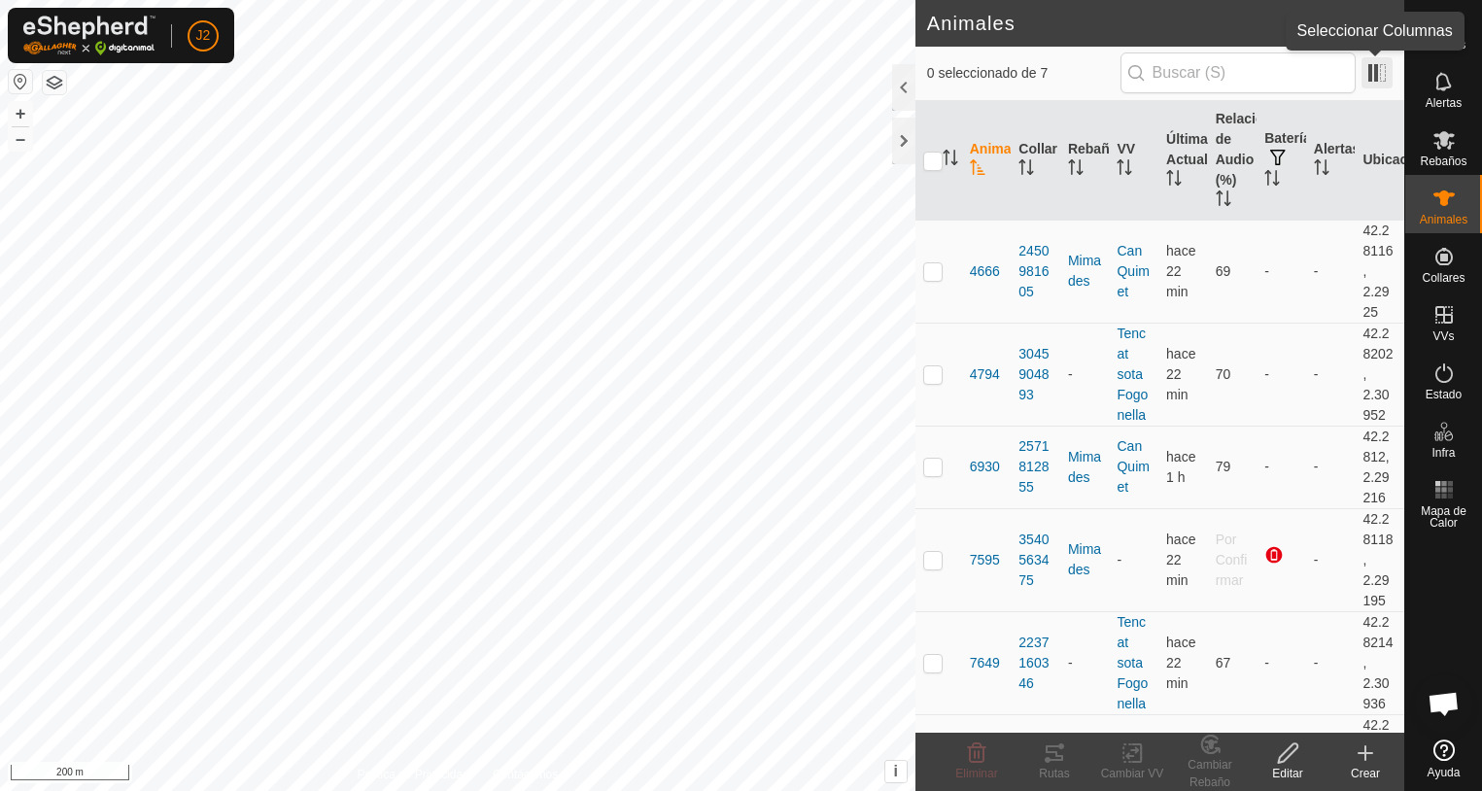
click at [1380, 73] on span at bounding box center [1377, 72] width 31 height 31
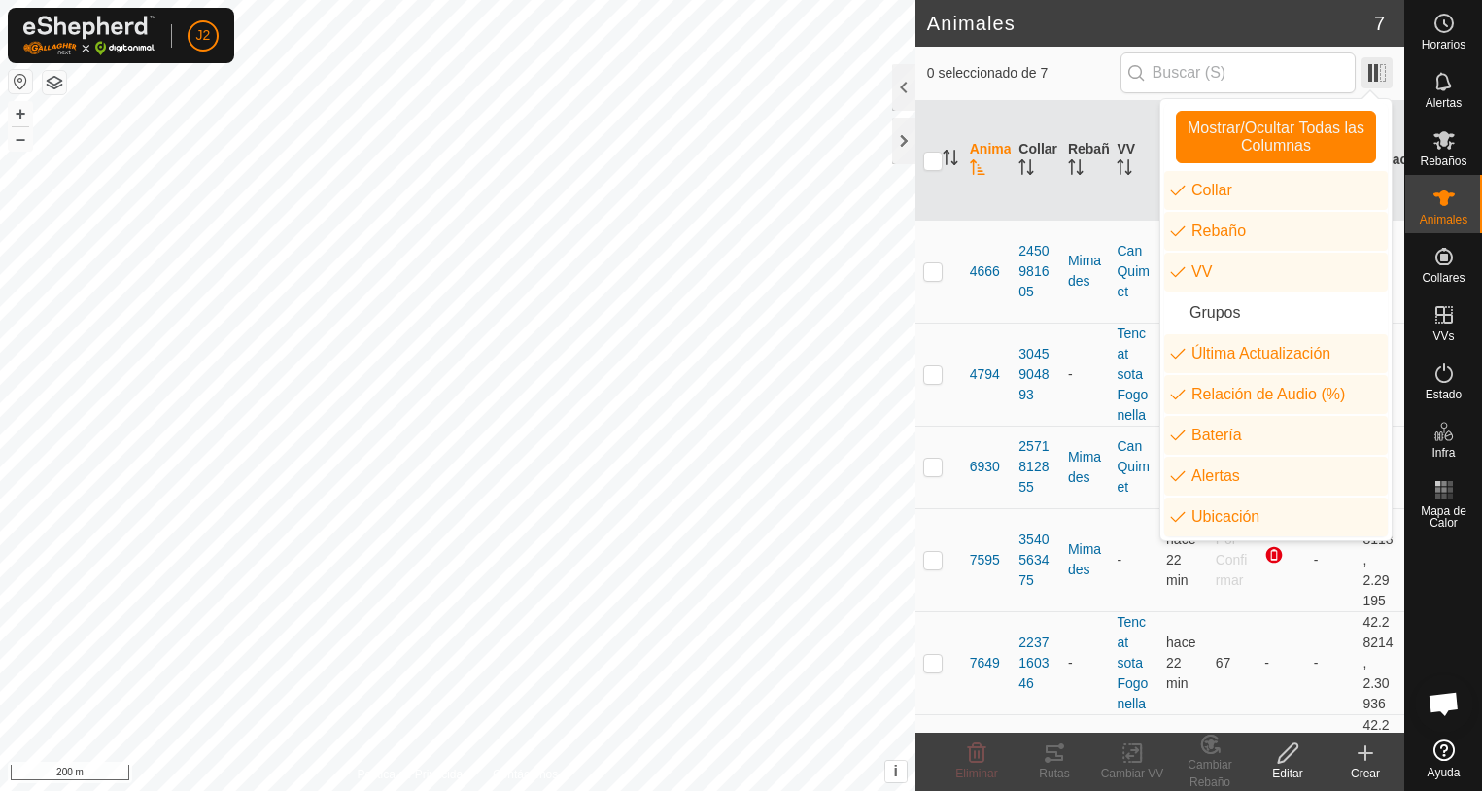
click at [1380, 73] on span at bounding box center [1377, 72] width 31 height 31
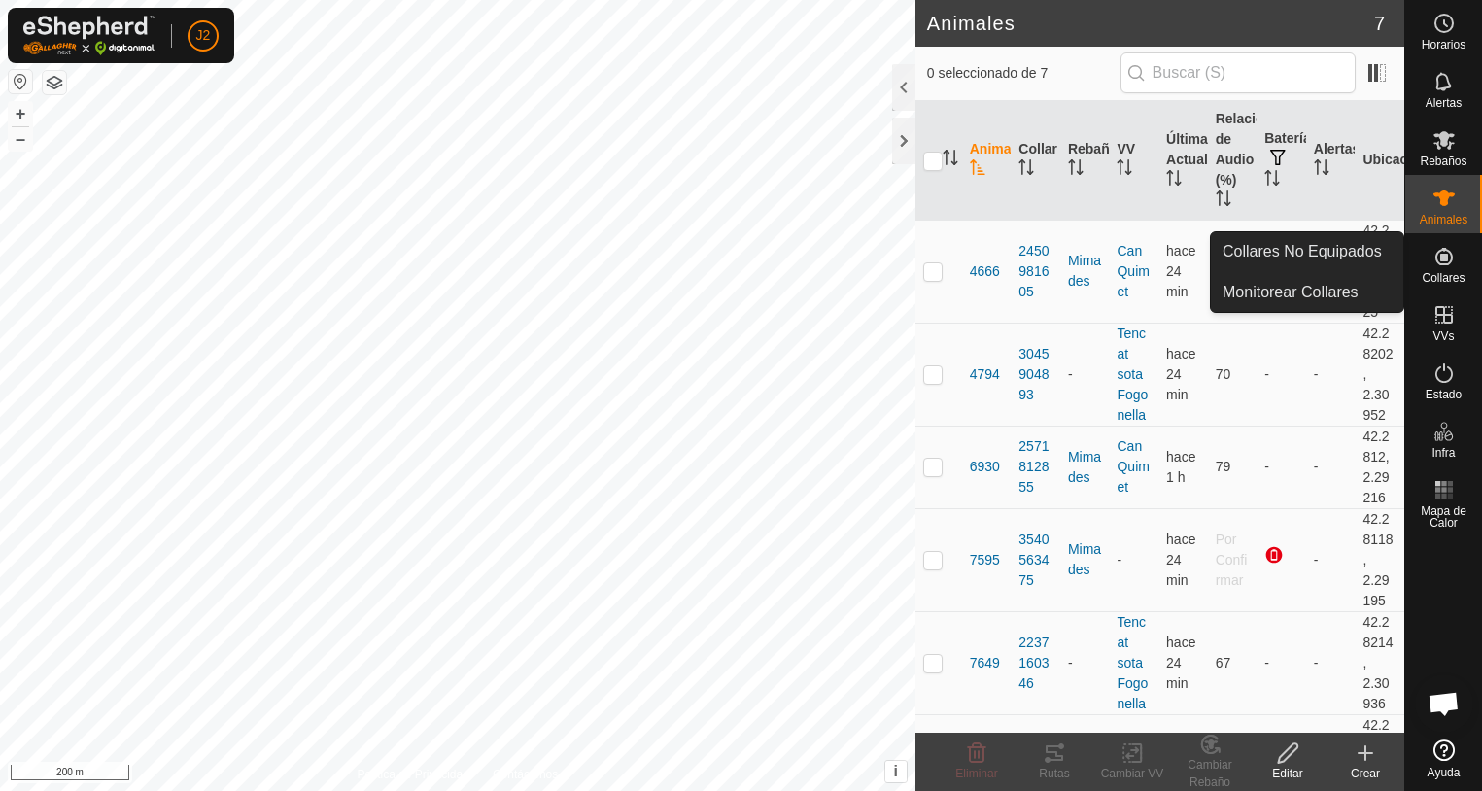
click at [1430, 260] on es-neckbands-svg-icon at bounding box center [1444, 256] width 35 height 31
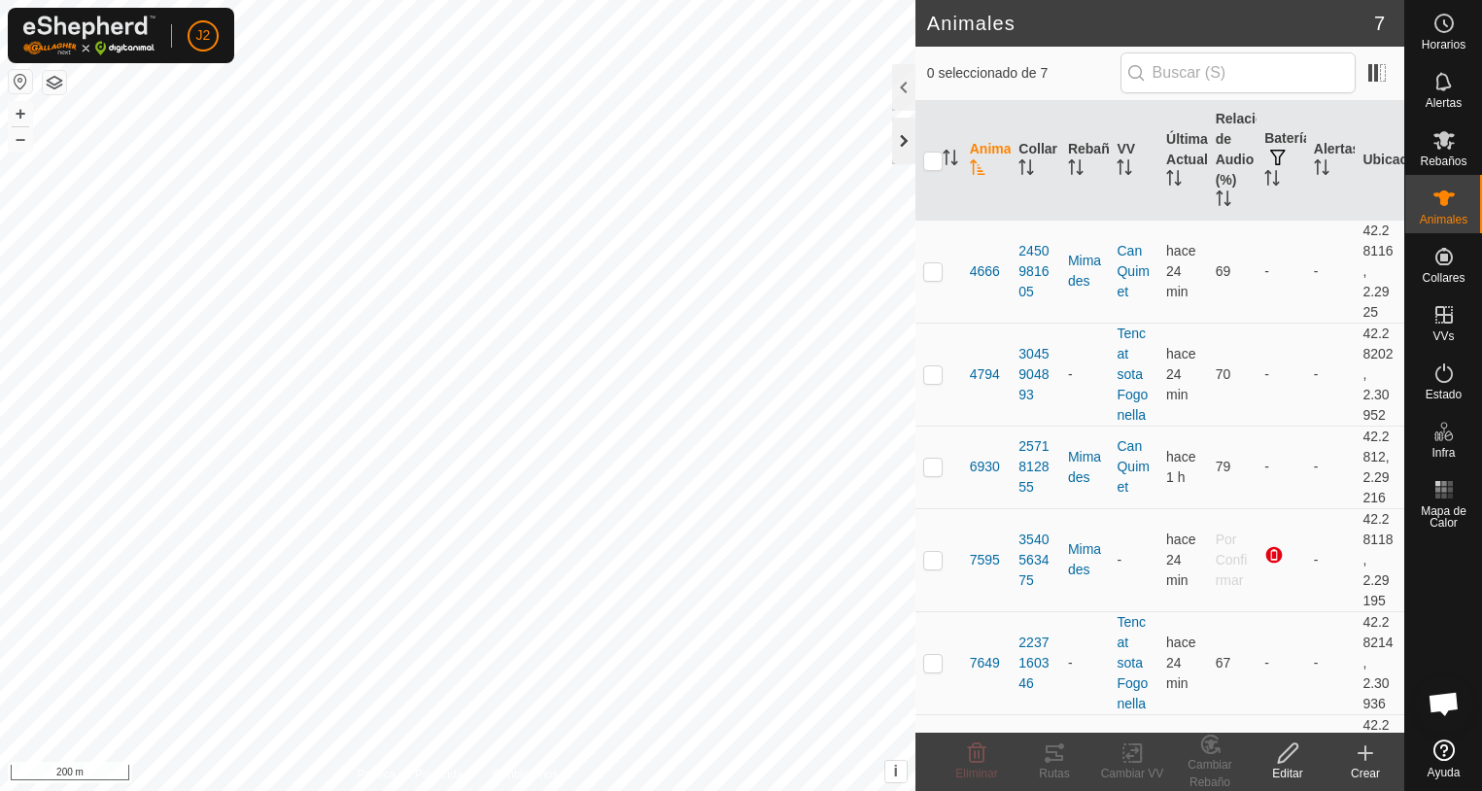
click at [899, 152] on div at bounding box center [903, 141] width 23 height 47
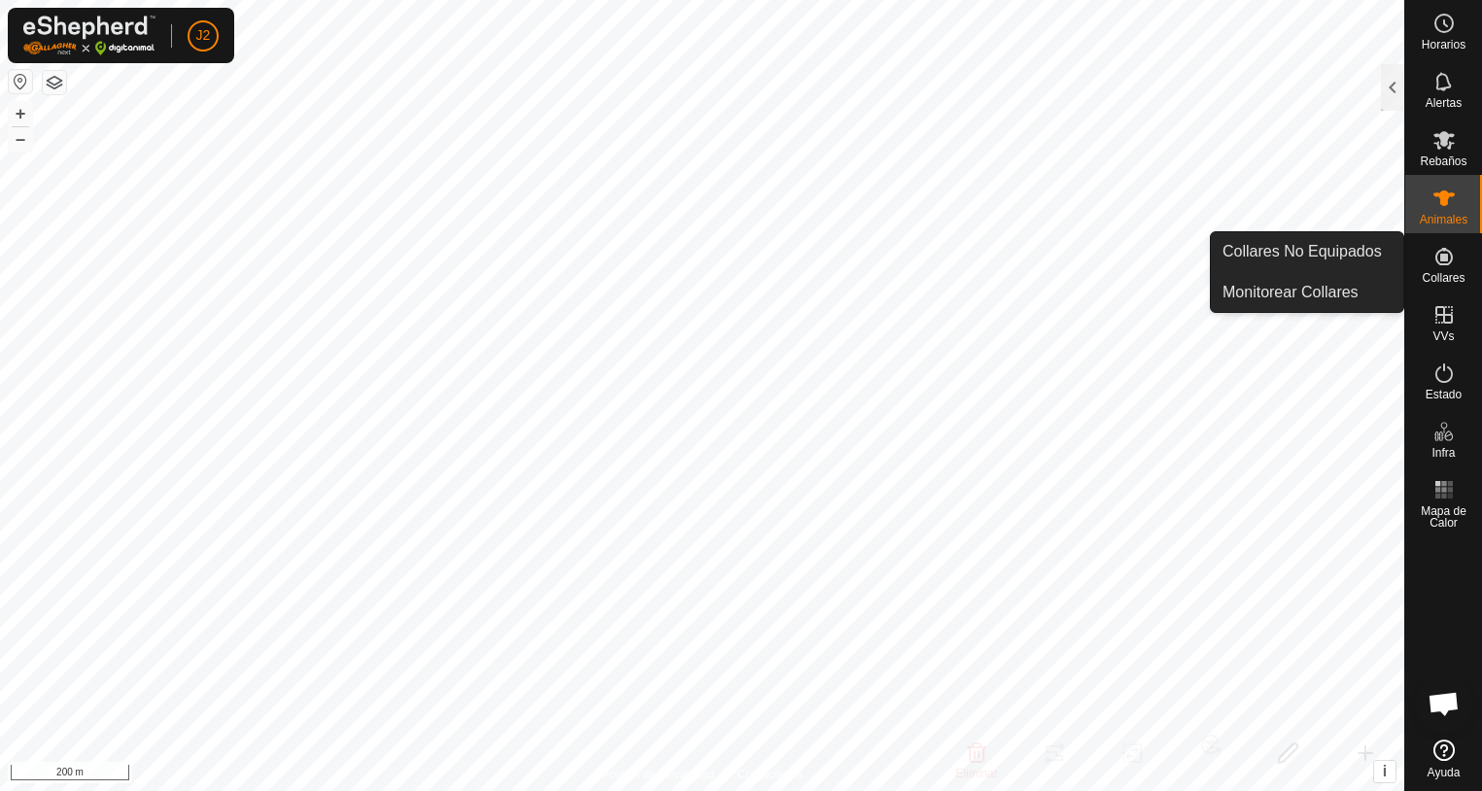
click at [1445, 261] on icon at bounding box center [1444, 256] width 17 height 17
click at [1336, 253] on link "Collares No Equipados" at bounding box center [1307, 251] width 192 height 39
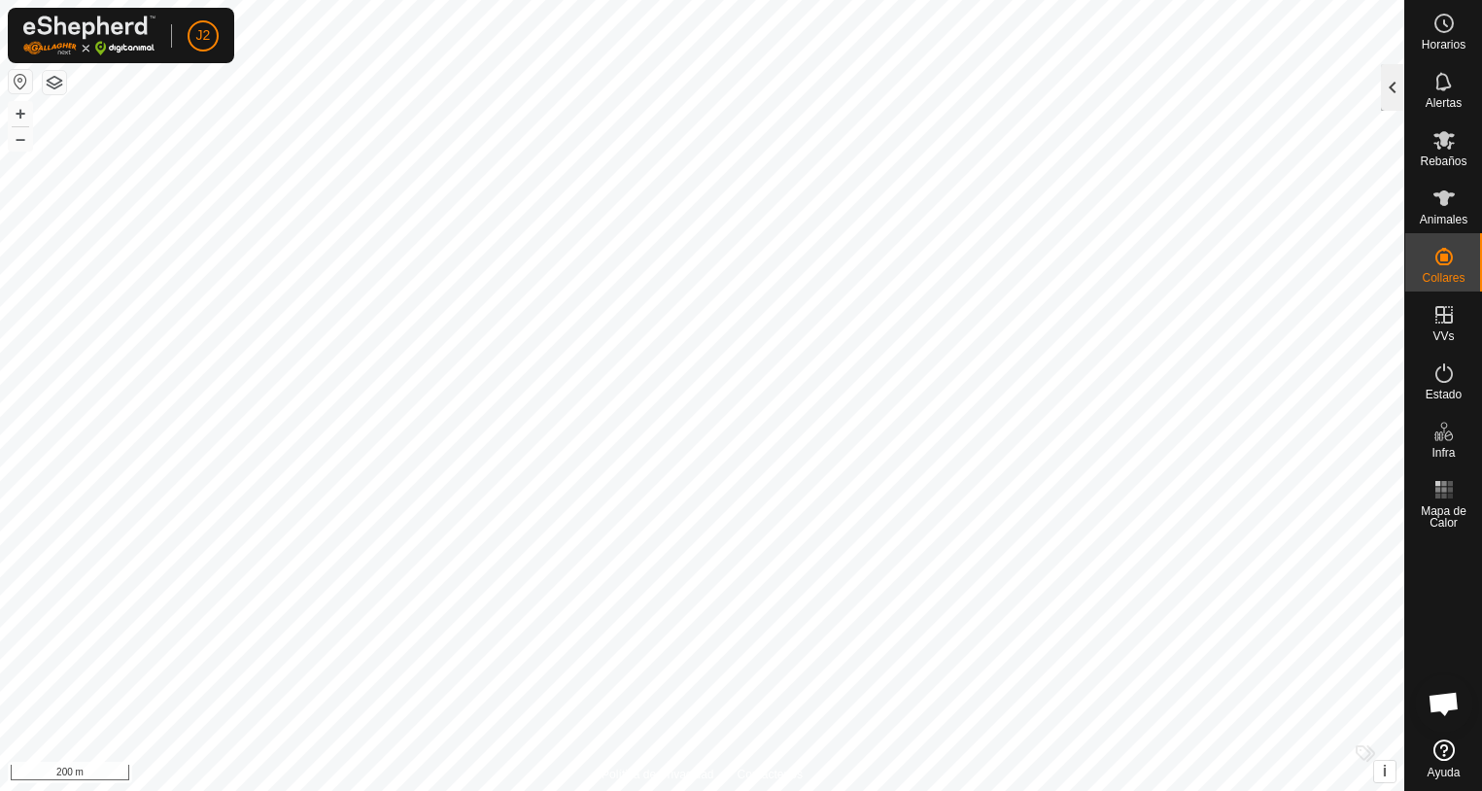
click at [1395, 99] on div at bounding box center [1392, 87] width 23 height 47
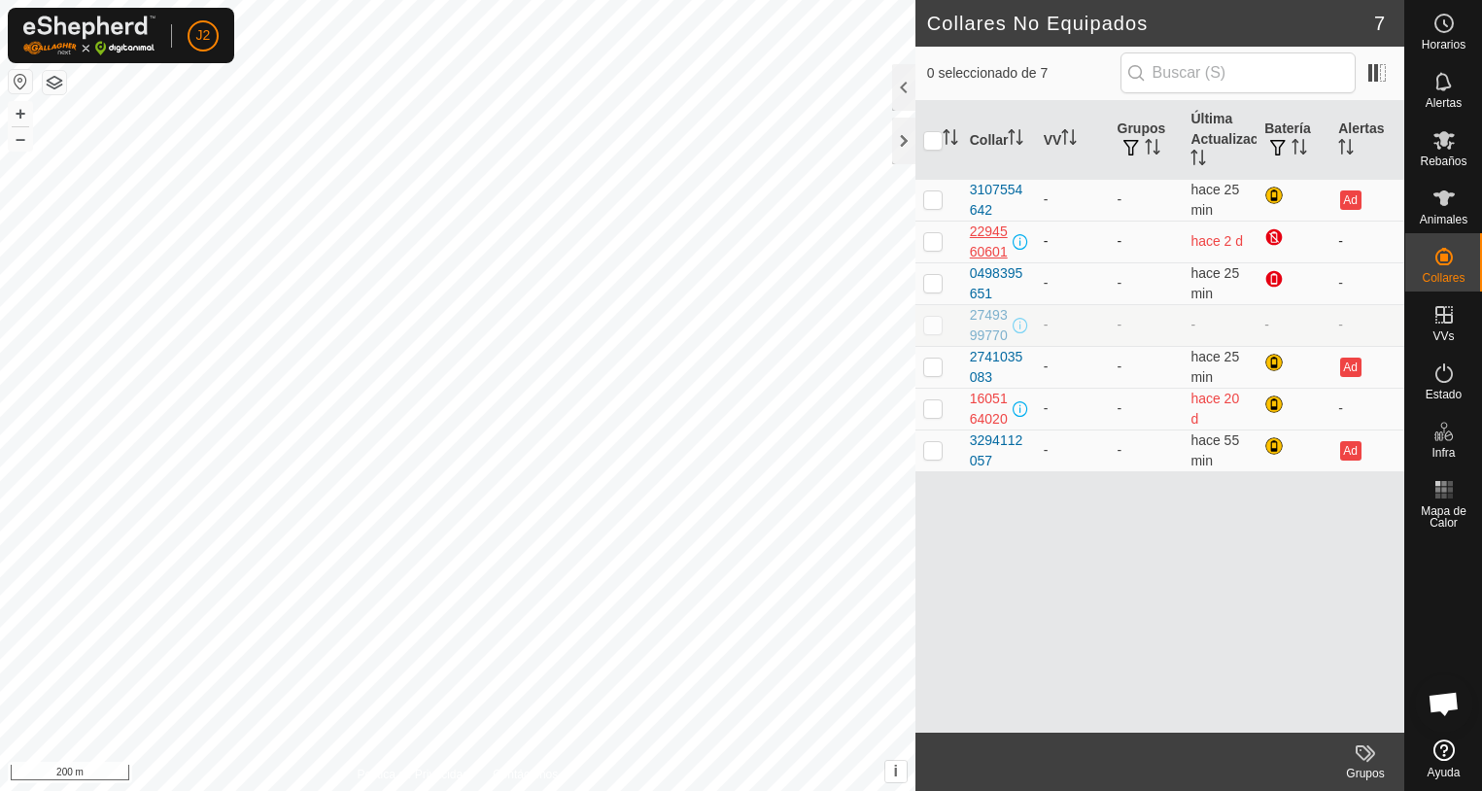
click at [984, 250] on div "2294560601" at bounding box center [989, 242] width 39 height 41
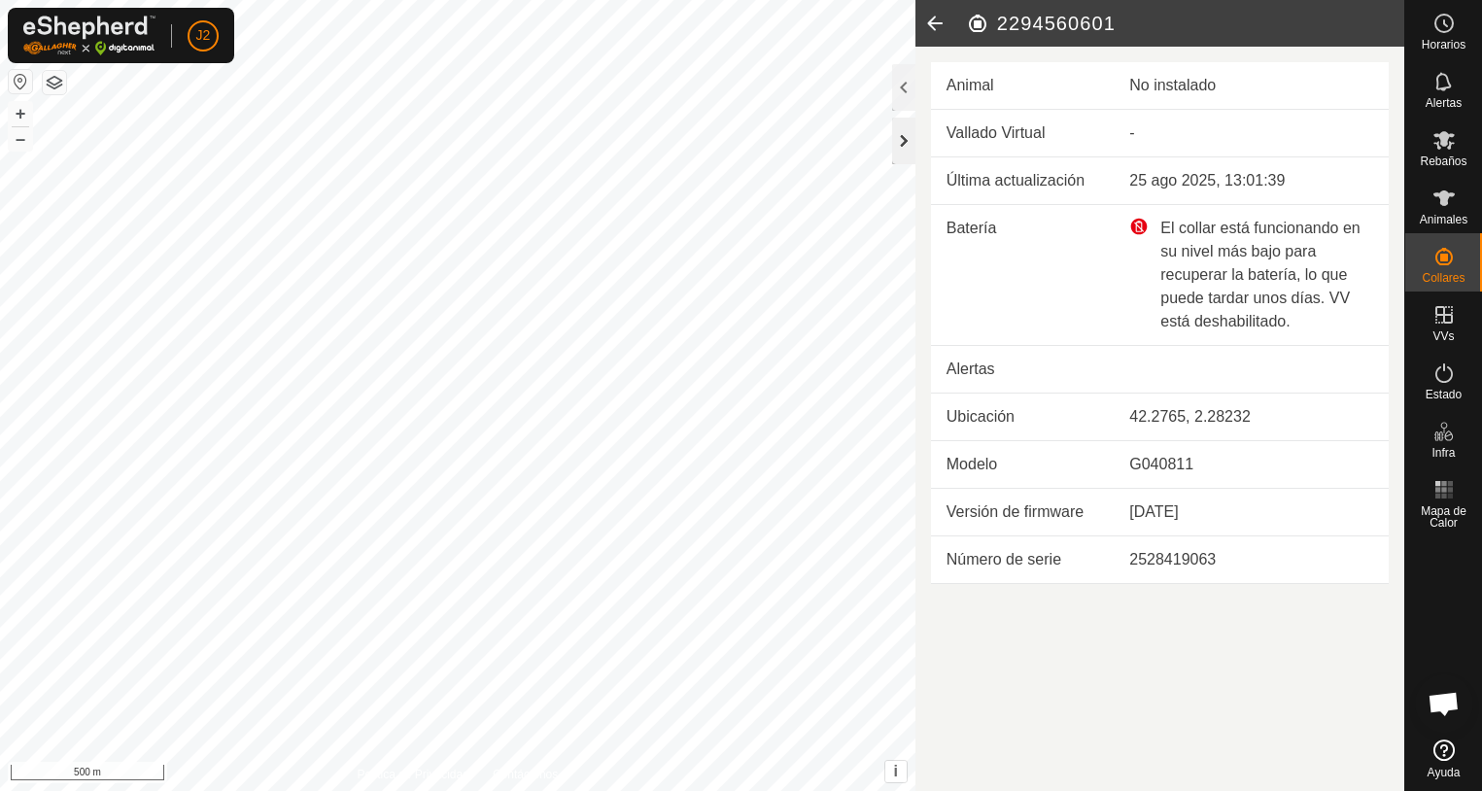
click at [907, 146] on div at bounding box center [903, 141] width 23 height 47
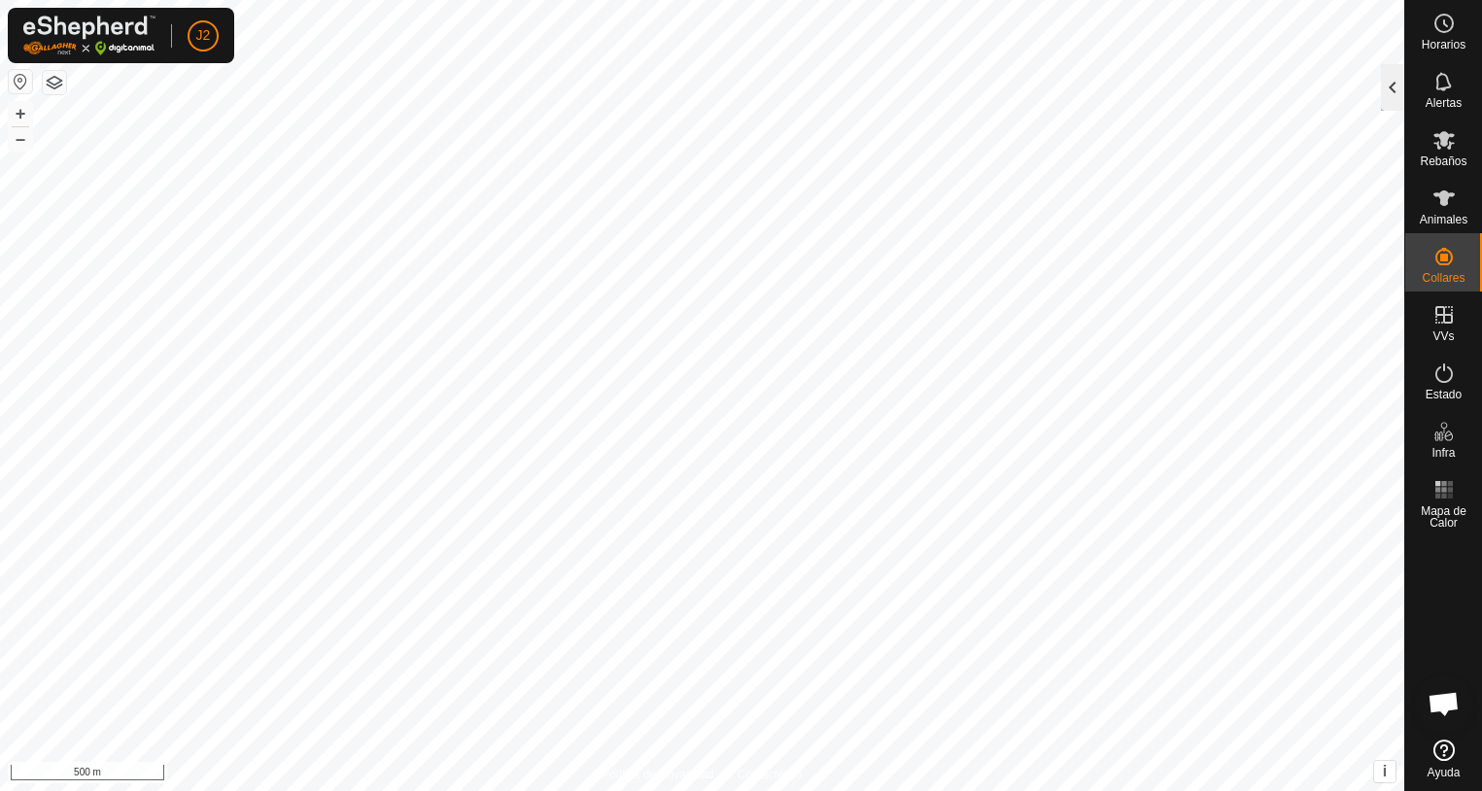
click at [1385, 90] on div at bounding box center [1392, 87] width 23 height 47
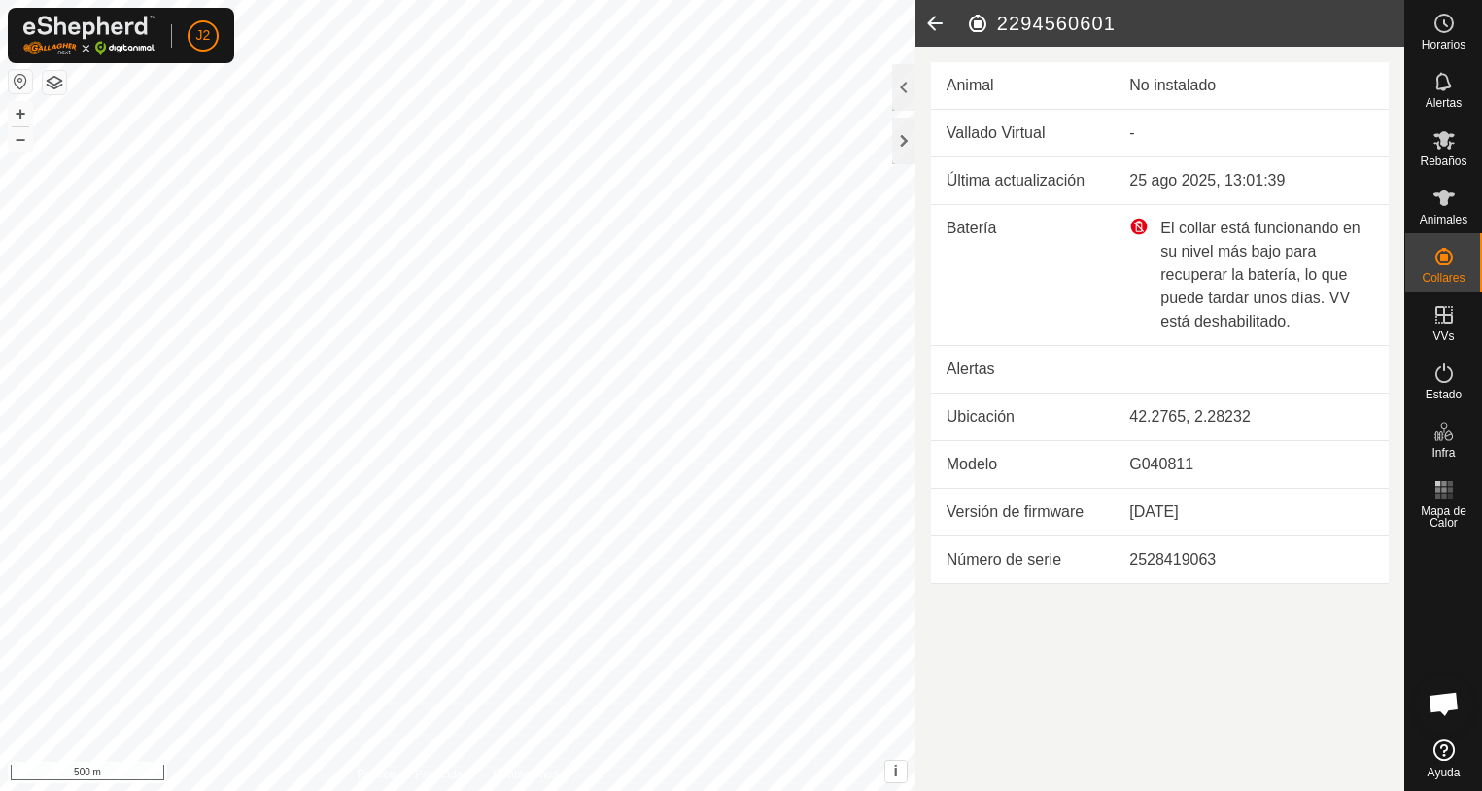
click at [935, 20] on icon at bounding box center [935, 23] width 39 height 47
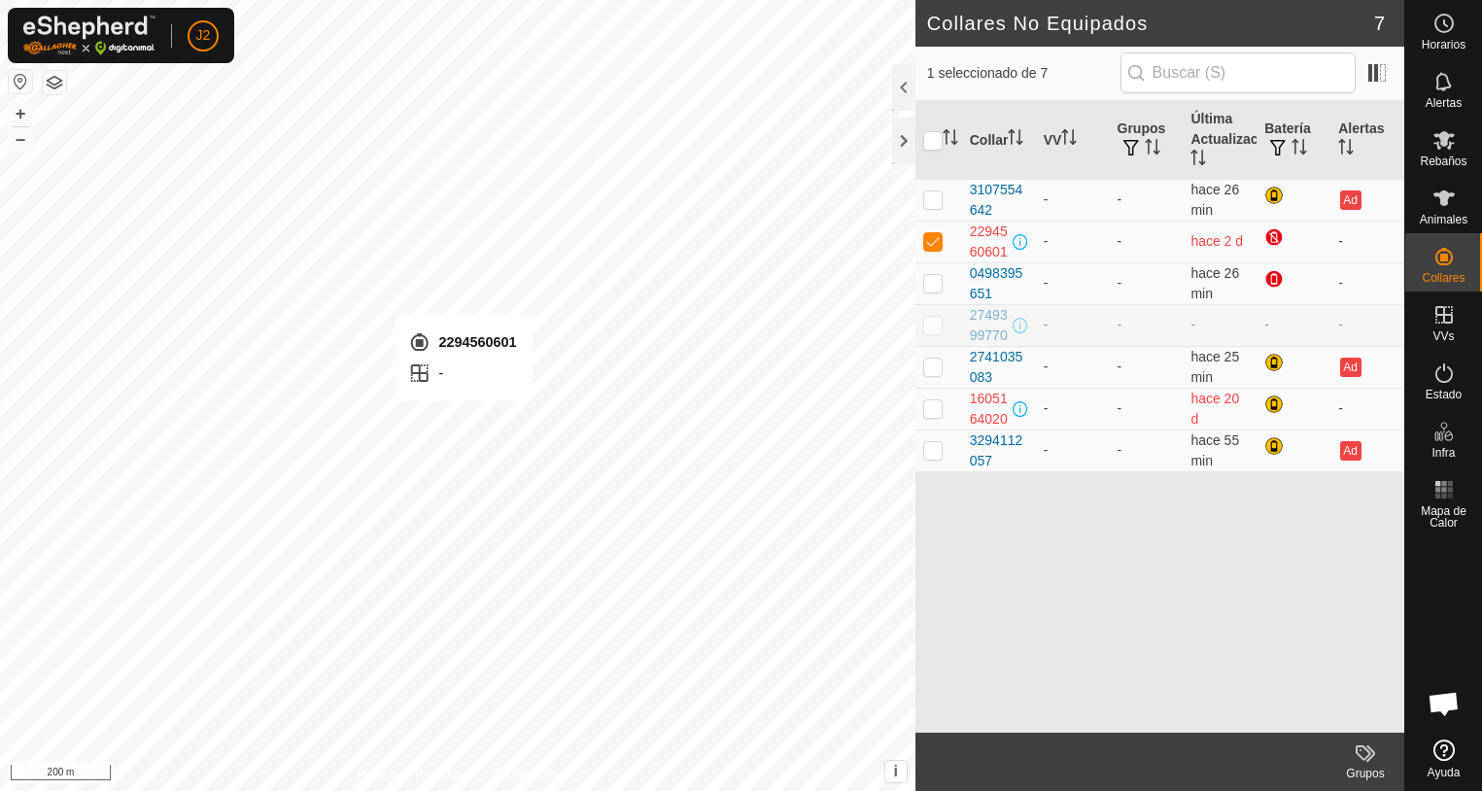
checkbox input "false"
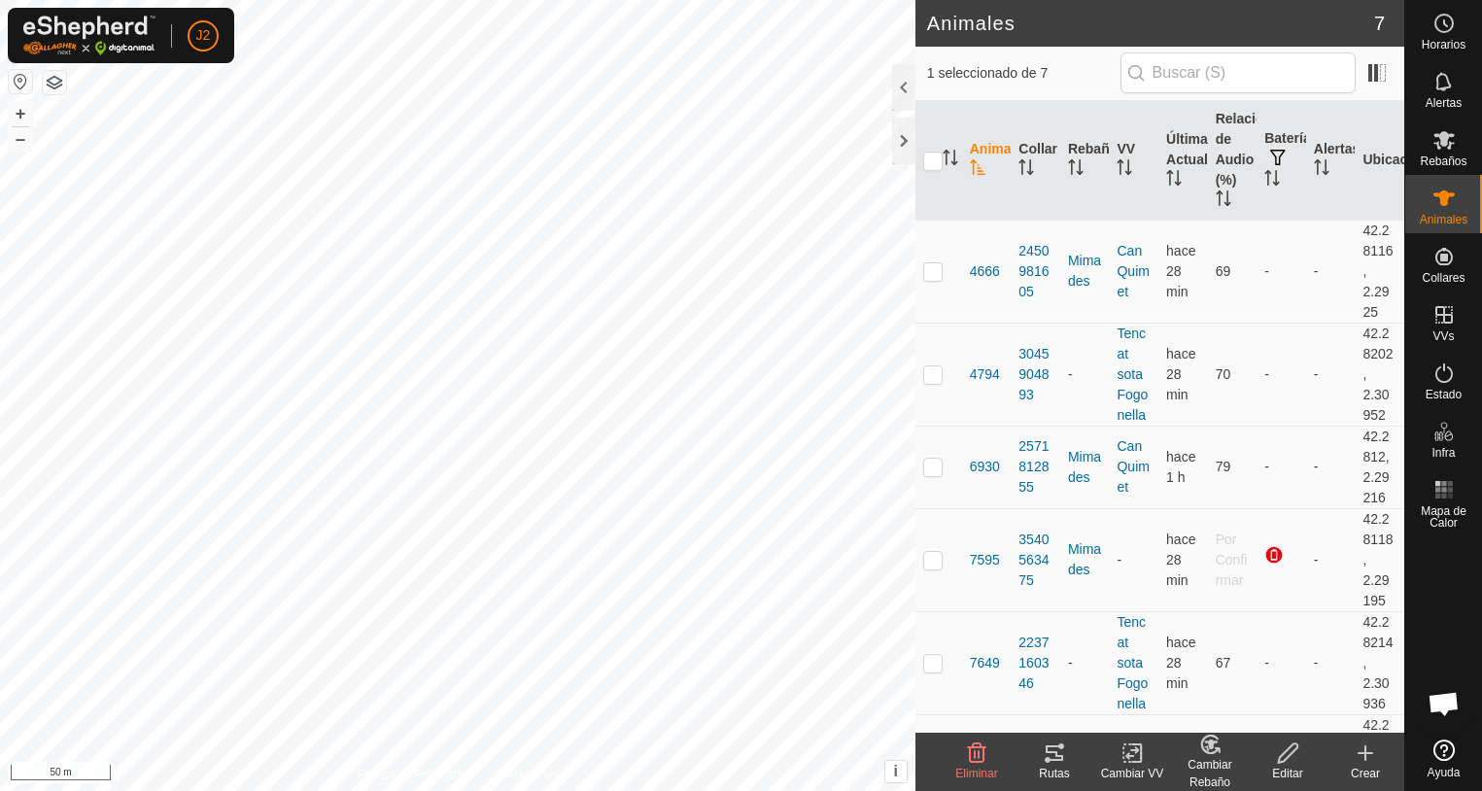
click at [1057, 762] on icon at bounding box center [1054, 753] width 23 height 23
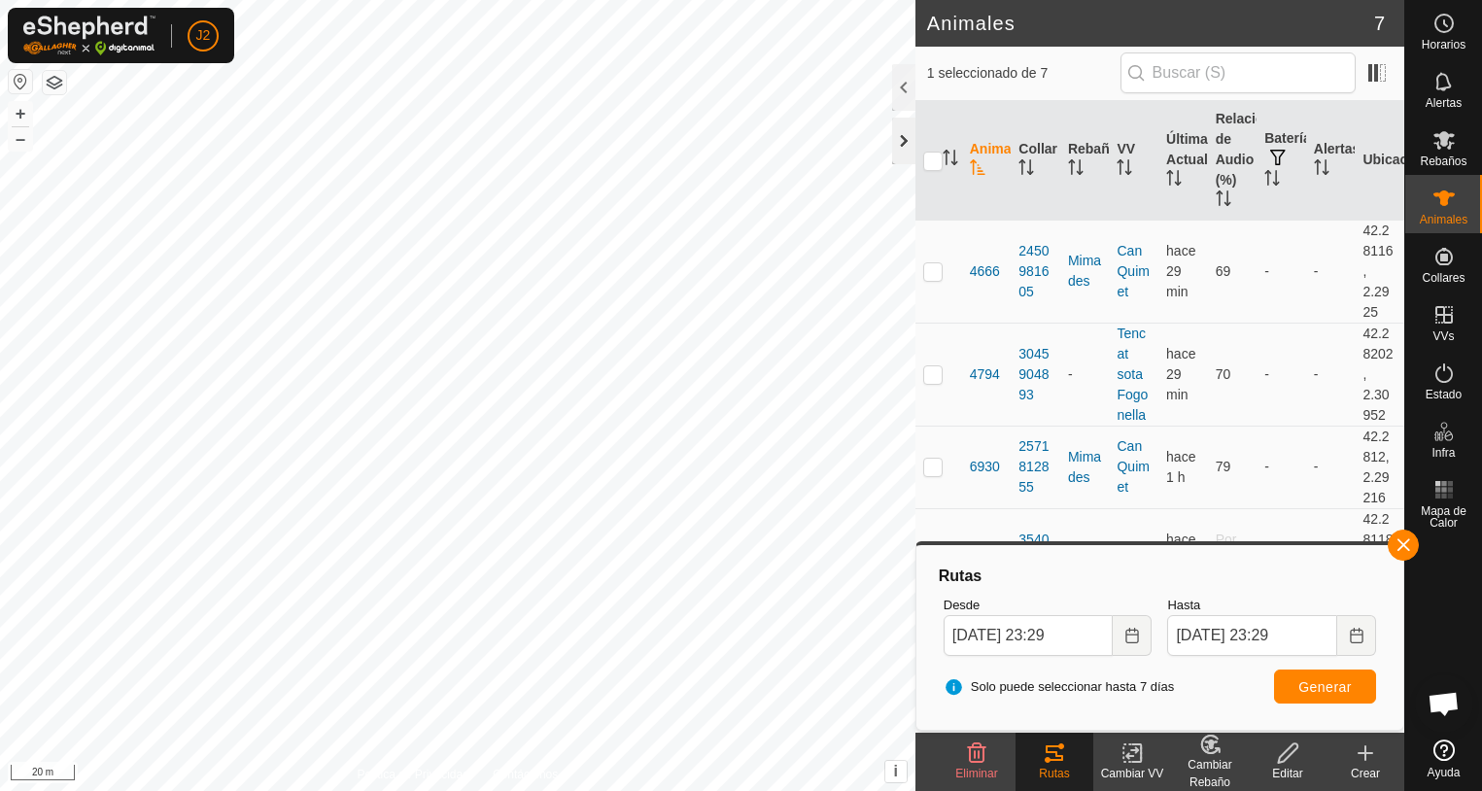
click at [906, 150] on div at bounding box center [903, 141] width 23 height 47
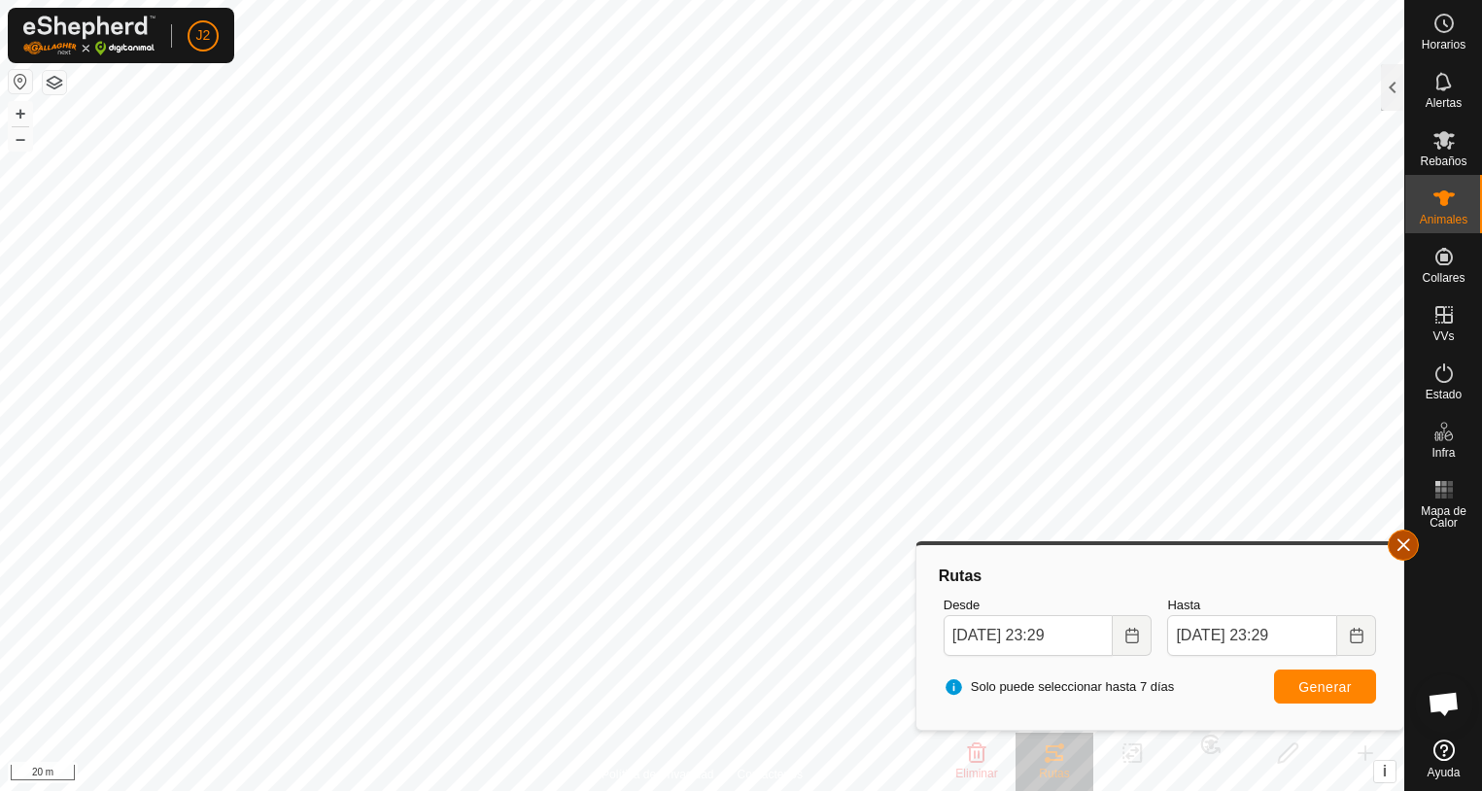
click at [1404, 547] on button "button" at bounding box center [1403, 545] width 31 height 31
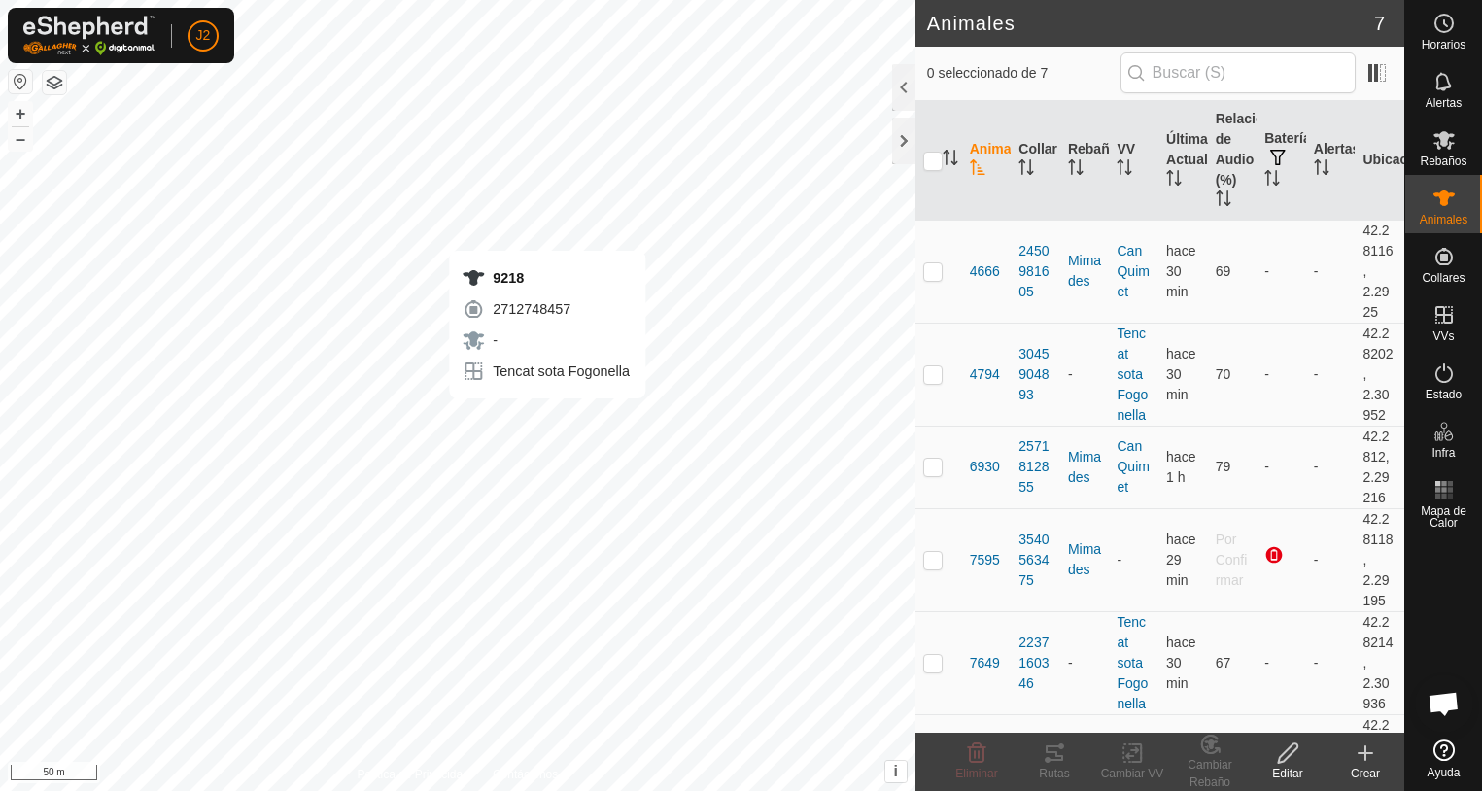
checkbox input "true"
click at [1048, 753] on icon at bounding box center [1054, 753] width 17 height 16
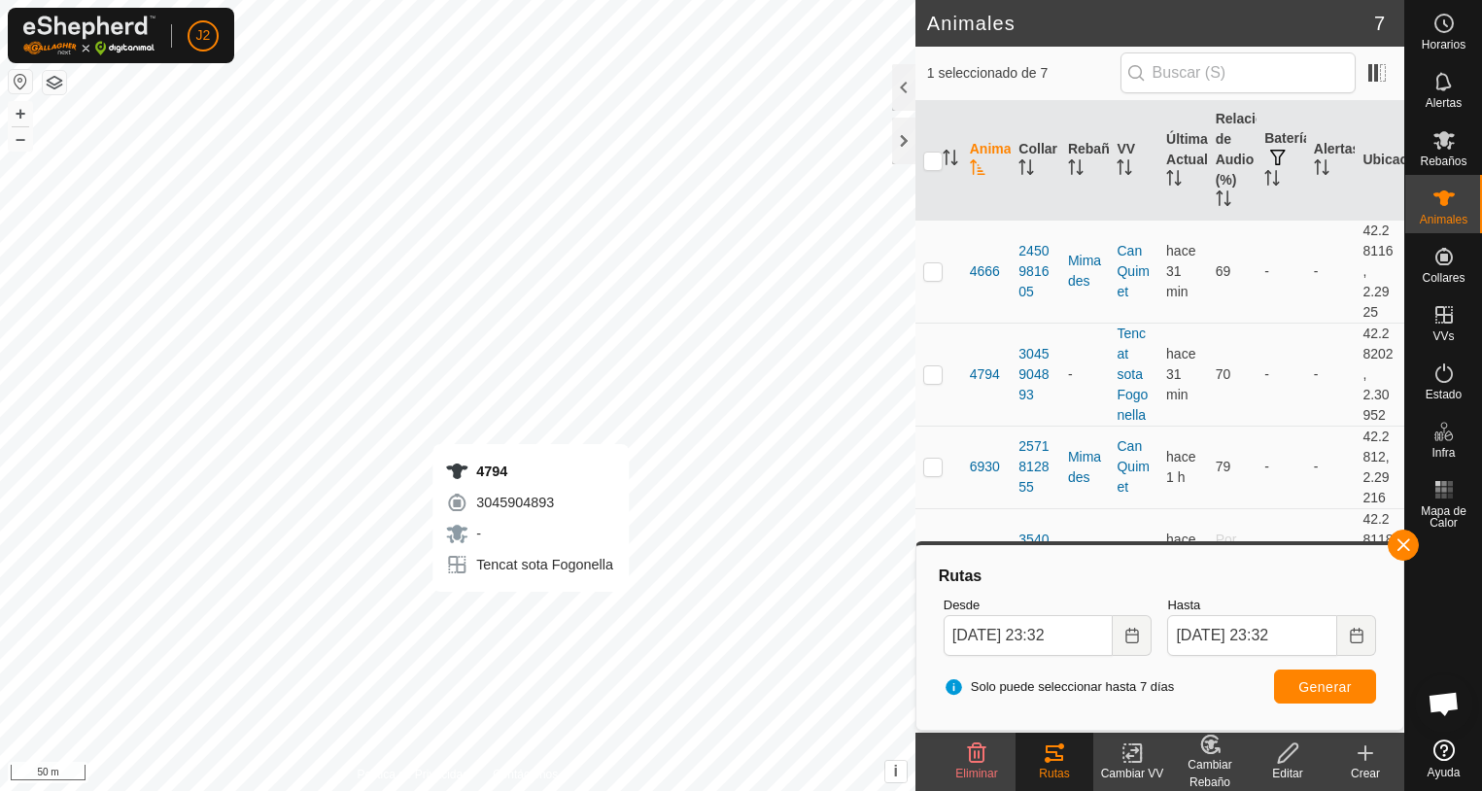
checkbox input "true"
checkbox input "false"
click at [1326, 694] on span "Generar" at bounding box center [1325, 687] width 53 height 16
checkbox input "false"
checkbox input "true"
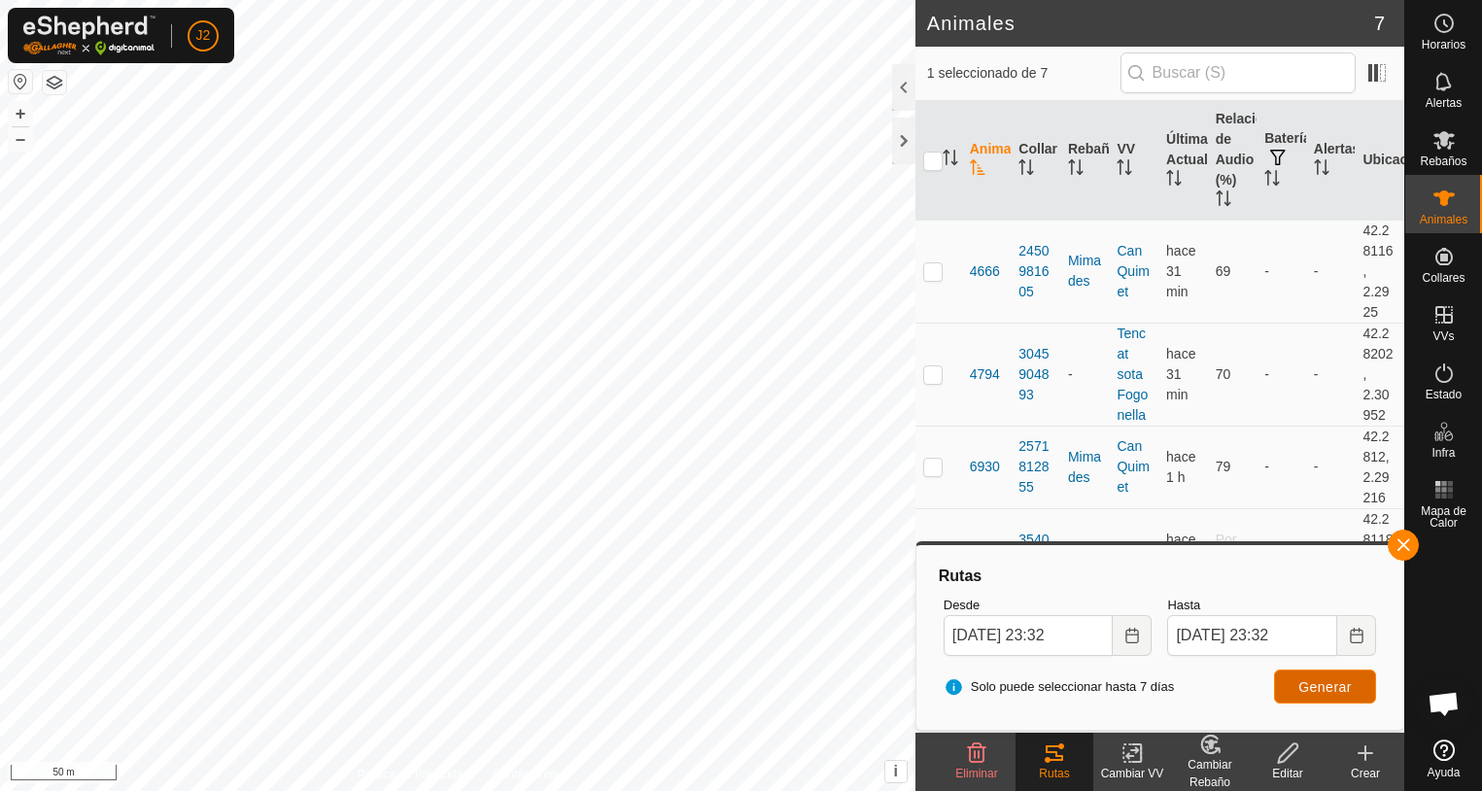
click at [1328, 682] on span "Generar" at bounding box center [1325, 687] width 53 height 16
click at [1414, 551] on button "button" at bounding box center [1403, 545] width 31 height 31
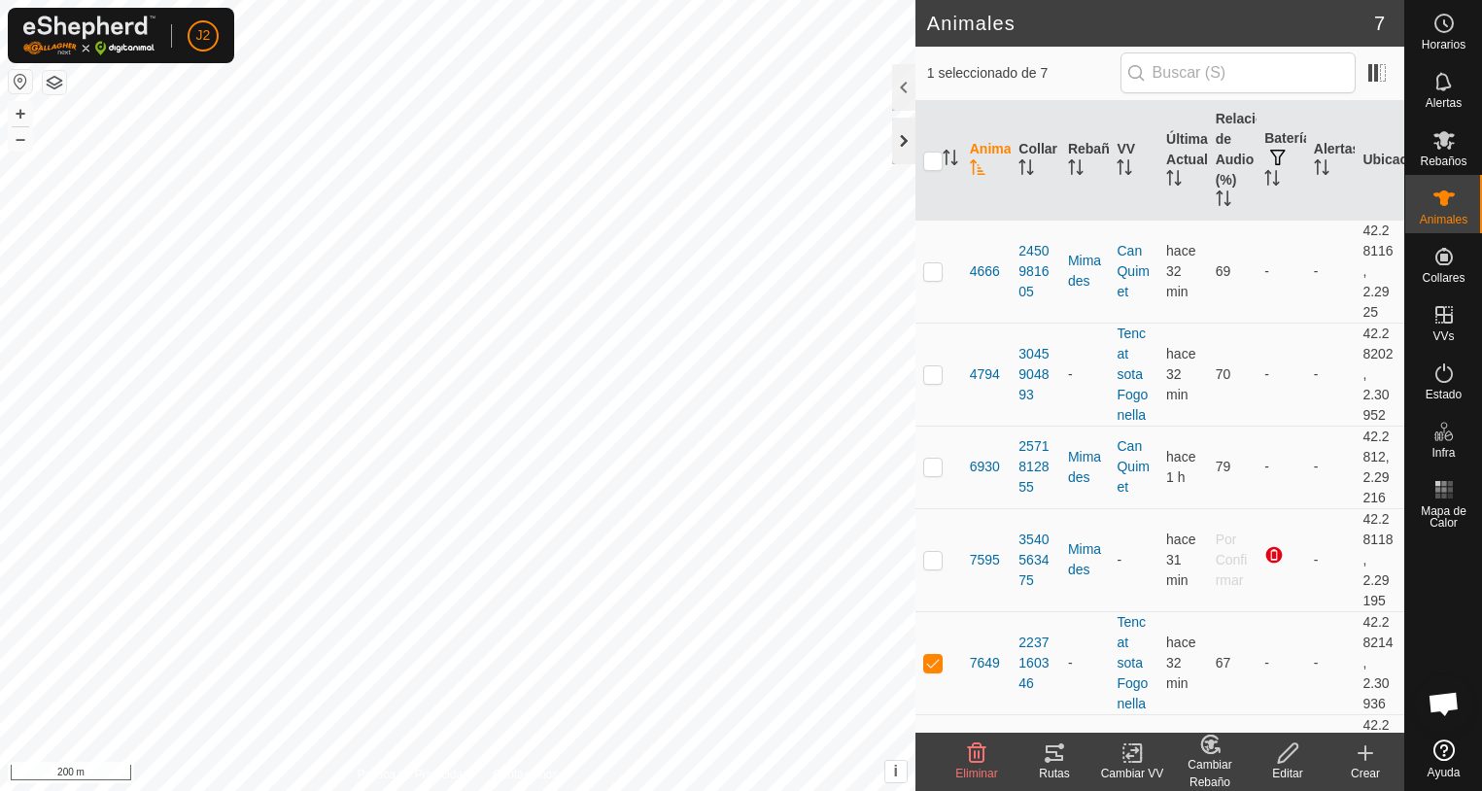
click at [904, 145] on div at bounding box center [903, 141] width 23 height 47
